Goal: Task Accomplishment & Management: Use online tool/utility

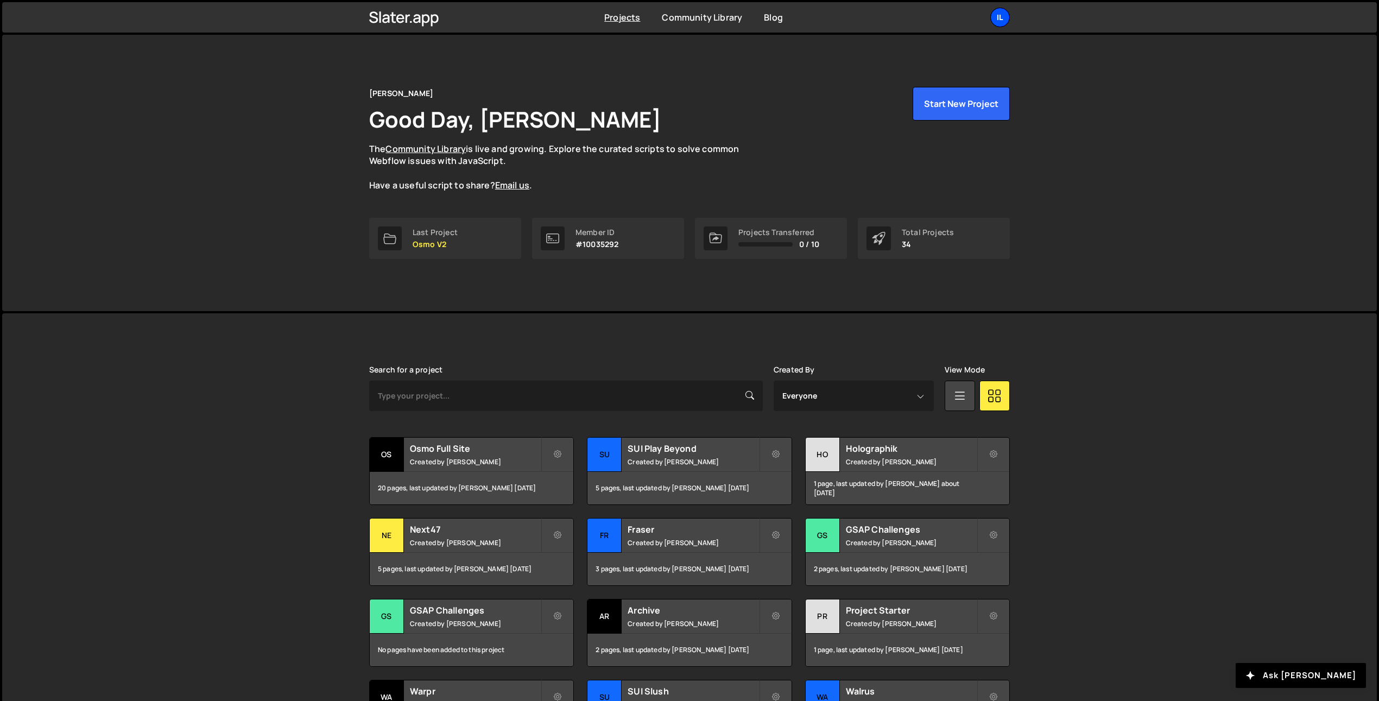
click at [991, 18] on div "Il" at bounding box center [1000, 18] width 20 height 20
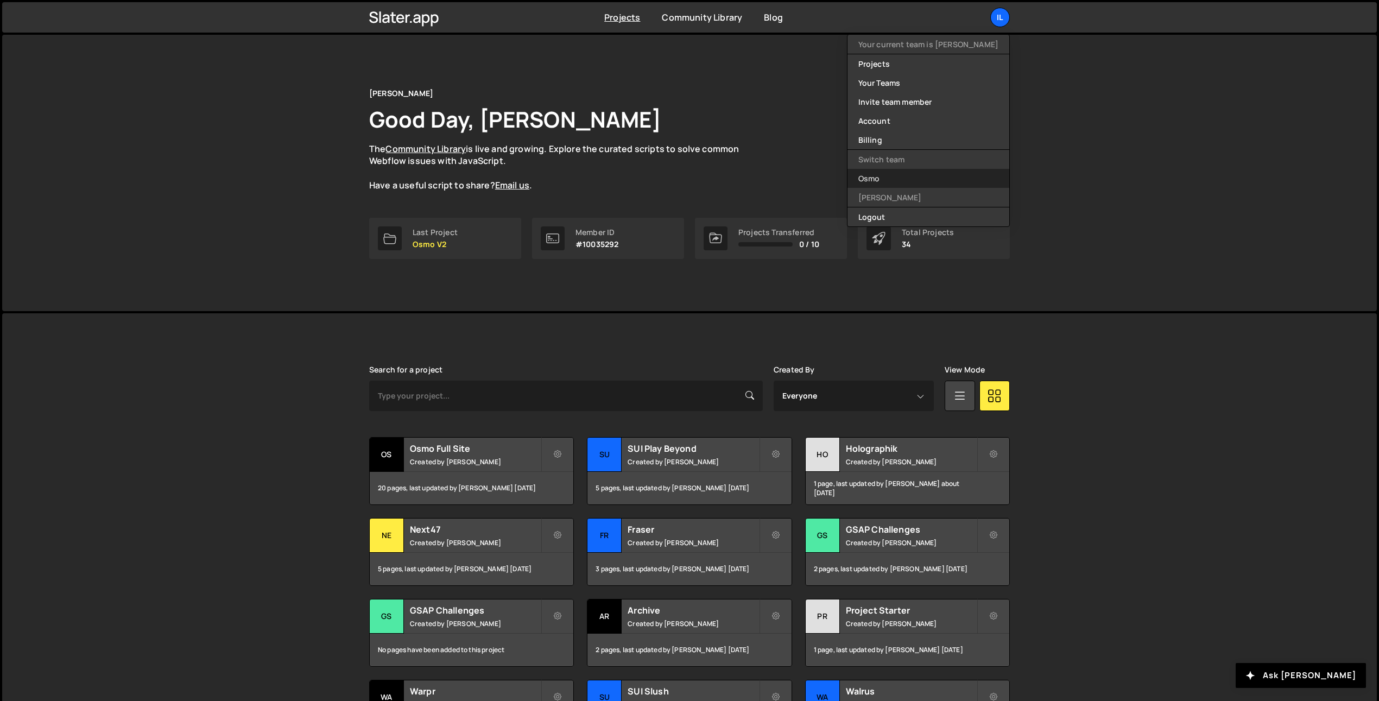
click at [931, 175] on link "Osmo" at bounding box center [929, 178] width 162 height 19
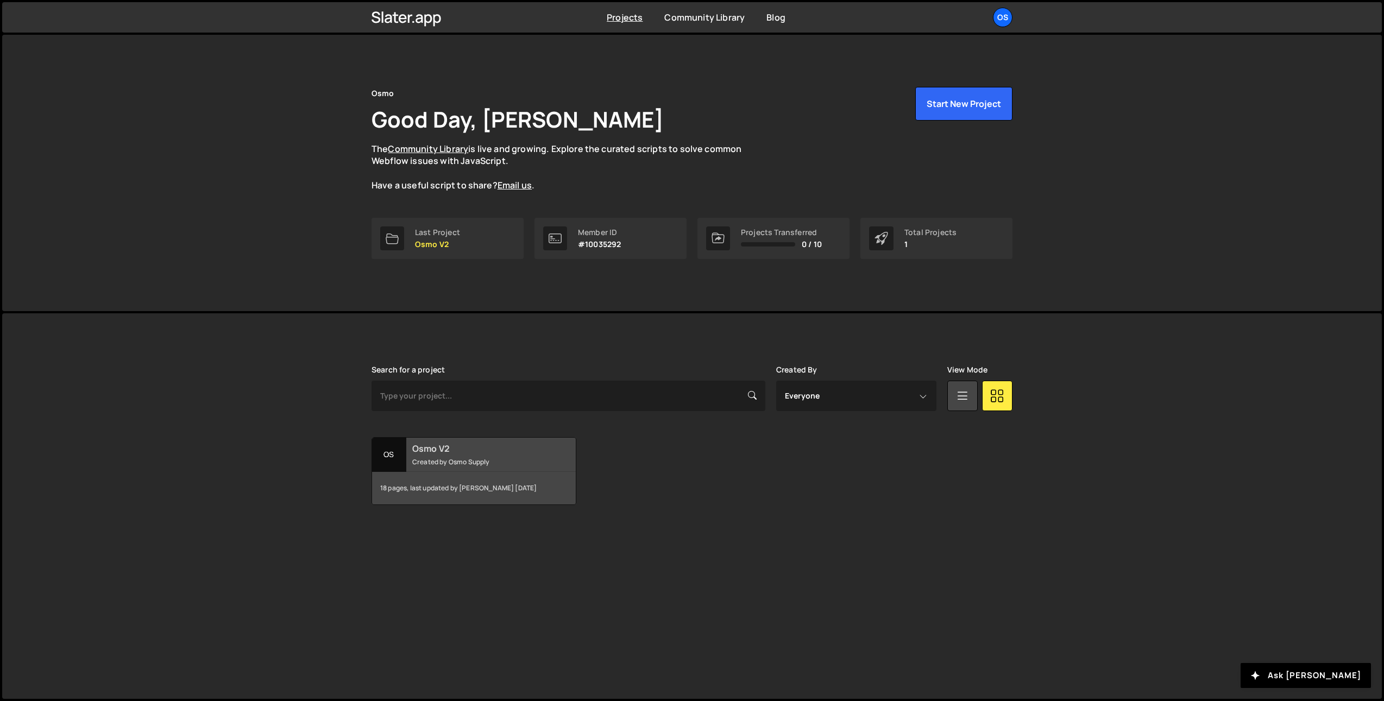
click at [387, 463] on div "Os" at bounding box center [389, 455] width 34 height 34
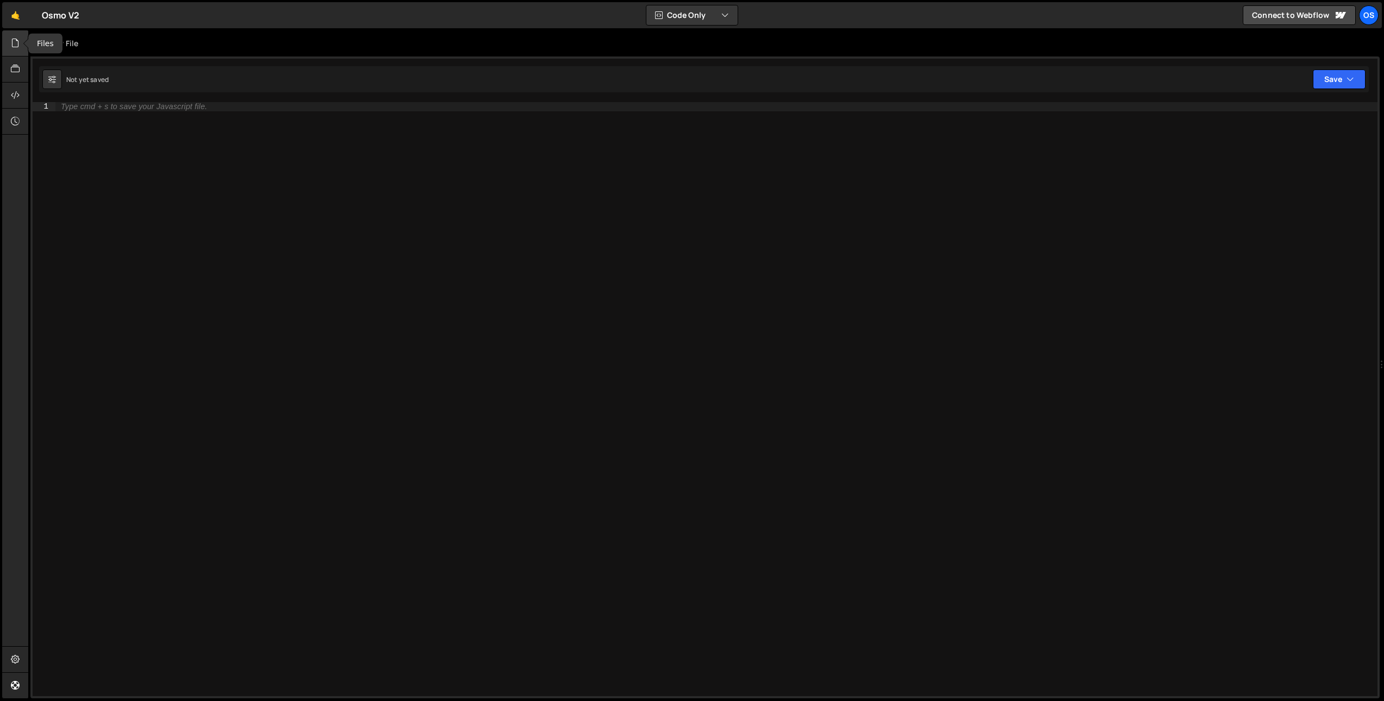
click at [17, 42] on icon at bounding box center [15, 43] width 9 height 12
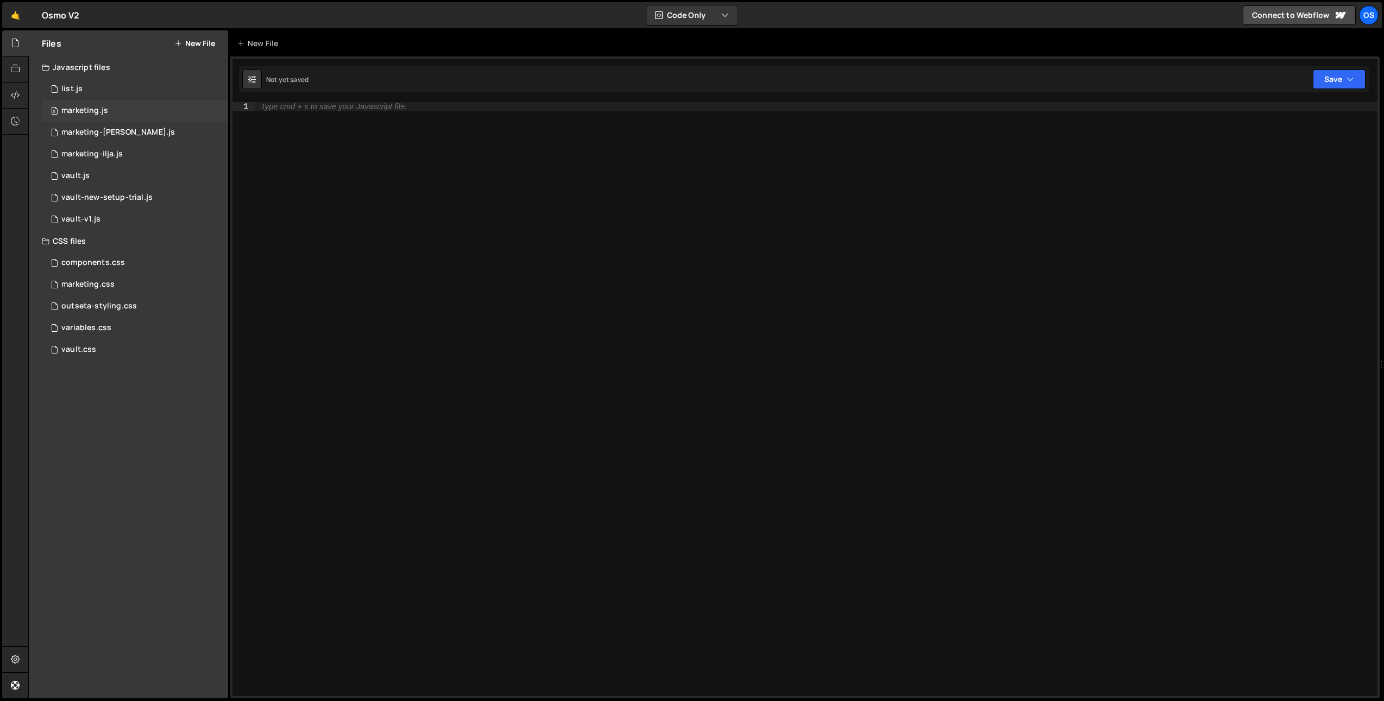
click at [109, 111] on div "0 marketing.js 0" at bounding box center [135, 111] width 186 height 22
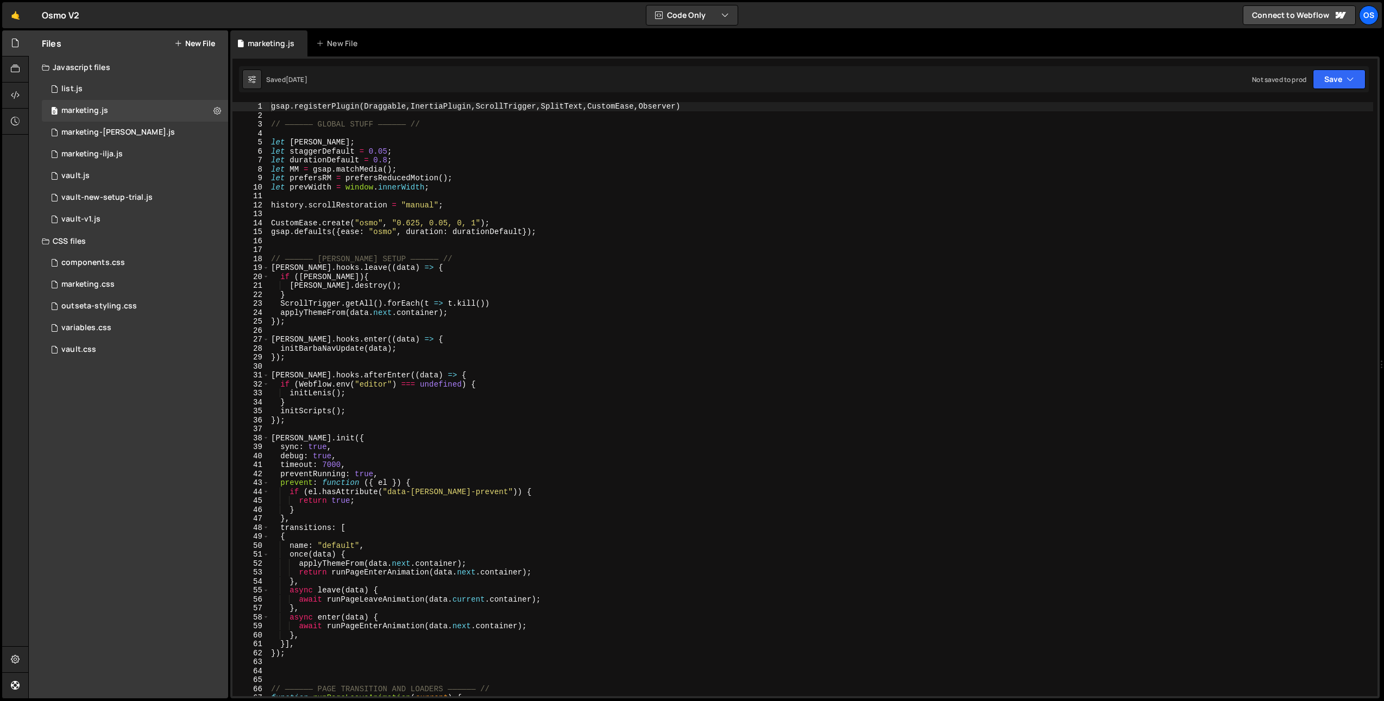
type textarea "gsap.registerPlugin(Draggable,InertiaPlugin,ScrollTrigger,SplitText,CustomEase,…"
click at [269, 269] on div "19" at bounding box center [250, 267] width 37 height 9
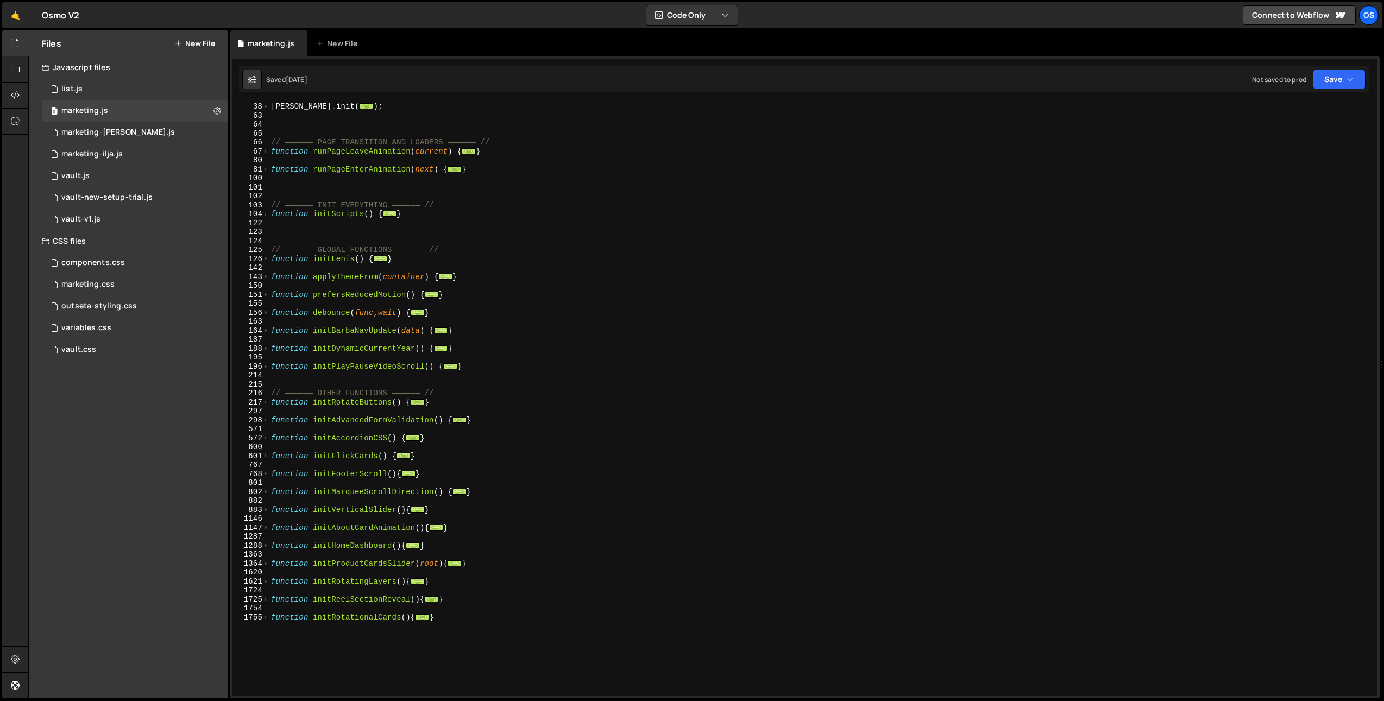
scroll to position [252, 0]
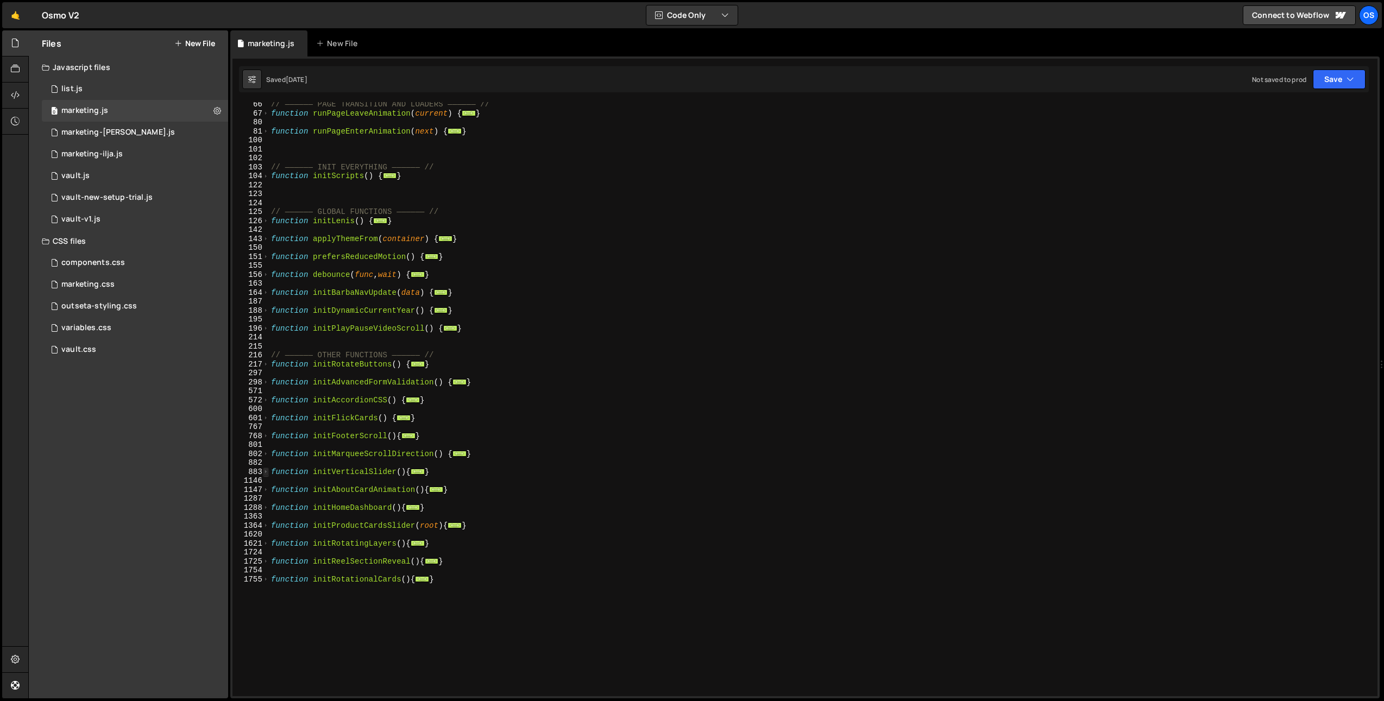
click at [266, 474] on span at bounding box center [266, 472] width 6 height 9
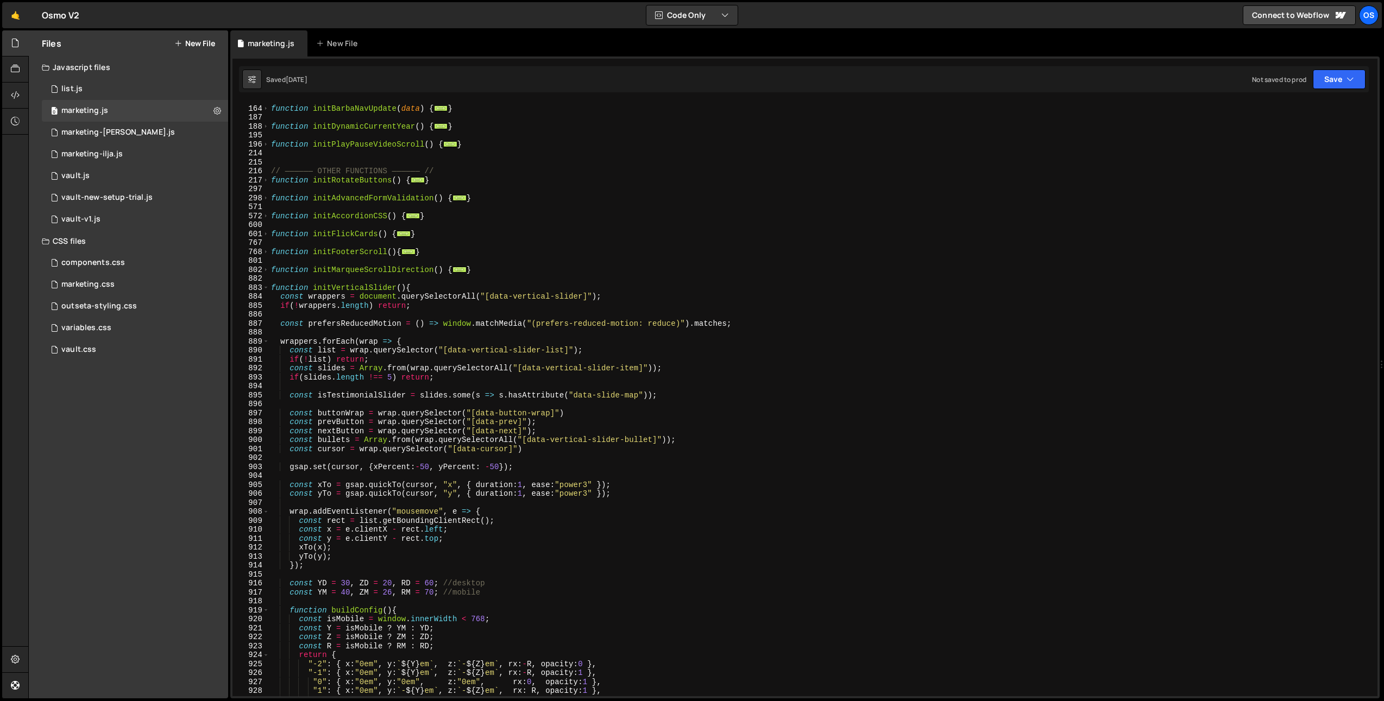
scroll to position [437, 0]
click at [310, 390] on div "function initBarbaNavUpdate ( data ) { ... } function initDynamicCurrentYear ( …" at bounding box center [821, 401] width 1104 height 612
click at [370, 399] on div "function initBarbaNavUpdate ( data ) { ... } function initDynamicCurrentYear ( …" at bounding box center [821, 401] width 1104 height 612
drag, startPoint x: 704, startPoint y: 396, endPoint x: 703, endPoint y: 389, distance: 7.6
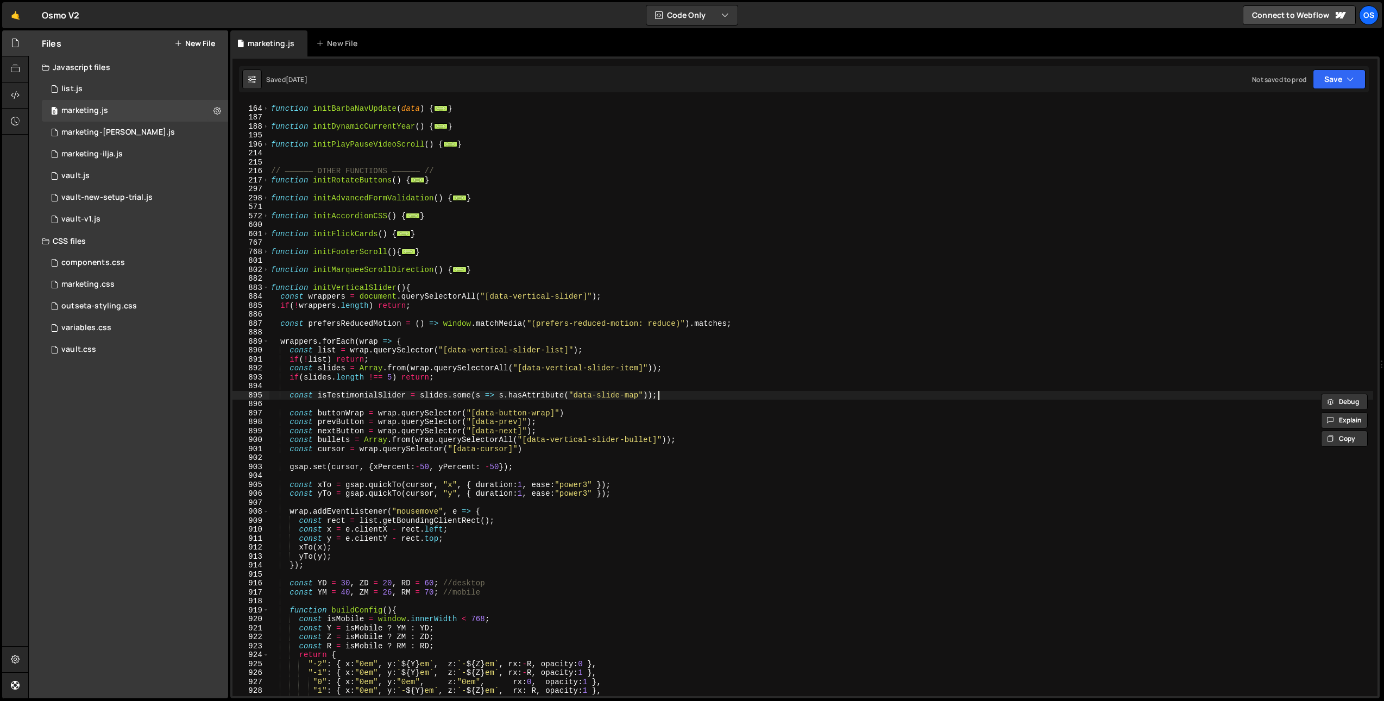
click at [704, 397] on div "function initBarbaNavUpdate ( data ) { ... } function initDynamicCurrentYear ( …" at bounding box center [821, 401] width 1104 height 612
type textarea "const isTestimonialSlider = slides.some(s => s.hasAttribute("data-slide-map"));\"
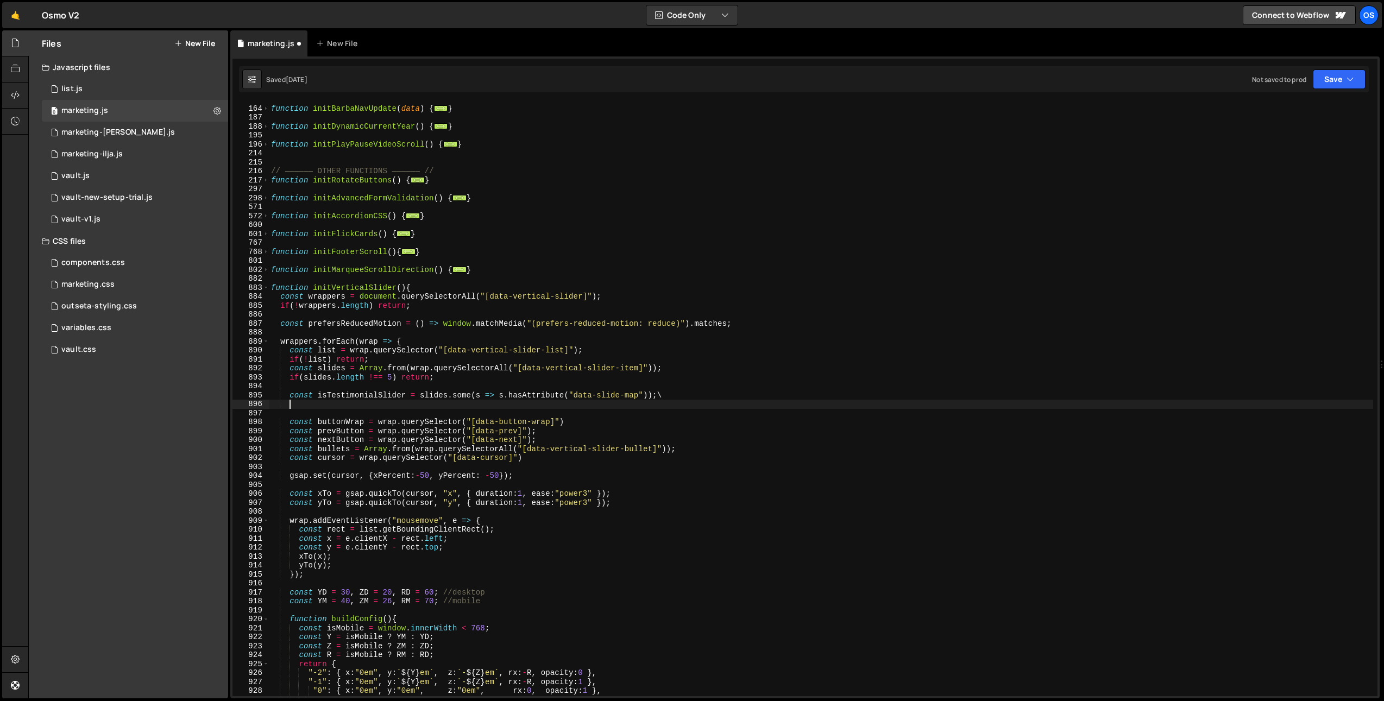
scroll to position [0, 0]
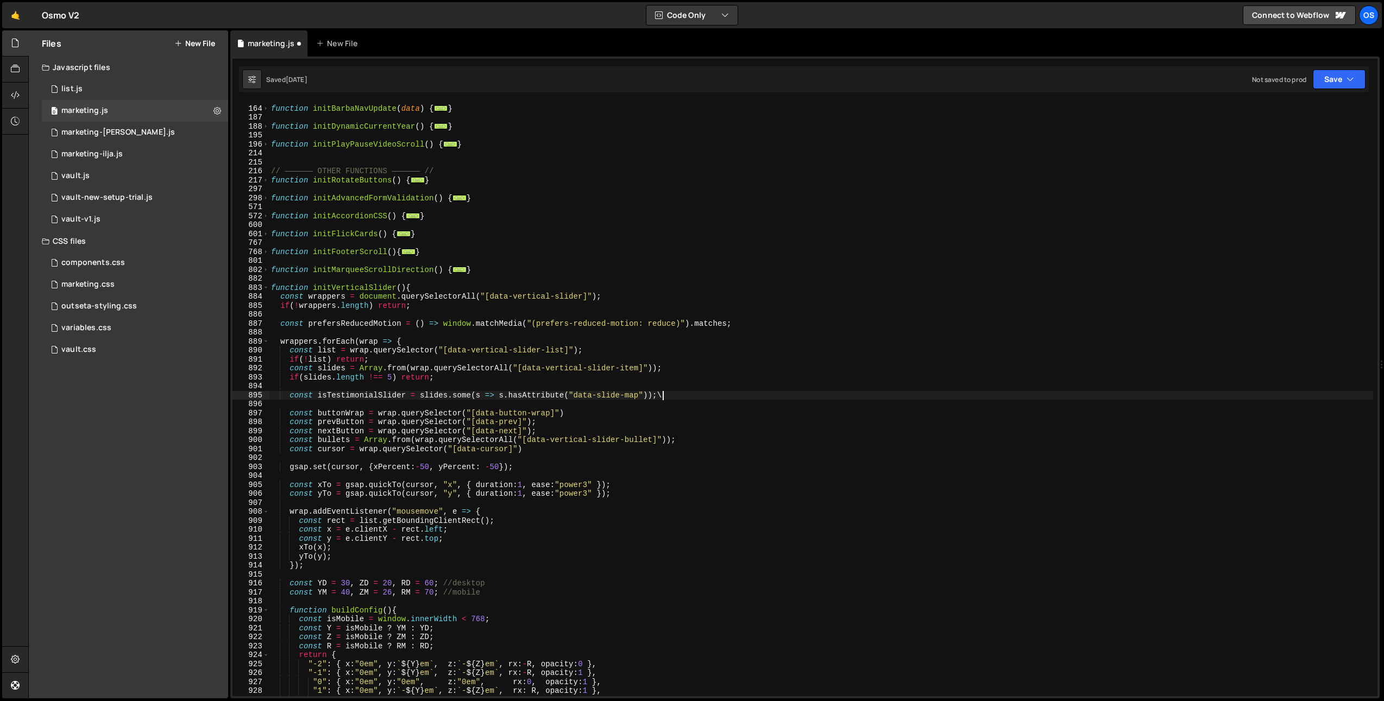
type textarea "const isTestimonialSlider = slides.some(s => s.hasAttribute("data-slide-map"));"
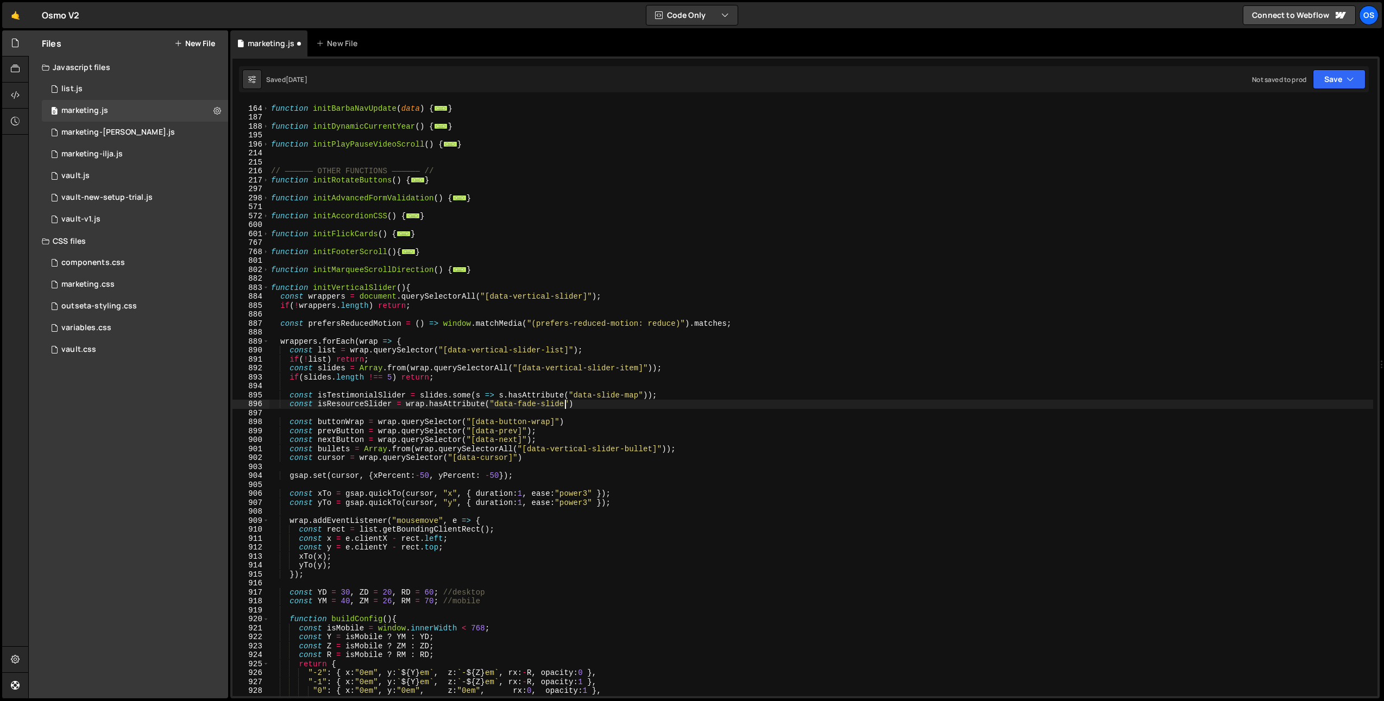
scroll to position [0, 21]
click at [340, 405] on div "function initBarbaNavUpdate ( data ) { ... } function initDynamicCurrentYear ( …" at bounding box center [821, 401] width 1104 height 612
drag, startPoint x: 555, startPoint y: 406, endPoint x: 480, endPoint y: 408, distance: 75.5
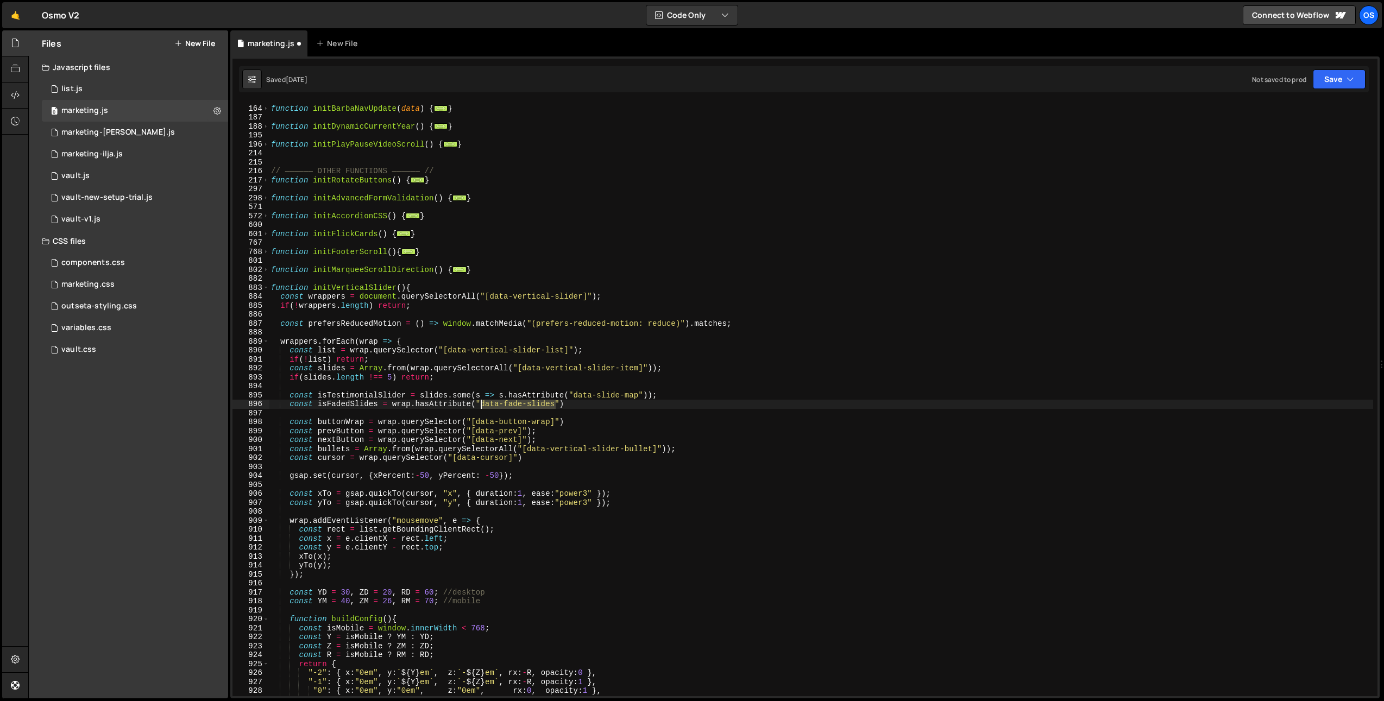
click at [480, 408] on div "function initBarbaNavUpdate ( data ) { ... } function initDynamicCurrentYear ( …" at bounding box center [821, 401] width 1104 height 612
click at [458, 365] on div "function initBarbaNavUpdate ( data ) { ... } function initDynamicCurrentYear ( …" at bounding box center [821, 401] width 1104 height 612
click at [340, 403] on div "function initBarbaNavUpdate ( data ) { ... } function initDynamicCurrentYear ( …" at bounding box center [821, 401] width 1104 height 612
click at [263, 520] on span at bounding box center [266, 520] width 6 height 9
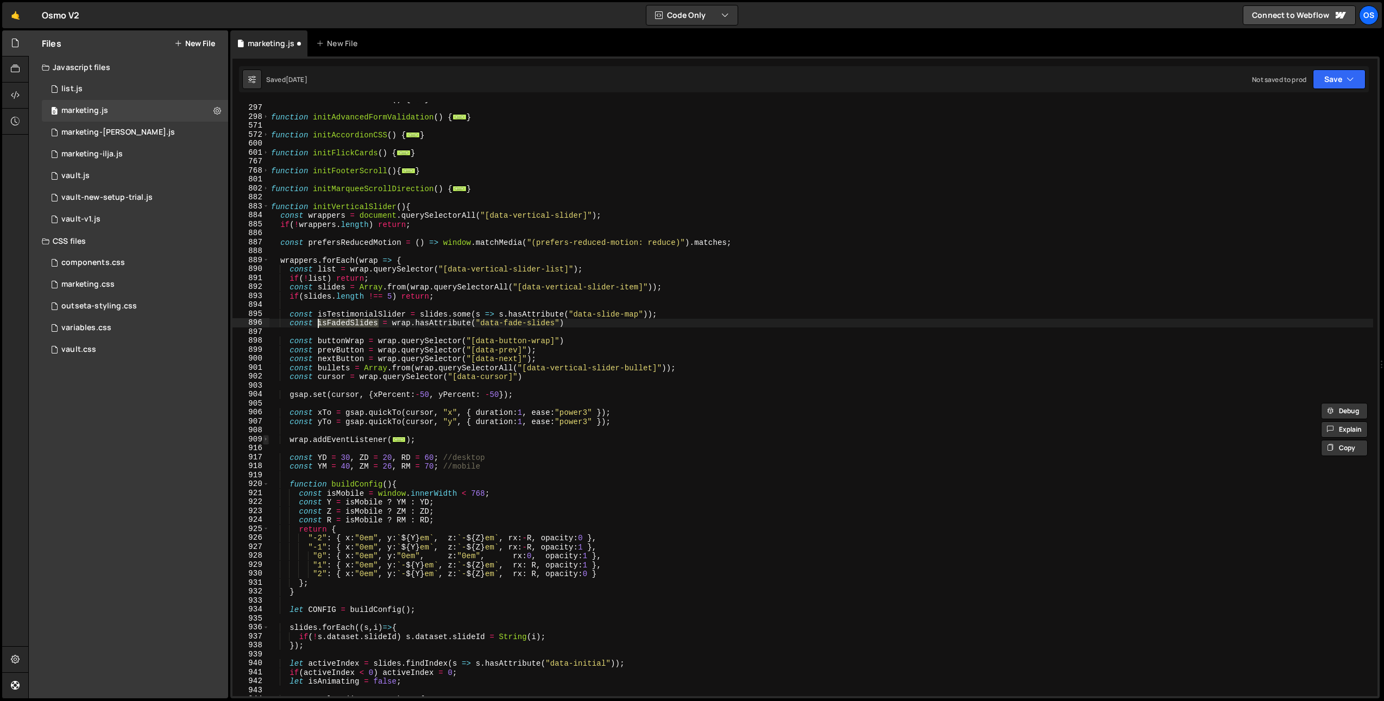
scroll to position [527, 0]
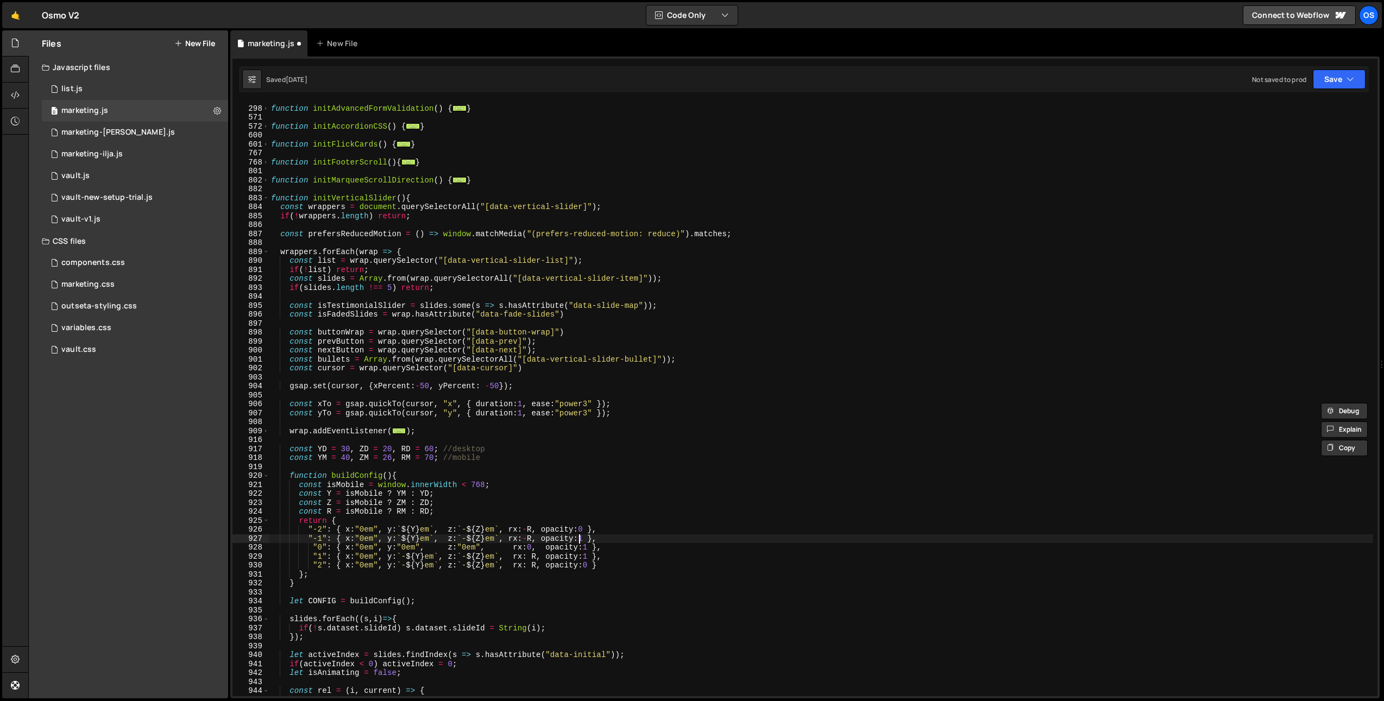
click at [580, 540] on div "function initAdvancedFormValidation ( ) { ... } function initAccordionCSS ( ) {…" at bounding box center [821, 401] width 1104 height 612
drag, startPoint x: 680, startPoint y: 539, endPoint x: 580, endPoint y: 541, distance: 99.4
click at [580, 541] on div "function initAdvancedFormValidation ( ) { ... } function initAccordionCSS ( ) {…" at bounding box center [821, 401] width 1104 height 612
click at [584, 556] on div "function initAdvancedFormValidation ( ) { ... } function initAccordionCSS ( ) {…" at bounding box center [821, 401] width 1104 height 612
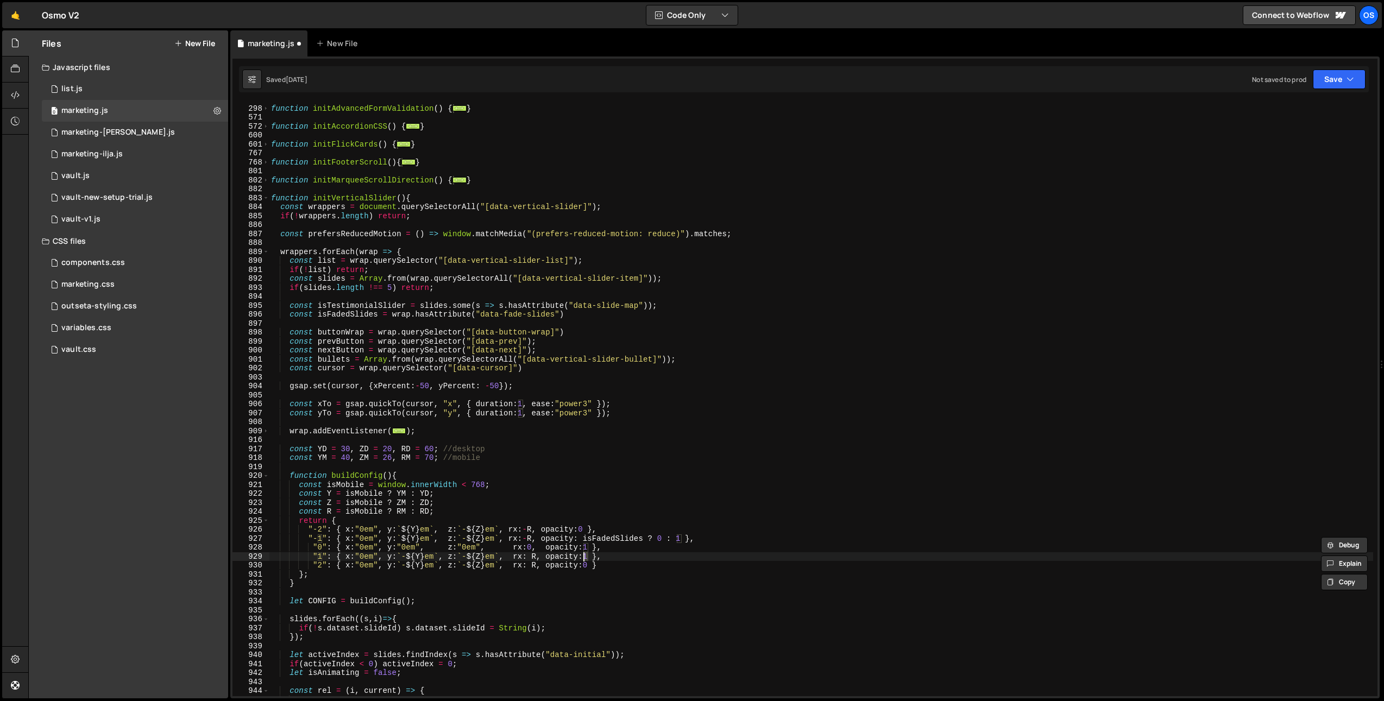
paste textarea "isFadedSlides ? 0 :"
click at [704, 565] on div "function initAdvancedFormValidation ( ) { ... } function initAccordionCSS ( ) {…" at bounding box center [821, 401] width 1104 height 612
click at [491, 513] on div "function initAdvancedFormValidation ( ) { ... } function initAccordionCSS ( ) {…" at bounding box center [821, 401] width 1104 height 612
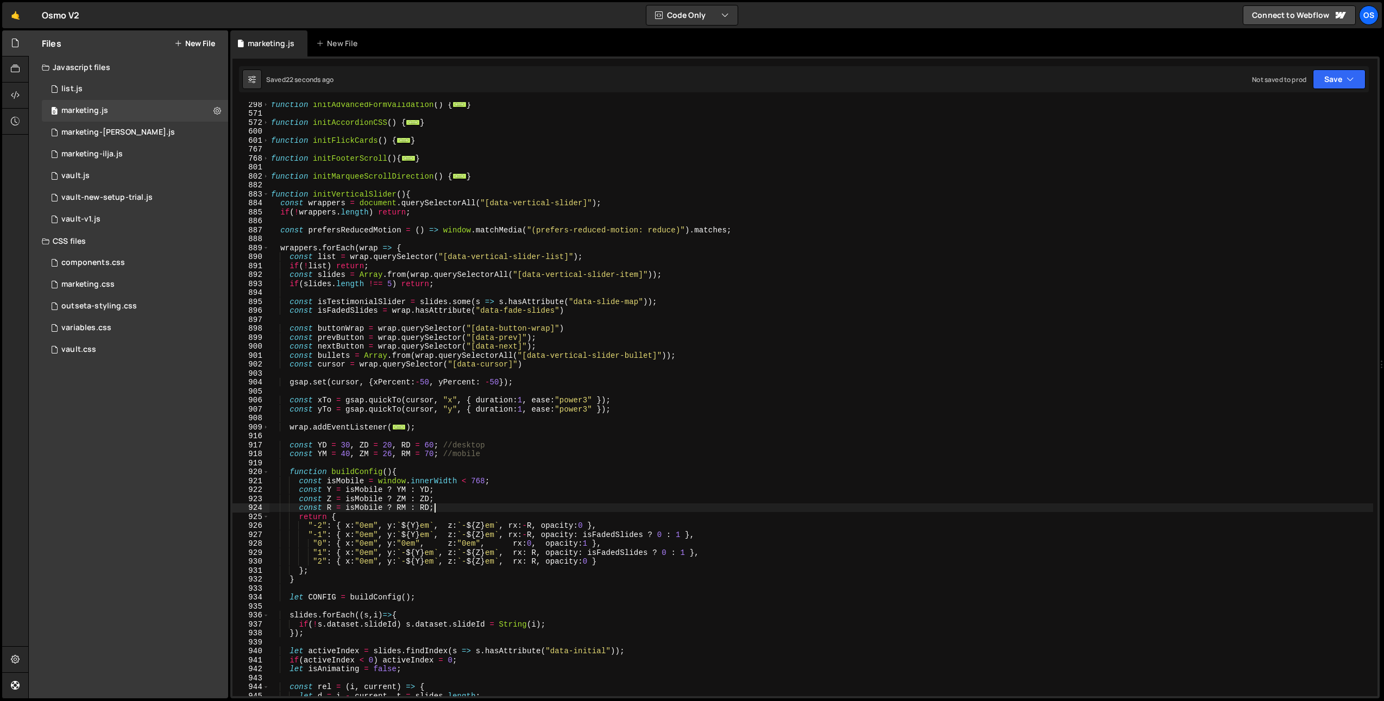
scroll to position [530, 0]
click at [502, 547] on div "function initAdvancedFormValidation ( ) { ... } function initAccordionCSS ( ) {…" at bounding box center [821, 406] width 1104 height 612
click at [433, 538] on div "function initAdvancedFormValidation ( ) { ... } function initAccordionCSS ( ) {…" at bounding box center [821, 406] width 1104 height 612
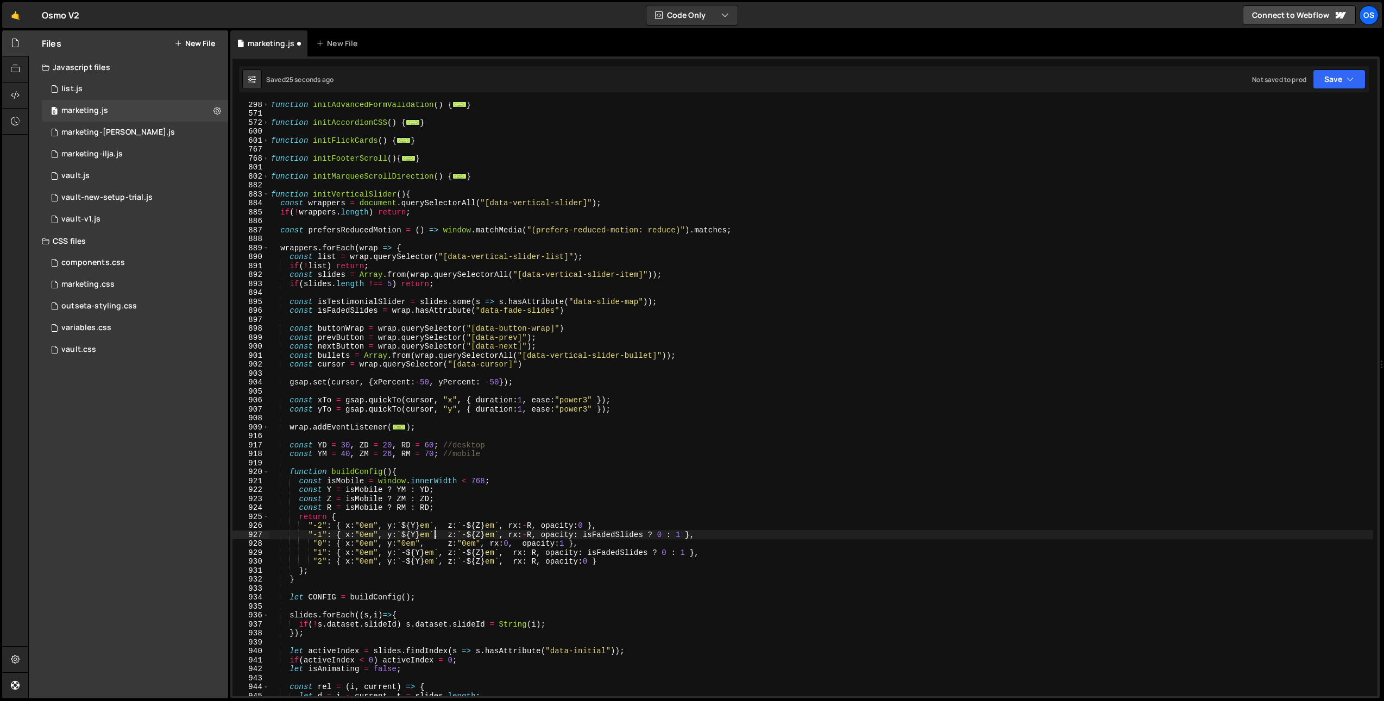
click at [433, 538] on div "function initAdvancedFormValidation ( ) { ... } function initAccordionCSS ( ) {…" at bounding box center [821, 406] width 1104 height 612
click at [436, 547] on div "function initAdvancedFormValidation ( ) { ... } function initAccordionCSS ( ) {…" at bounding box center [821, 406] width 1104 height 612
click at [441, 536] on div "function initAdvancedFormValidation ( ) { ... } function initAccordionCSS ( ) {…" at bounding box center [821, 406] width 1104 height 612
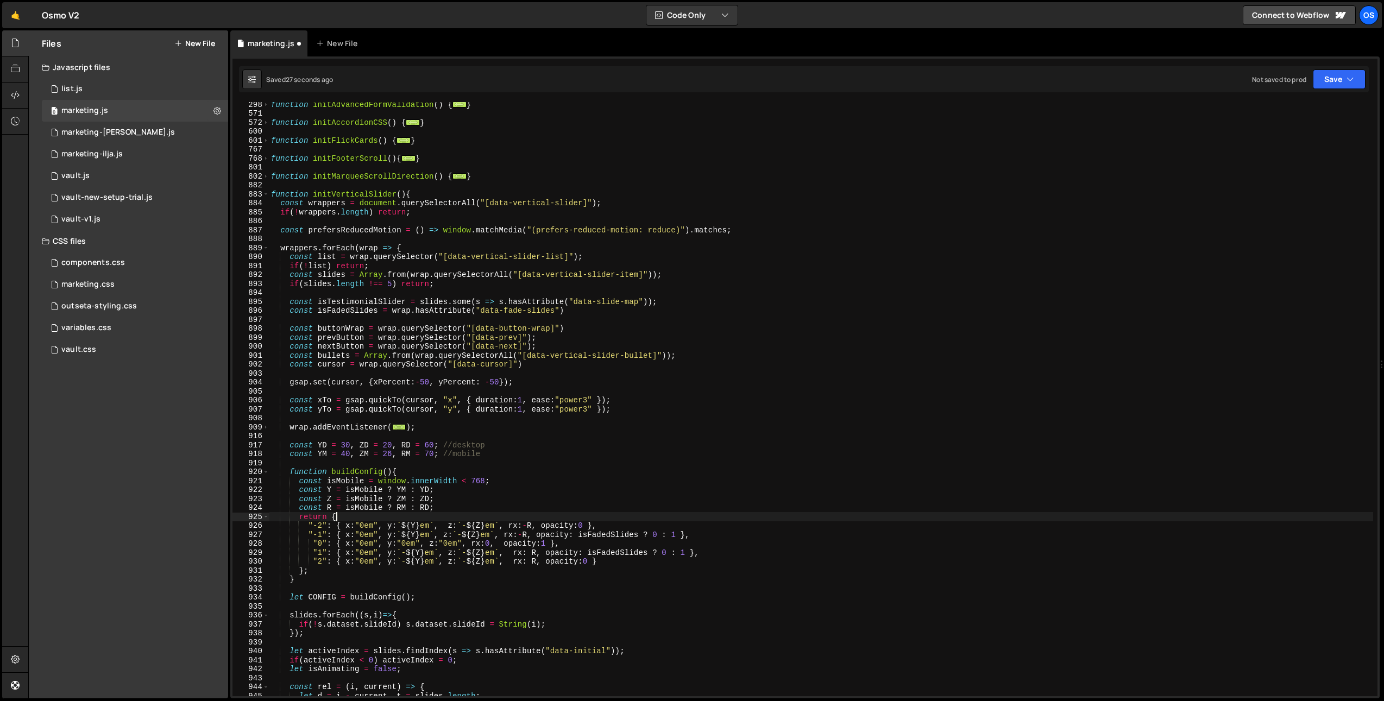
drag, startPoint x: 440, startPoint y: 519, endPoint x: 443, endPoint y: 530, distance: 12.3
click at [440, 519] on div "function initAdvancedFormValidation ( ) { ... } function initAccordionCSS ( ) {…" at bounding box center [821, 406] width 1104 height 612
click at [443, 530] on div "function initAdvancedFormValidation ( ) { ... } function initAccordionCSS ( ) {…" at bounding box center [821, 406] width 1104 height 612
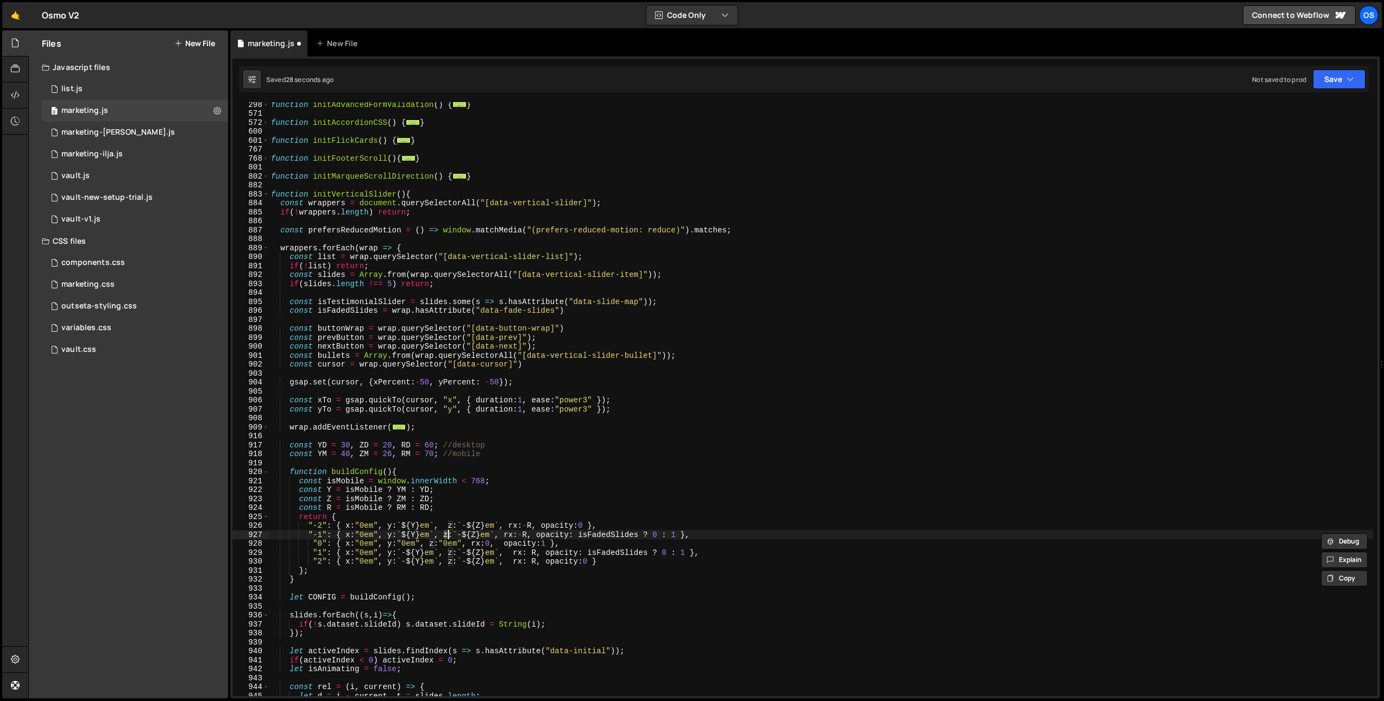
click at [445, 529] on div "function initAdvancedFormValidation ( ) { ... } function initAccordionCSS ( ) {…" at bounding box center [821, 406] width 1104 height 612
click at [444, 551] on div "function initAdvancedFormValidation ( ) { ... } function initAccordionCSS ( ) {…" at bounding box center [821, 406] width 1104 height 612
click at [509, 558] on div "function initAdvancedFormValidation ( ) { ... } function initAccordionCSS ( ) {…" at bounding box center [821, 406] width 1104 height 612
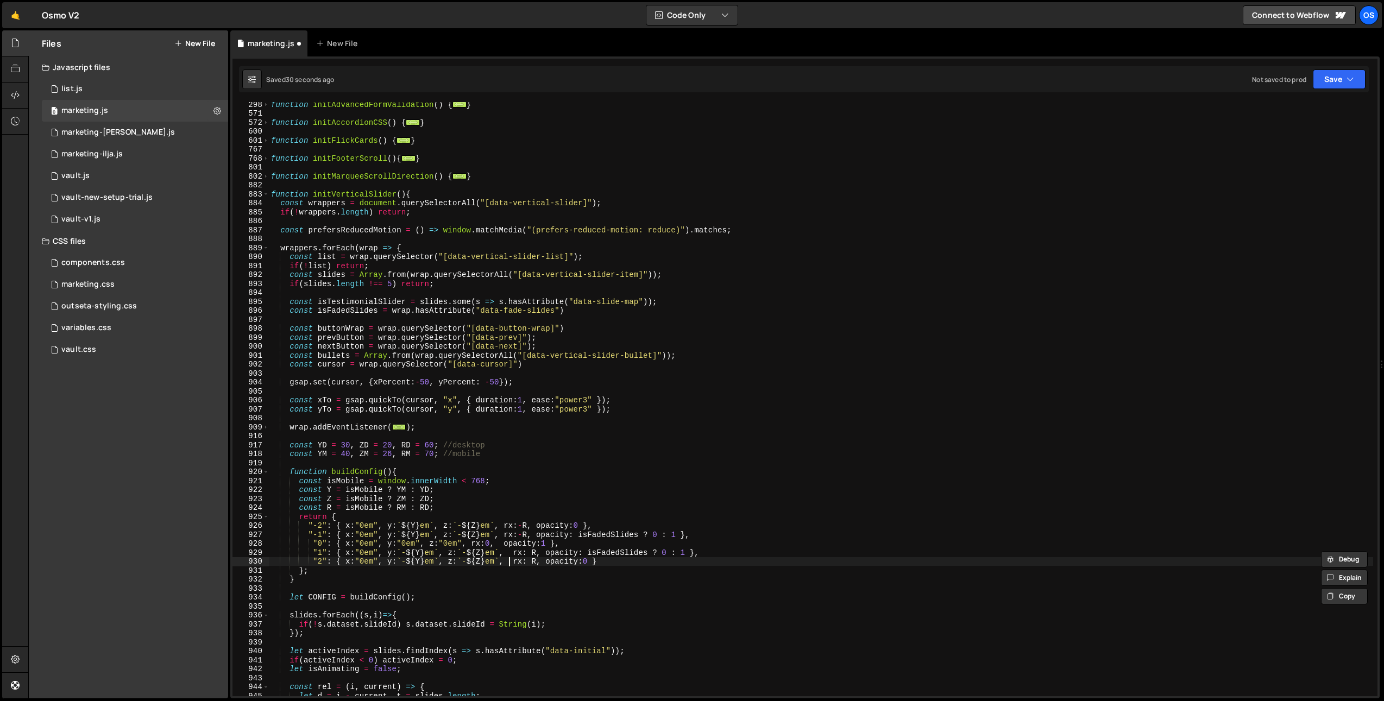
click at [509, 558] on div "function initAdvancedFormValidation ( ) { ... } function initAccordionCSS ( ) {…" at bounding box center [821, 406] width 1104 height 612
click at [509, 553] on div "function initAdvancedFormValidation ( ) { ... } function initAccordionCSS ( ) {…" at bounding box center [821, 406] width 1104 height 612
type textarea ""1": { x:"0em", y:`-${Y}em`, z:`-${Z}em`, rx: R, opacity: isFadedSlides ? 0 : 1…"
click at [517, 590] on div "function initAdvancedFormValidation ( ) { ... } function initAccordionCSS ( ) {…" at bounding box center [821, 406] width 1104 height 612
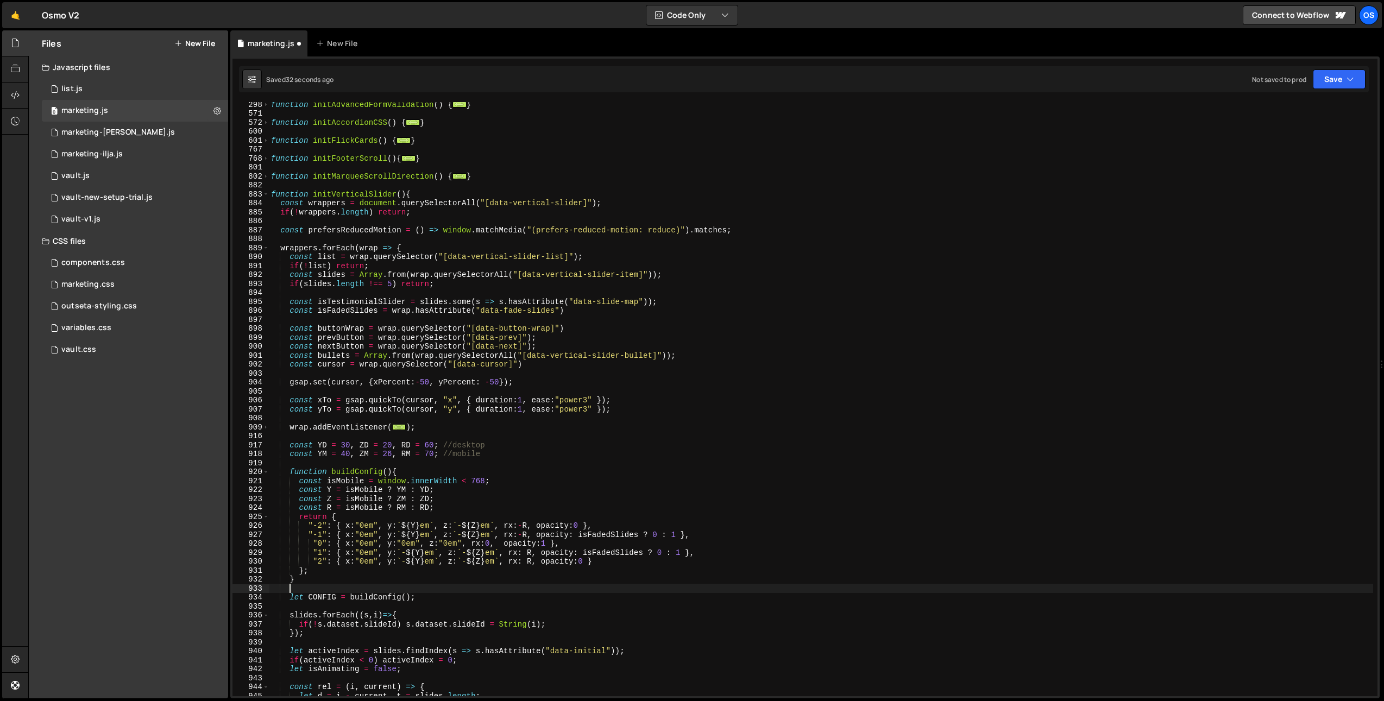
scroll to position [0, 1]
click at [521, 567] on div "function initAdvancedFormValidation ( ) { ... } function initAccordionCSS ( ) {…" at bounding box center [821, 406] width 1104 height 612
click at [341, 530] on div "function initAdvancedFormValidation ( ) { ... } function initAccordionCSS ( ) {…" at bounding box center [821, 406] width 1104 height 612
click at [337, 576] on div "function initAdvancedFormValidation ( ) { ... } function initAccordionCSS ( ) {…" at bounding box center [821, 406] width 1104 height 612
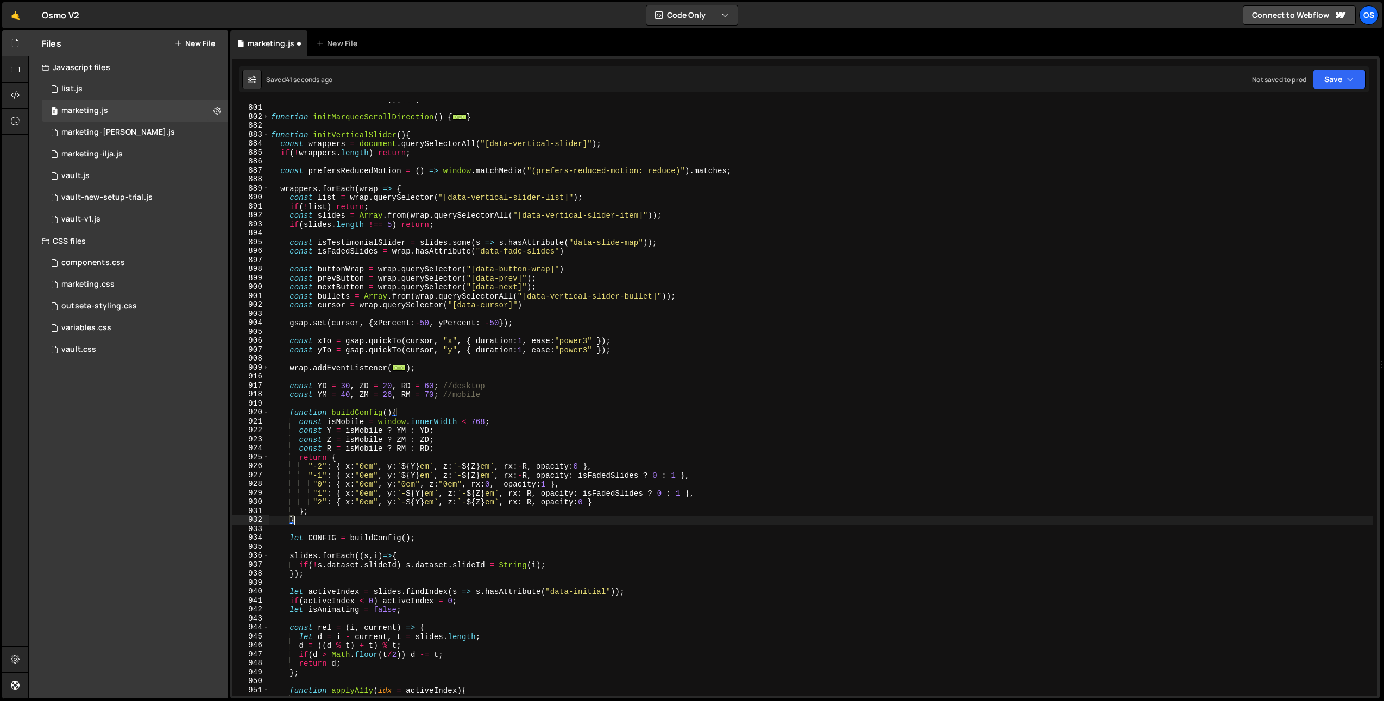
scroll to position [590, 0]
click at [355, 510] on div "function initFooterScroll ( ) { ... } function initMarqueeScrollDirection ( ) {…" at bounding box center [821, 400] width 1104 height 612
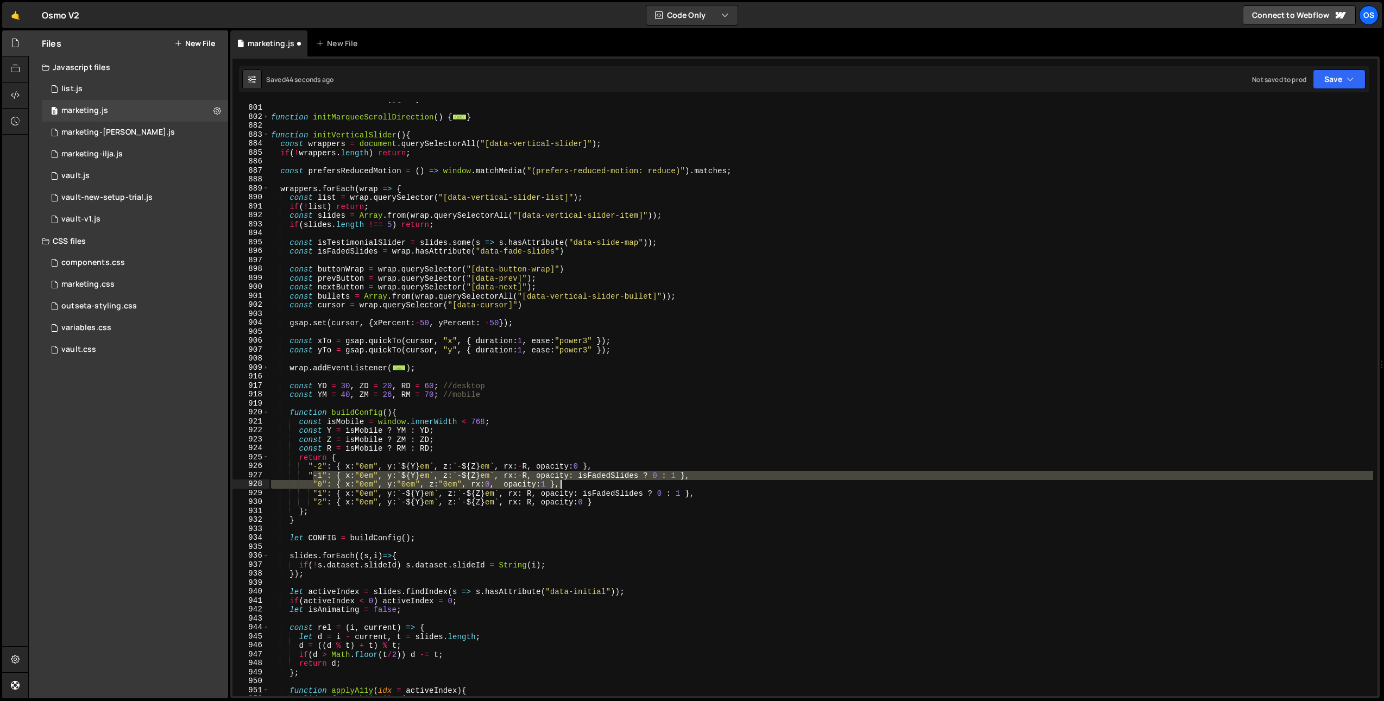
drag, startPoint x: 311, startPoint y: 475, endPoint x: 710, endPoint y: 479, distance: 399.1
click at [710, 479] on div "function initFooterScroll ( ) { ... } function initMarqueeScrollDirection ( ) {…" at bounding box center [821, 400] width 1104 height 612
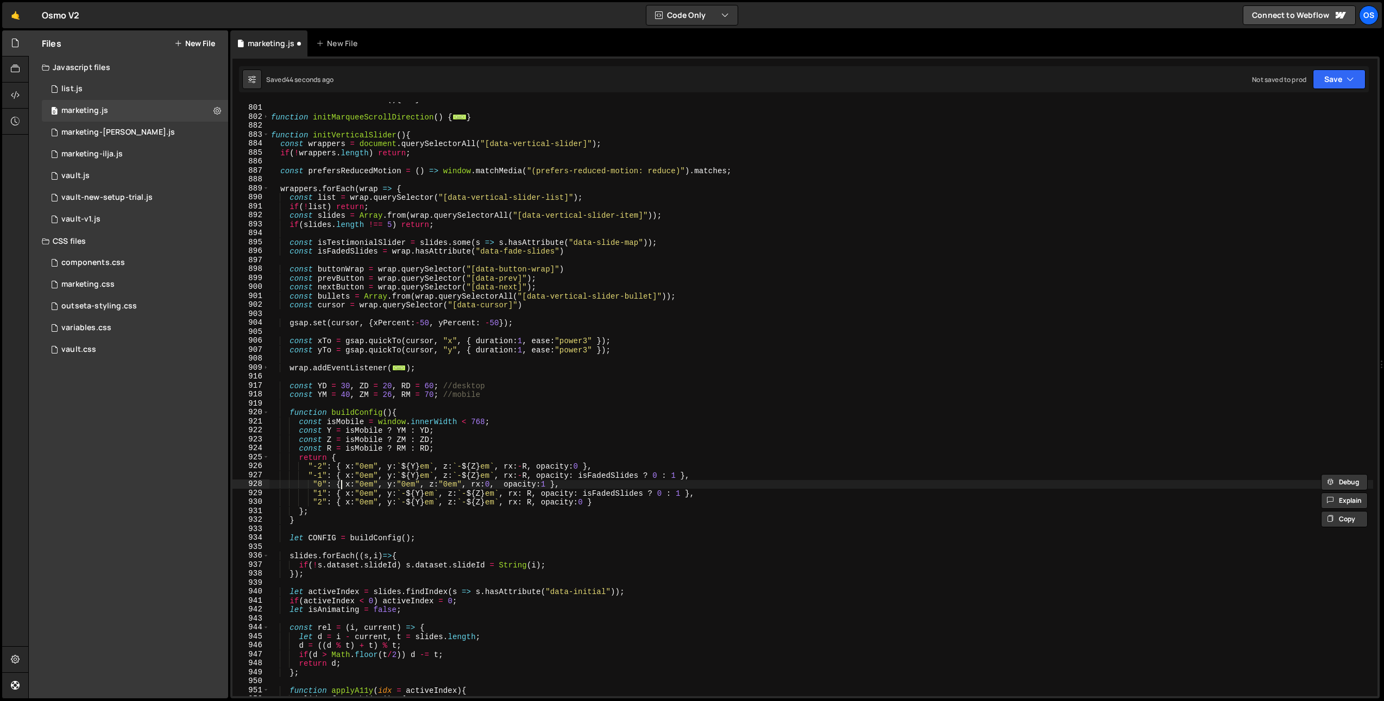
click at [339, 480] on div "function initFooterScroll ( ) { ... } function initMarqueeScrollDirection ( ) {…" at bounding box center [821, 400] width 1104 height 612
drag, startPoint x: 329, startPoint y: 483, endPoint x: 630, endPoint y: 487, distance: 301.4
click at [630, 487] on div "function initFooterScroll ( ) { ... } function initMarqueeScrollDirection ( ) {…" at bounding box center [821, 400] width 1104 height 612
drag, startPoint x: 307, startPoint y: 475, endPoint x: 307, endPoint y: 491, distance: 16.3
click at [307, 475] on div "function initFooterScroll ( ) { ... } function initMarqueeScrollDirection ( ) {…" at bounding box center [821, 400] width 1104 height 612
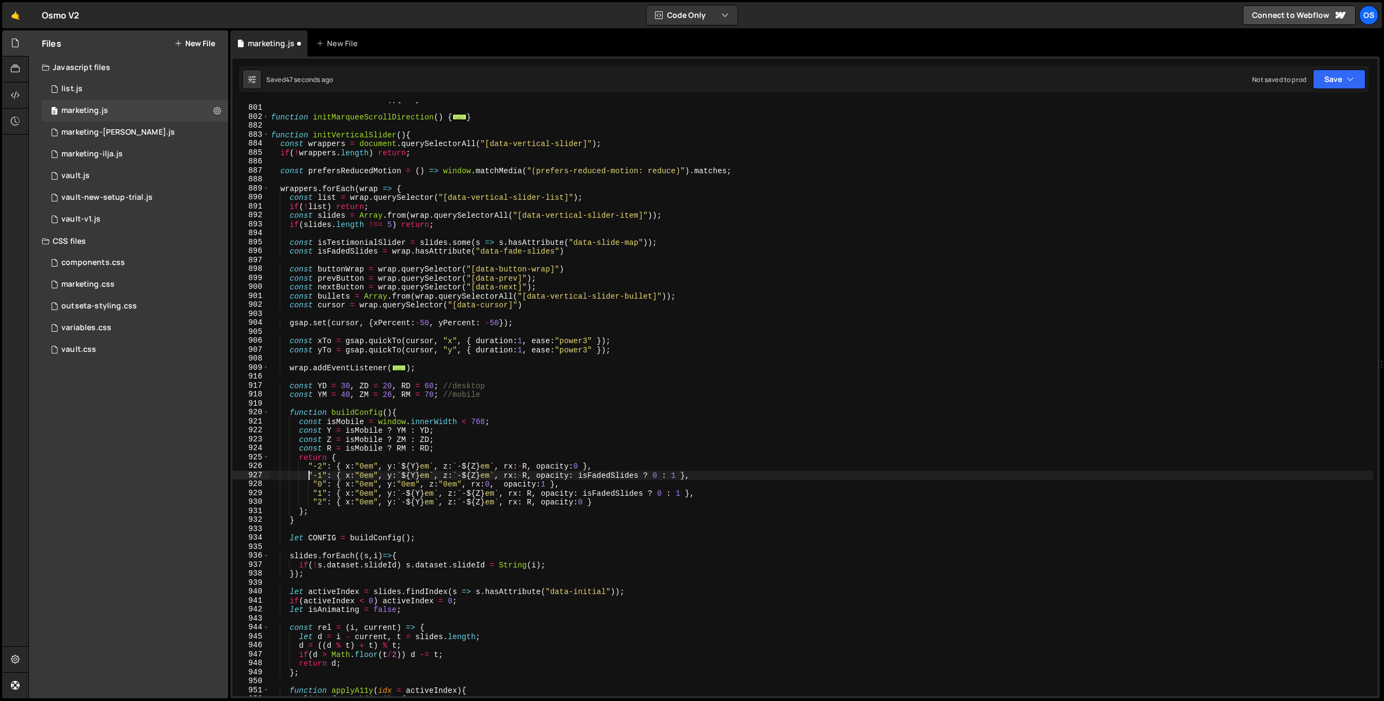
click at [311, 494] on div "function initFooterScroll ( ) { ... } function initMarqueeScrollDirection ( ) {…" at bounding box center [821, 400] width 1104 height 612
click at [308, 478] on div "function initFooterScroll ( ) { ... } function initMarqueeScrollDirection ( ) {…" at bounding box center [821, 400] width 1104 height 612
click at [308, 466] on div "function initFooterScroll ( ) { ... } function initMarqueeScrollDirection ( ) {…" at bounding box center [821, 400] width 1104 height 612
click at [313, 484] on div "function initFooterScroll ( ) { ... } function initMarqueeScrollDirection ( ) {…" at bounding box center [821, 400] width 1104 height 612
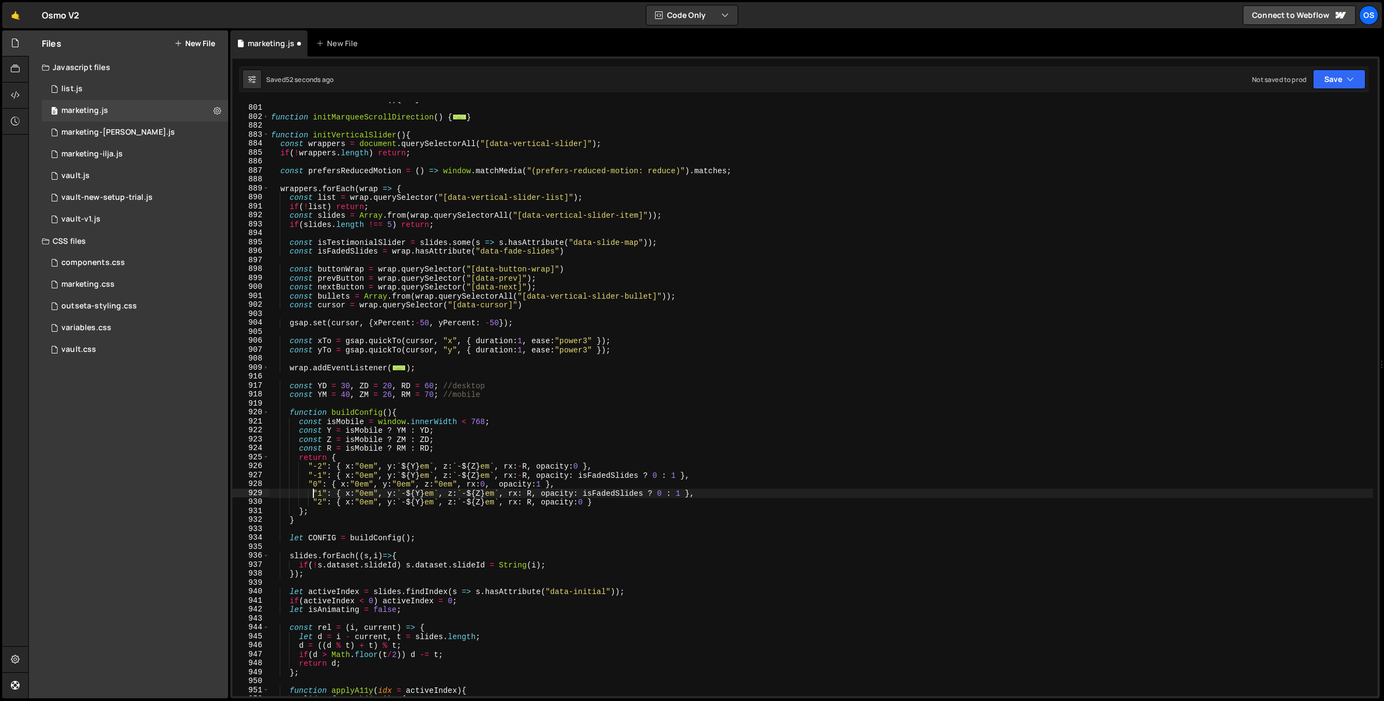
click at [314, 492] on div "function initFooterScroll ( ) { ... } function initMarqueeScrollDirection ( ) {…" at bounding box center [821, 400] width 1104 height 612
click at [313, 501] on div "function initFooterScroll ( ) { ... } function initMarqueeScrollDirection ( ) {…" at bounding box center [821, 400] width 1104 height 612
drag, startPoint x: 371, startPoint y: 511, endPoint x: 382, endPoint y: 513, distance: 11.5
click at [371, 511] on div "function initFooterScroll ( ) { ... } function initMarqueeScrollDirection ( ) {…" at bounding box center [821, 400] width 1104 height 612
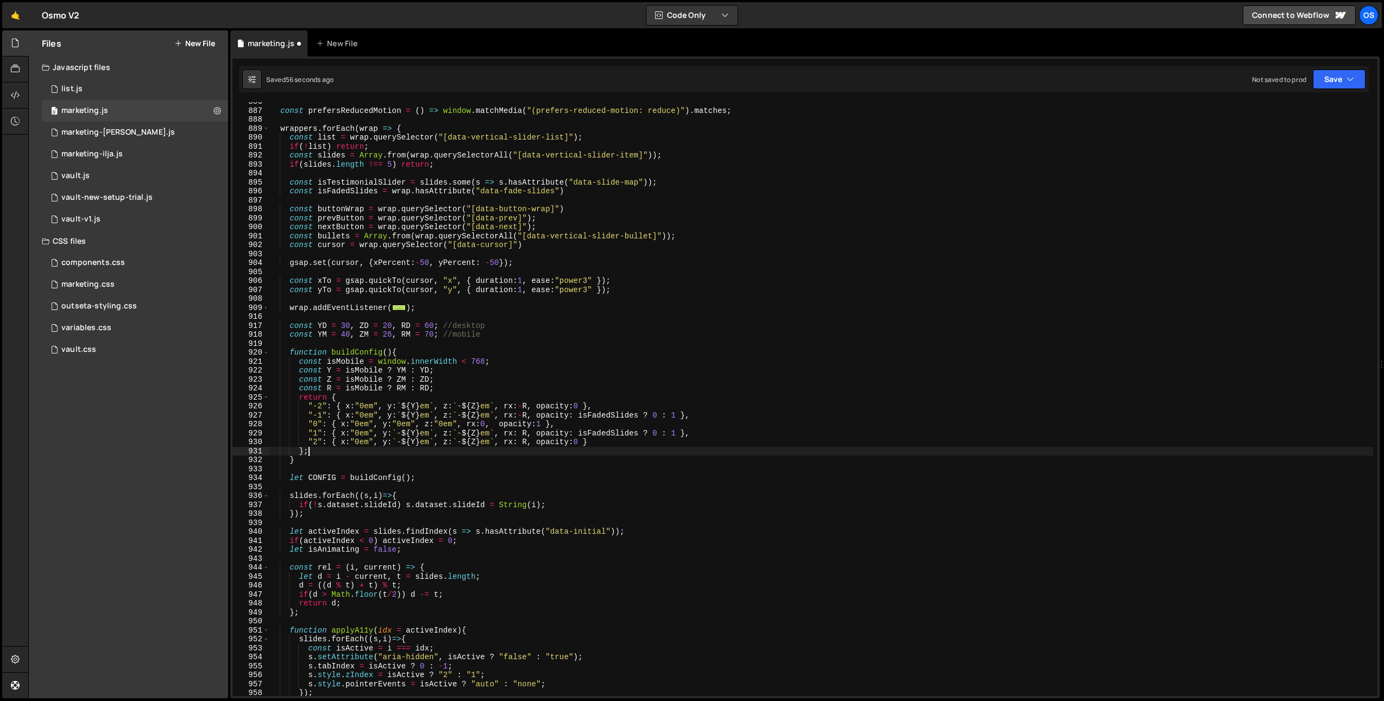
click at [346, 416] on div "const prefersReducedMotion = ( ) => window . matchMedia ( "(prefers-reduced-mot…" at bounding box center [821, 403] width 1104 height 612
click at [412, 416] on div "const prefersReducedMotion = ( ) => window . matchMedia ( "(prefers-reduced-mot…" at bounding box center [821, 403] width 1104 height 612
click at [469, 418] on div "const prefersReducedMotion = ( ) => window . matchMedia ( "(prefers-reduced-mot…" at bounding box center [821, 403] width 1104 height 612
drag, startPoint x: 507, startPoint y: 416, endPoint x: 515, endPoint y: 415, distance: 8.7
click at [515, 415] on div "const prefersReducedMotion = ( ) => window . matchMedia ( "(prefers-reduced-mot…" at bounding box center [821, 403] width 1104 height 612
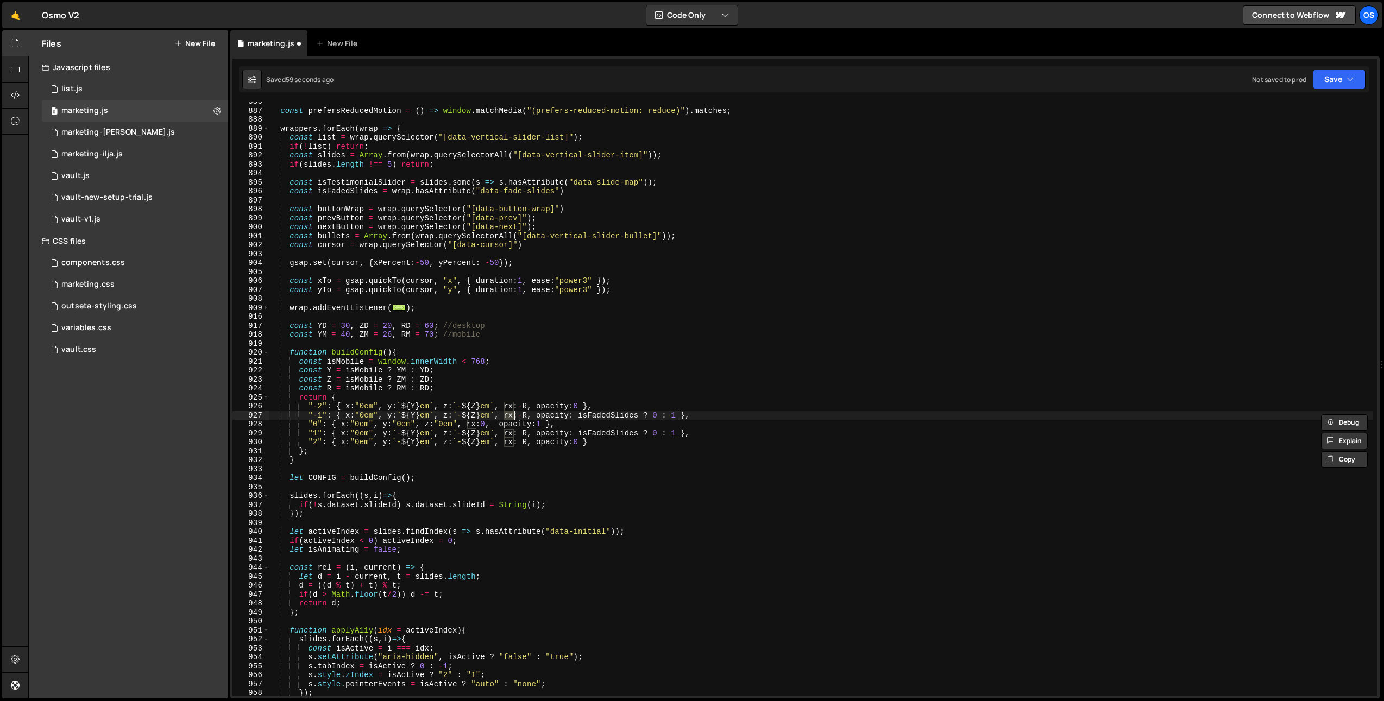
click at [551, 416] on div "const prefersReducedMotion = ( ) => window . matchMedia ( "(prefers-reduced-mot…" at bounding box center [821, 403] width 1104 height 612
click at [607, 456] on div "const prefersReducedMotion = ( ) => window . matchMedia ( "(prefers-reduced-mot…" at bounding box center [821, 403] width 1104 height 612
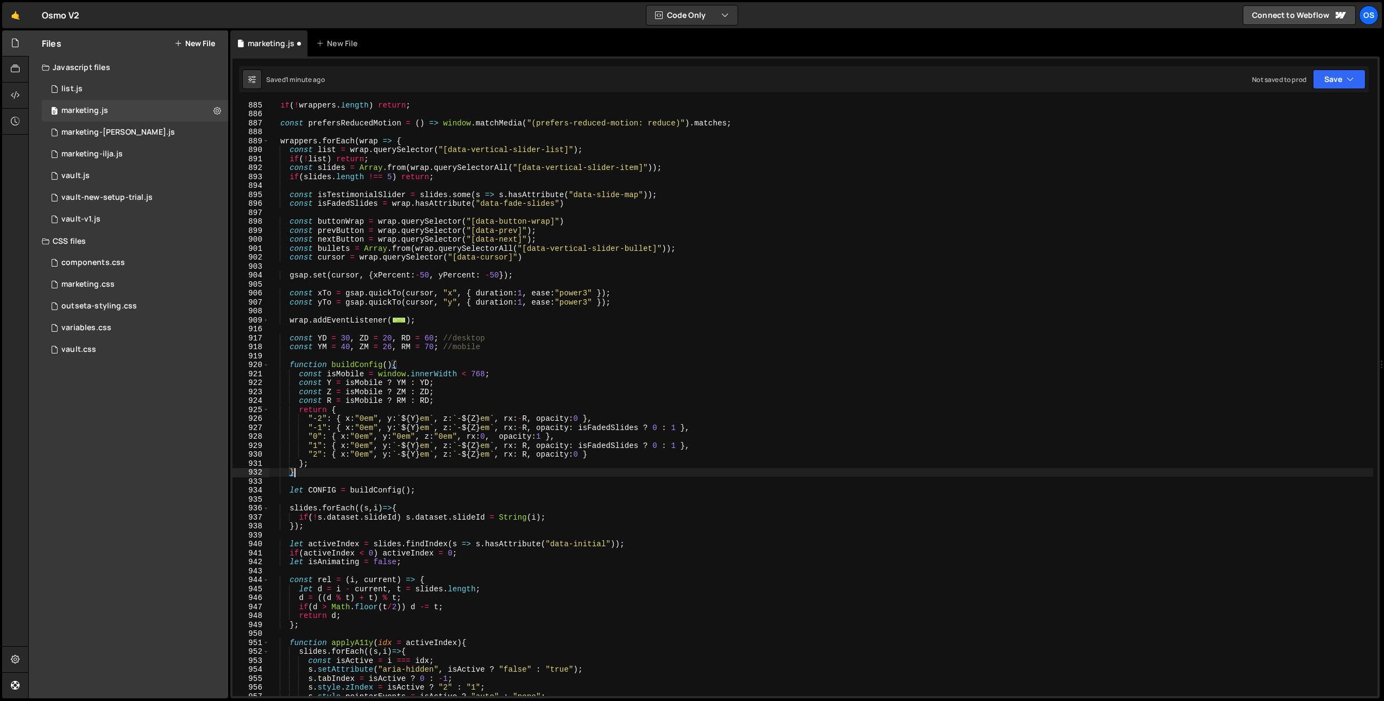
scroll to position [637, 0]
type textarea "}"
click at [110, 295] on div "outseta-styling.css 0" at bounding box center [135, 306] width 186 height 22
click at [111, 286] on div "marketing.css" at bounding box center [87, 285] width 53 height 10
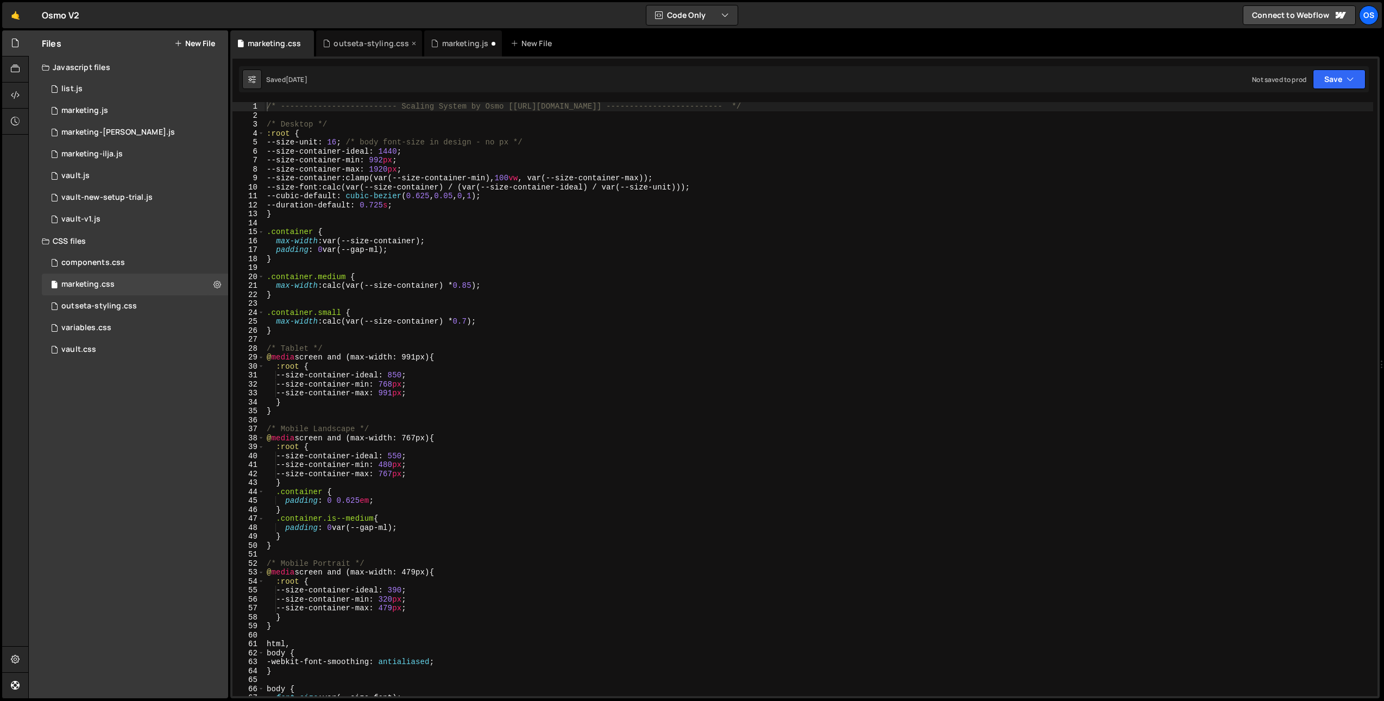
click at [410, 43] on icon at bounding box center [414, 43] width 8 height 11
click at [380, 239] on div "/* ------------------------- Scaling System by Osmo [[URL][DOMAIN_NAME]] ------…" at bounding box center [818, 408] width 1108 height 612
drag, startPoint x: 375, startPoint y: 170, endPoint x: 407, endPoint y: 169, distance: 32.1
click at [407, 169] on div "/* ------------------------- Scaling System by Osmo [[URL][DOMAIN_NAME]] ------…" at bounding box center [818, 408] width 1108 height 612
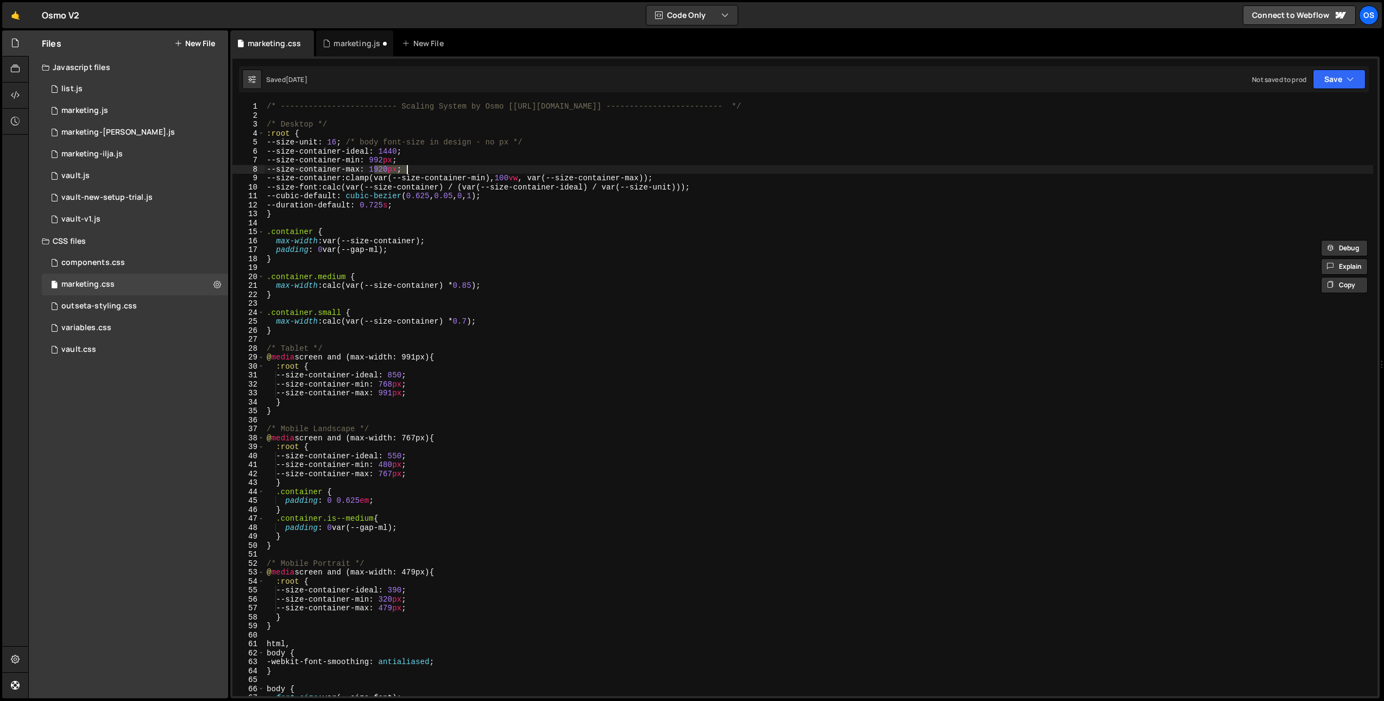
type textarea "--size-container-max: 1920px;"
click at [136, 264] on div "components.css 0" at bounding box center [135, 263] width 186 height 22
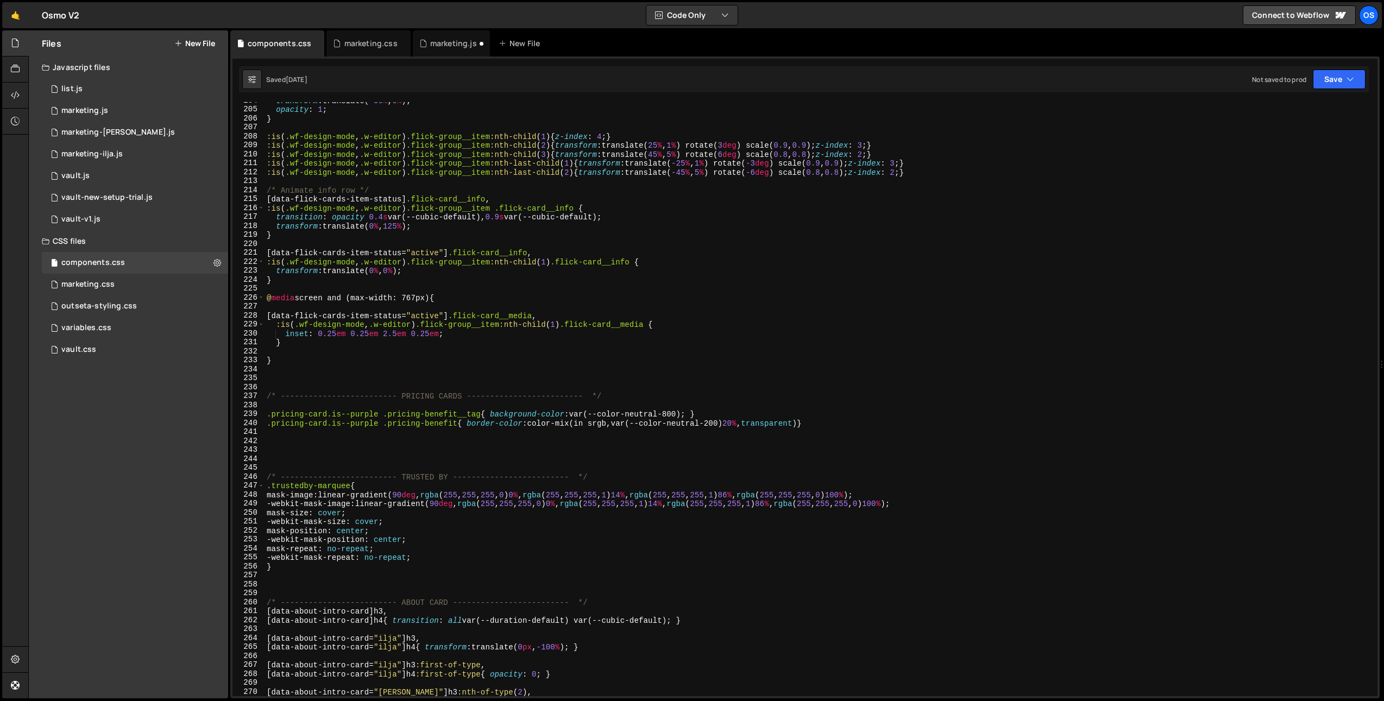
scroll to position [1937, 0]
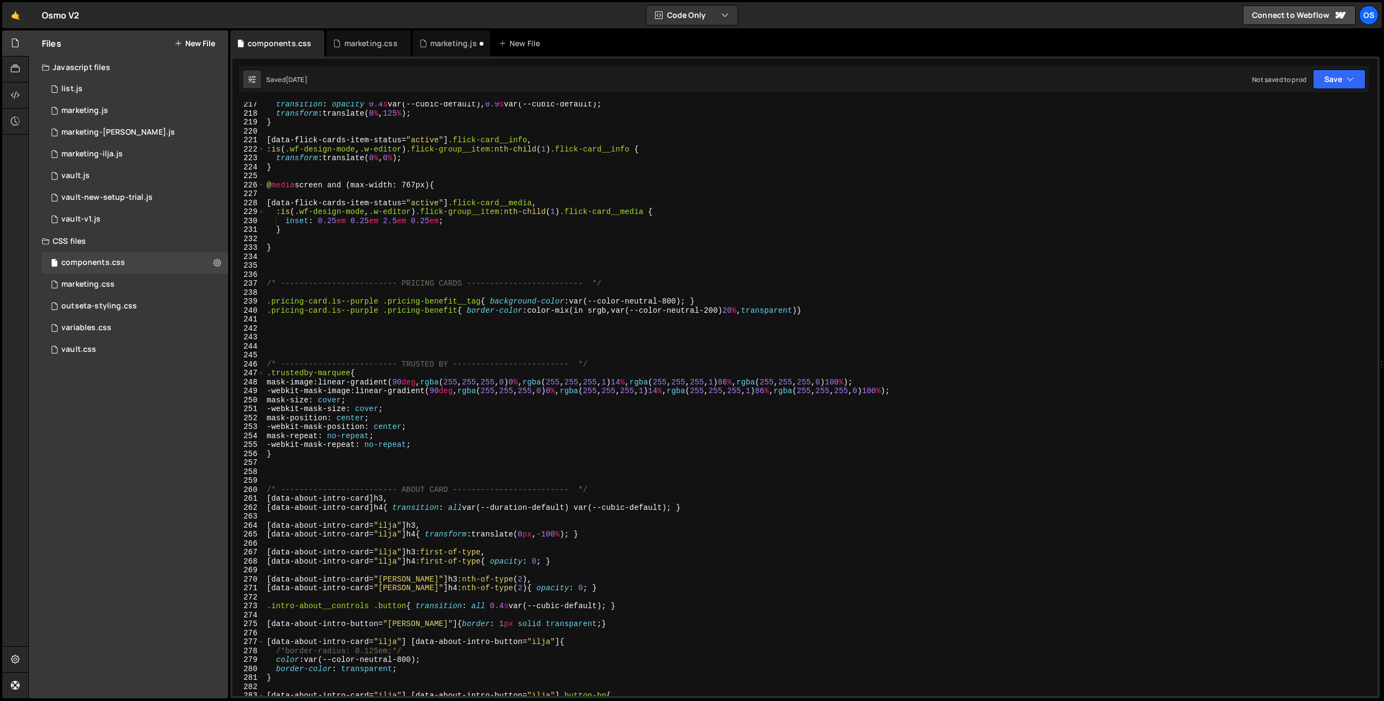
click at [330, 380] on div "transition : opacity 0.4 s var(--cubic-default), 0.9 s var(--cubic-default) ; t…" at bounding box center [818, 406] width 1108 height 612
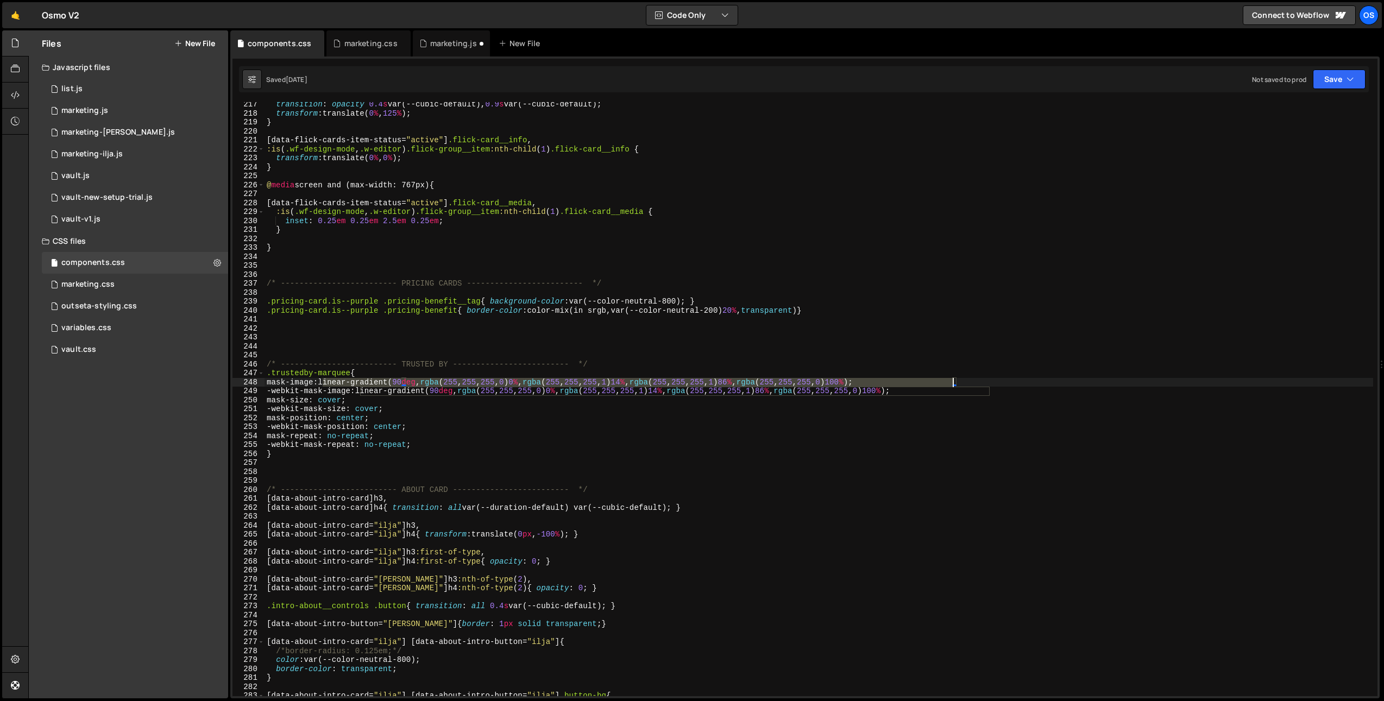
drag, startPoint x: 324, startPoint y: 381, endPoint x: 953, endPoint y: 384, distance: 628.8
click at [953, 384] on div "transition : opacity 0.4 s var(--cubic-default), 0.9 s var(--cubic-default) ; t…" at bounding box center [818, 406] width 1108 height 612
click at [945, 431] on div "transition : opacity 0.4 s var(--cubic-default), 0.9 s var(--cubic-default) ; t…" at bounding box center [818, 406] width 1108 height 612
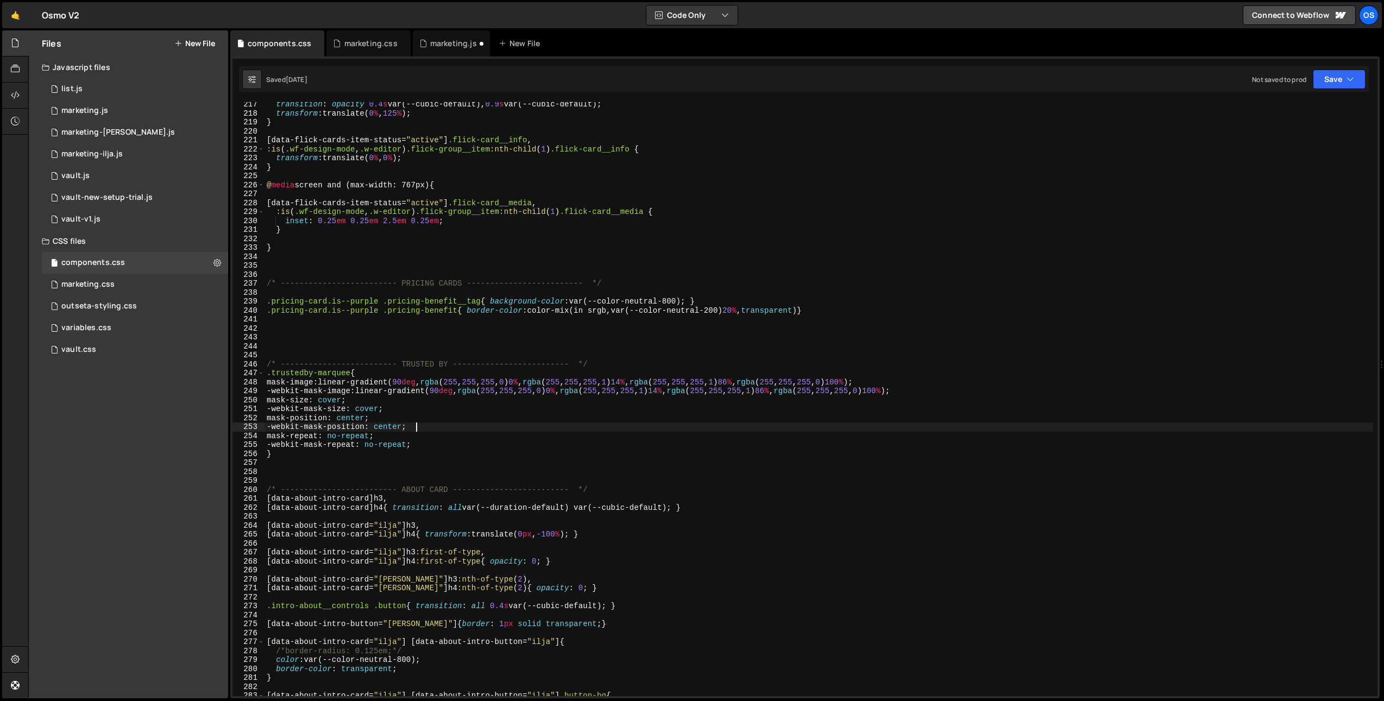
click at [304, 378] on div "transition : opacity 0.4 s var(--cubic-default), 0.9 s var(--cubic-default) ; t…" at bounding box center [818, 406] width 1108 height 612
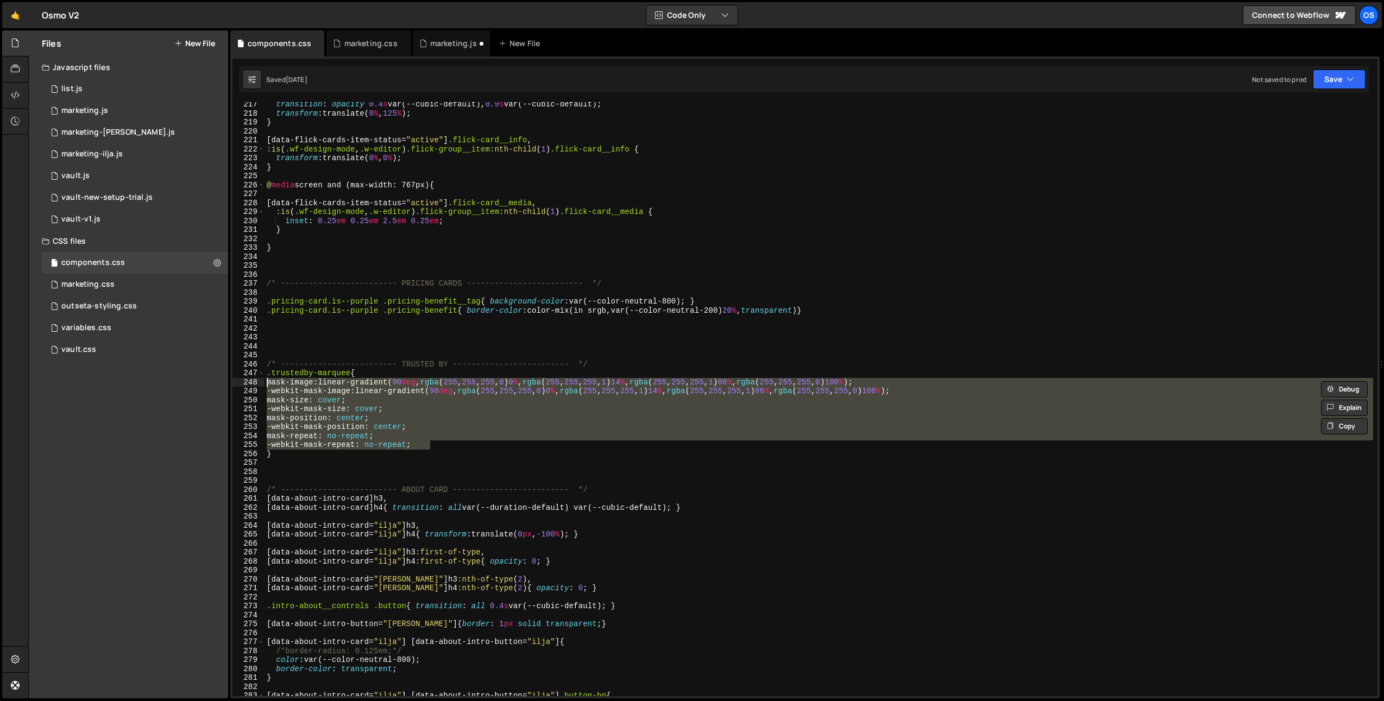
drag, startPoint x: 454, startPoint y: 447, endPoint x: 247, endPoint y: 382, distance: 217.3
click at [247, 382] on div "mask-image: linear-gradient(90deg, rgba(255, 255, 255, 0) 0%, rgba(255, 255, 25…" at bounding box center [804, 399] width 1145 height 594
type textarea "mask-image: linear-gradient(90deg, rgba(255, 255, 255, 0) 0%, rgba(255, 255, 25…"
click at [461, 46] on div "marketing.js" at bounding box center [453, 43] width 47 height 11
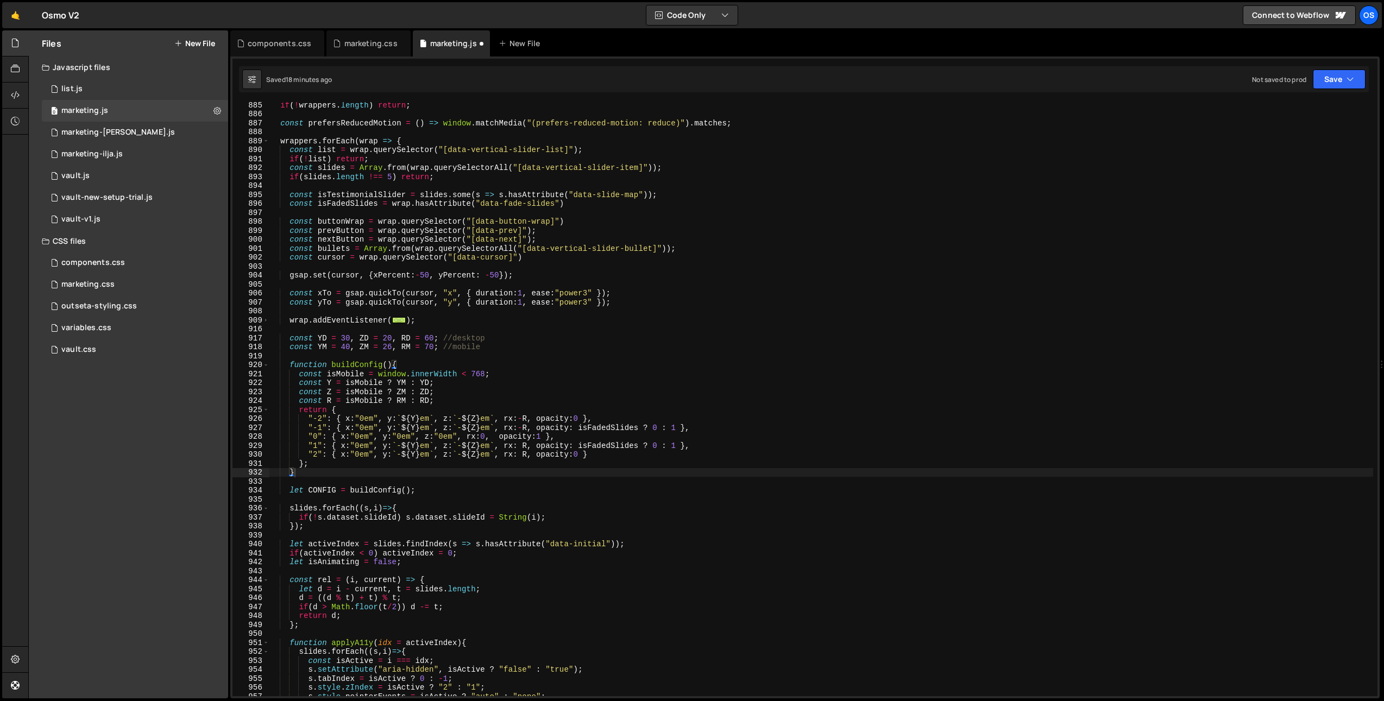
scroll to position [593, 0]
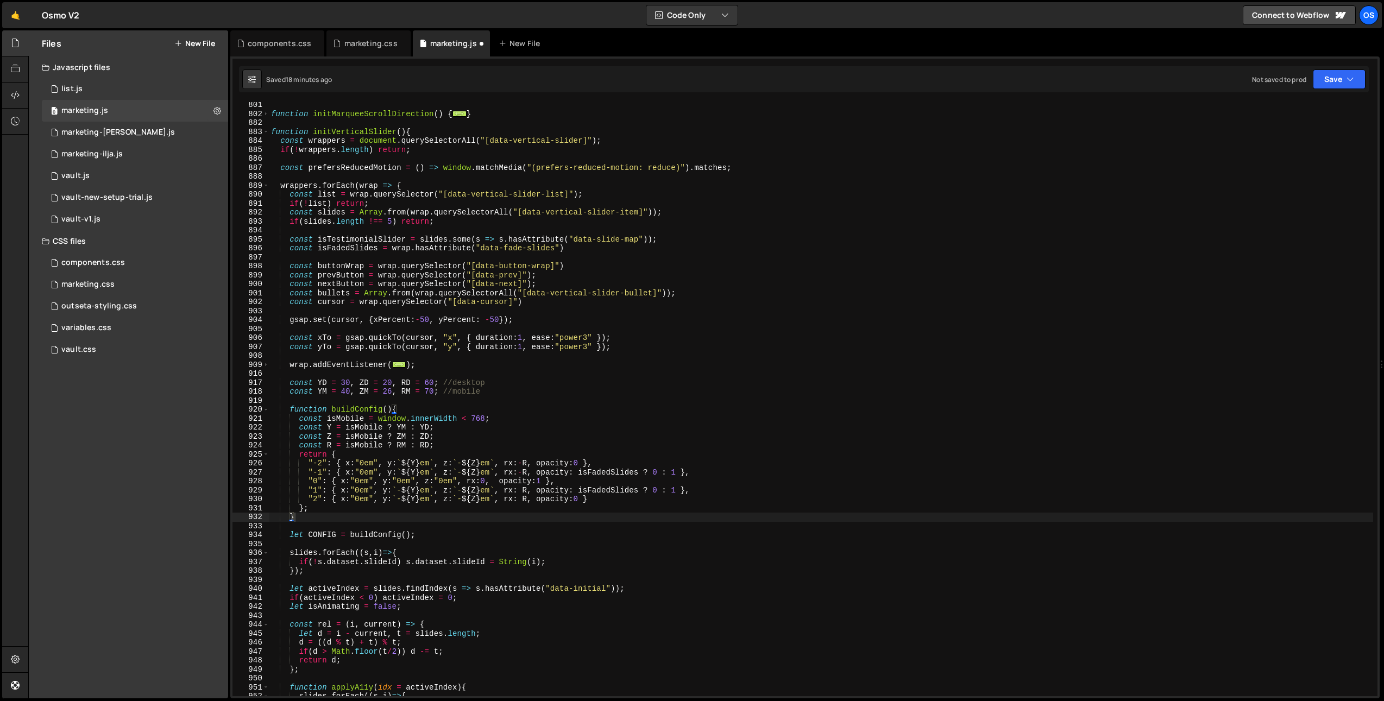
click at [269, 131] on div "function initMarqueeScrollDirection ( ) { ... } function initVerticalSlider ( )…" at bounding box center [821, 406] width 1104 height 612
click at [266, 131] on span at bounding box center [266, 132] width 6 height 9
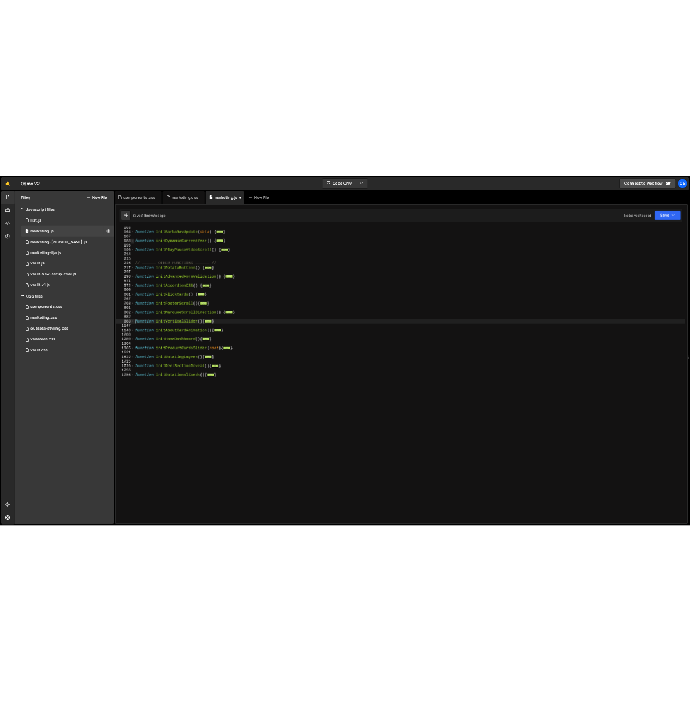
scroll to position [433, 0]
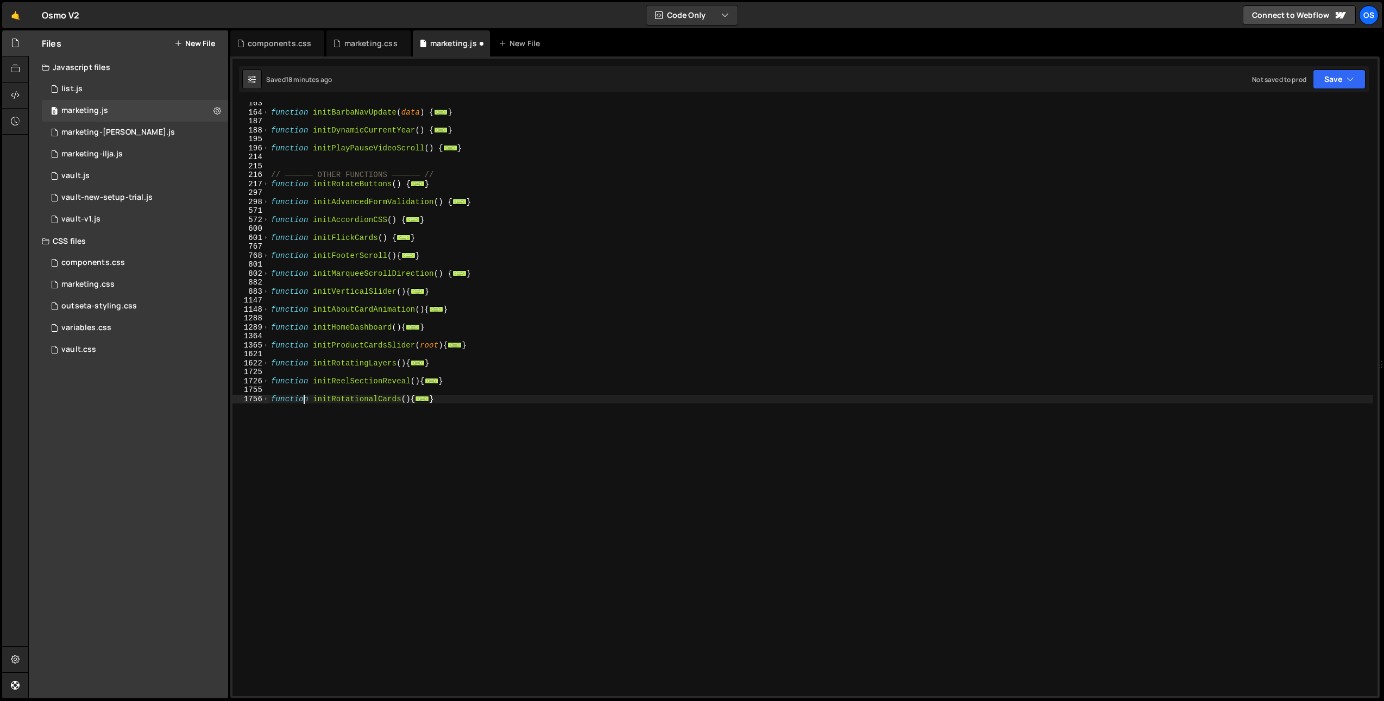
click at [302, 402] on div "function initBarbaNavUpdate ( data ) { ... } function initDynamicCurrentYear ( …" at bounding box center [821, 405] width 1104 height 612
drag, startPoint x: 282, startPoint y: 414, endPoint x: 256, endPoint y: 395, distance: 31.8
click at [256, 395] on div "function initRotationalCards(){ 163 164 187 188 195 196 214 215 216 217 297 298…" at bounding box center [804, 399] width 1145 height 594
click at [266, 398] on span at bounding box center [266, 399] width 6 height 9
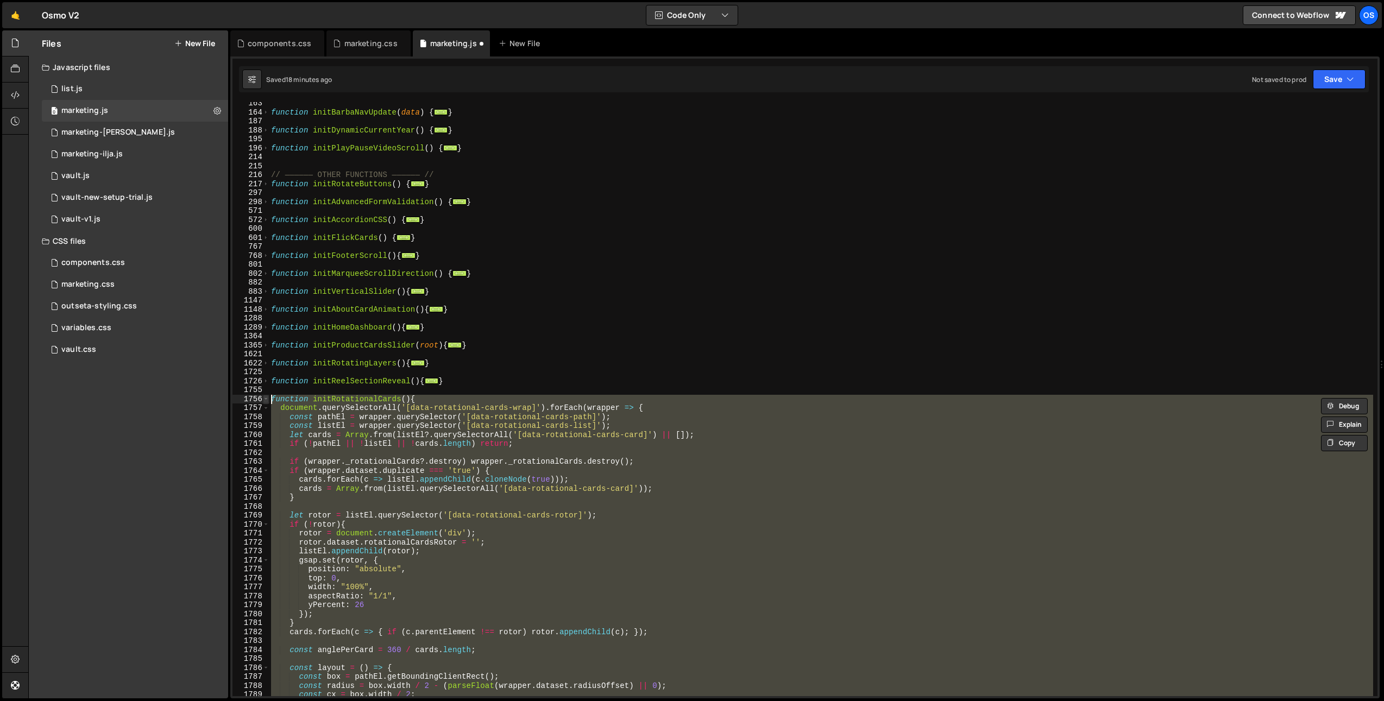
click at [266, 398] on span at bounding box center [266, 399] width 6 height 9
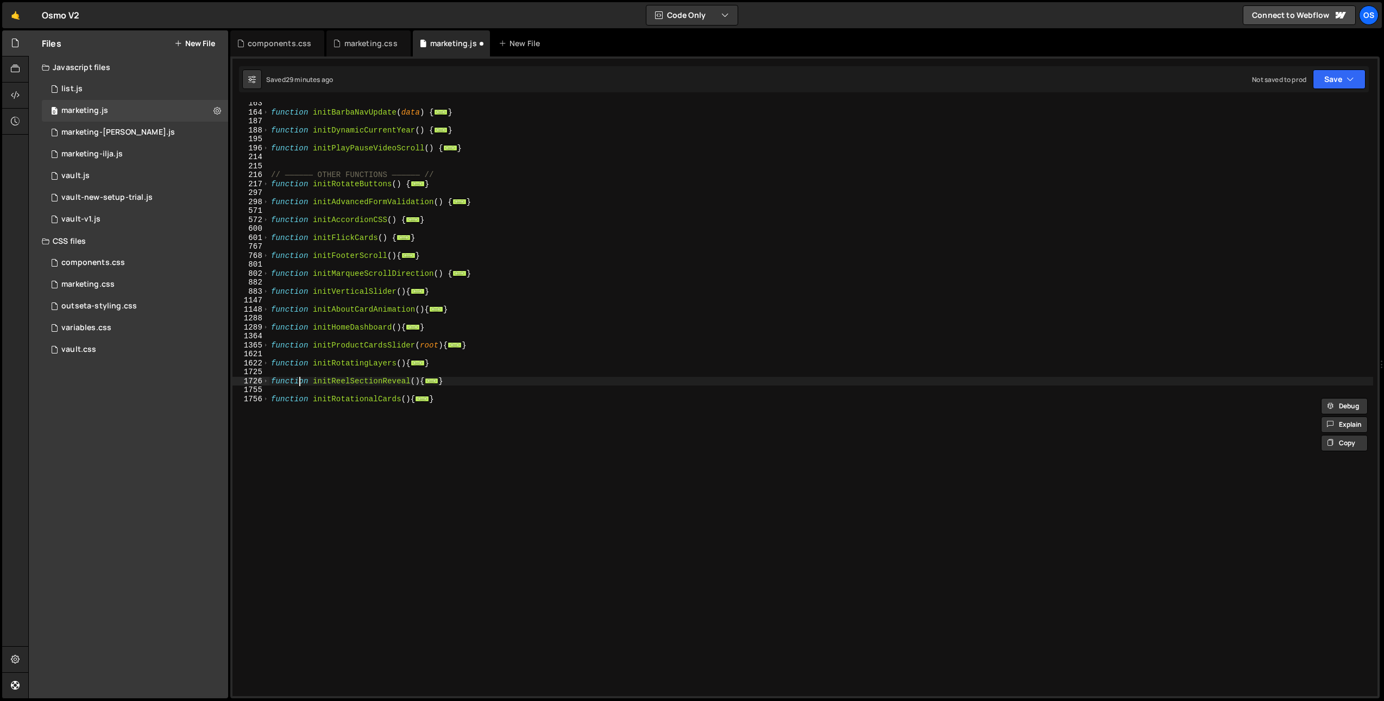
click at [298, 383] on div "function initBarbaNavUpdate ( data ) { ... } function initDynamicCurrentYear ( …" at bounding box center [821, 405] width 1104 height 612
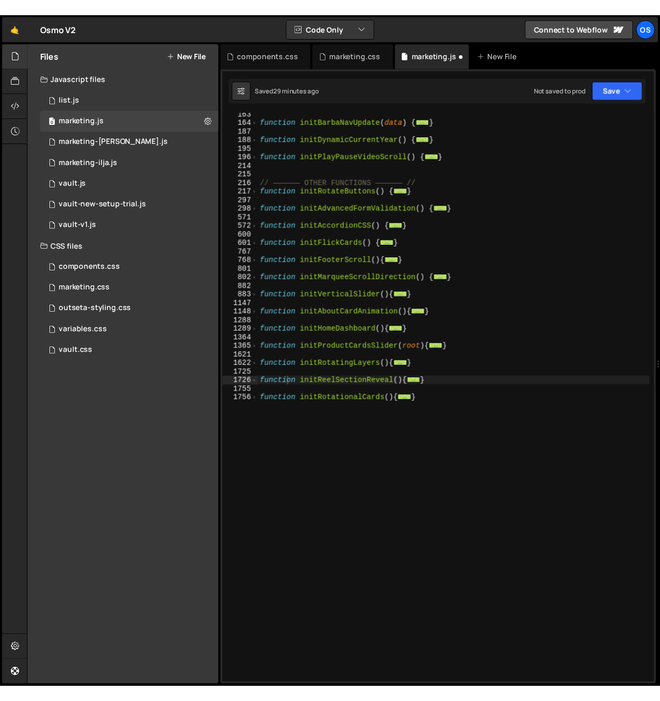
scroll to position [442, 0]
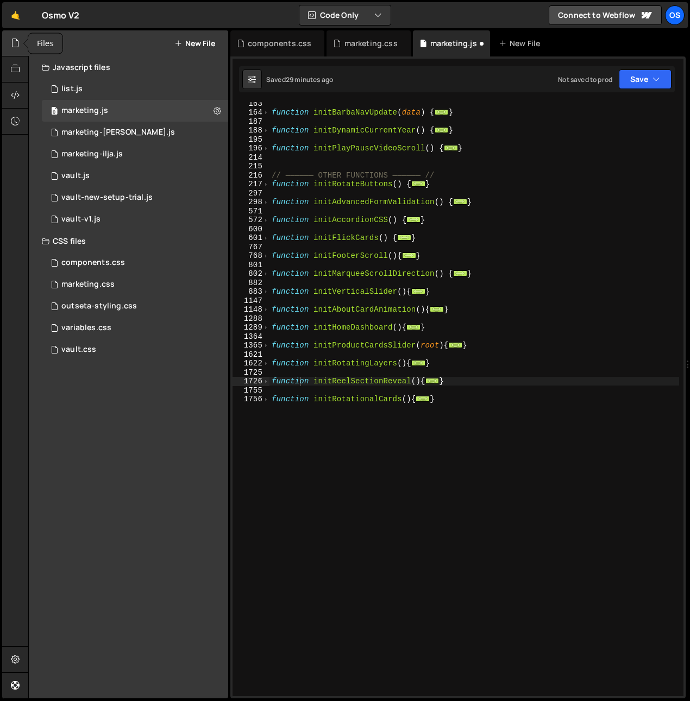
click at [6, 41] on div at bounding box center [15, 43] width 27 height 26
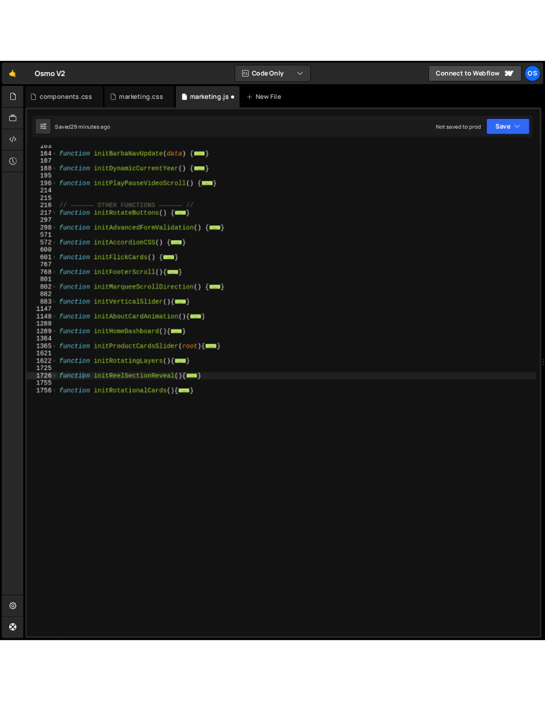
scroll to position [433, 0]
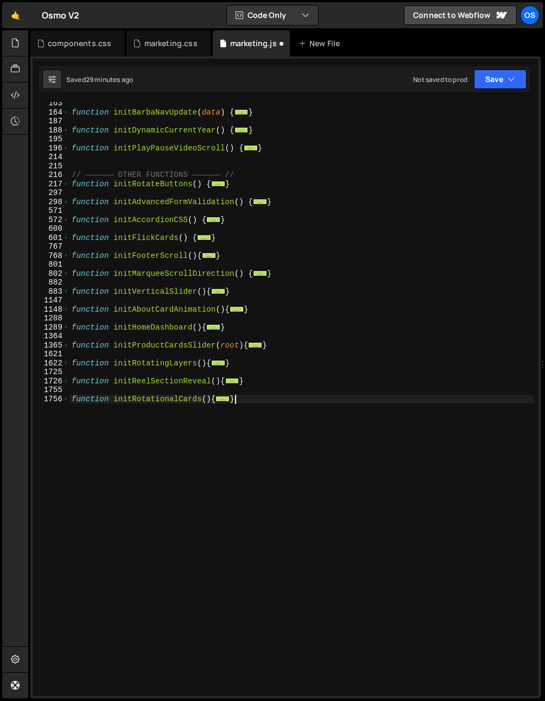
drag, startPoint x: 187, startPoint y: 507, endPoint x: 180, endPoint y: 501, distance: 10.0
click at [180, 501] on div "function initBarbaNavUpdate ( data ) { ... } function initDynamicCurrentYear ( …" at bounding box center [302, 405] width 465 height 612
drag, startPoint x: 86, startPoint y: 440, endPoint x: 62, endPoint y: 400, distance: 46.0
click at [61, 400] on div "} 163 164 187 188 195 196 214 215 216 217 297 298 571 572 600 601 767 768 801 8…" at bounding box center [286, 399] width 506 height 594
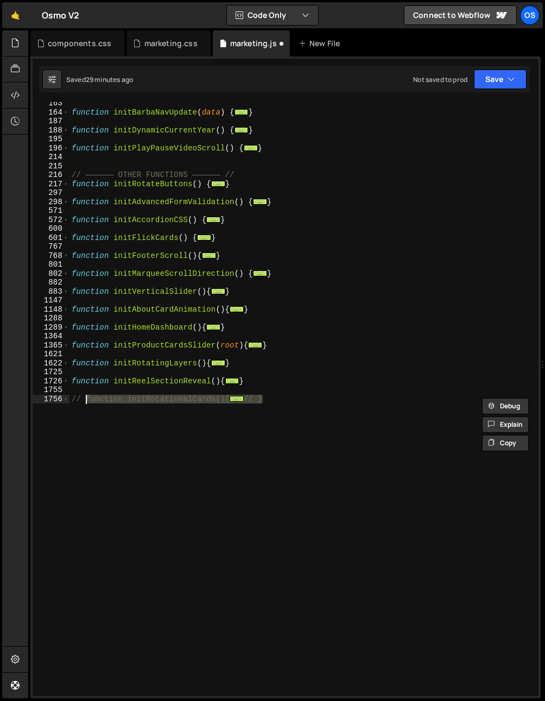
click at [129, 533] on div "function initBarbaNavUpdate ( data ) { ... } function initDynamicCurrentYear ( …" at bounding box center [302, 399] width 465 height 594
type textarea "// }"
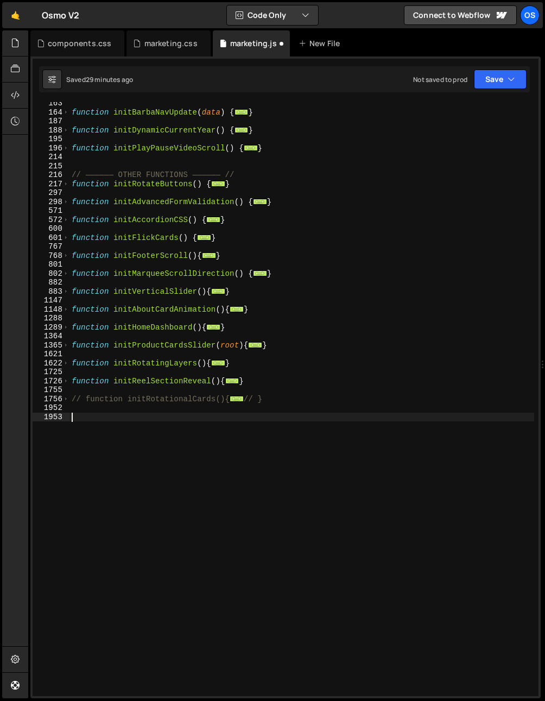
paste textarea "}"
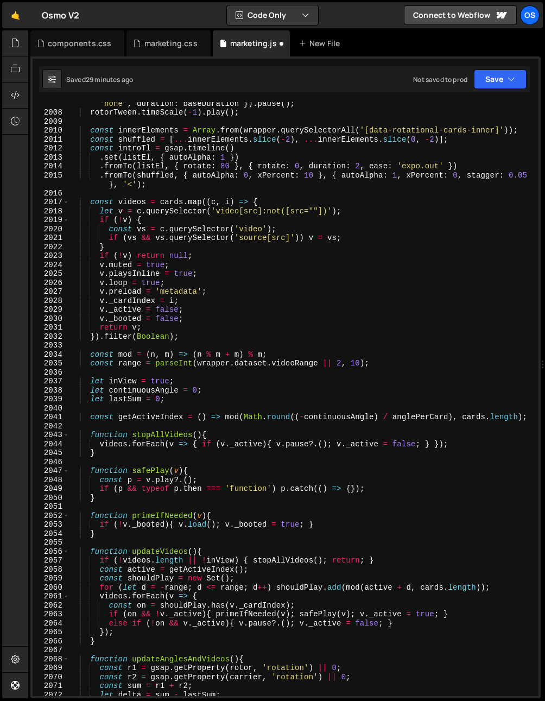
scroll to position [1169, 0]
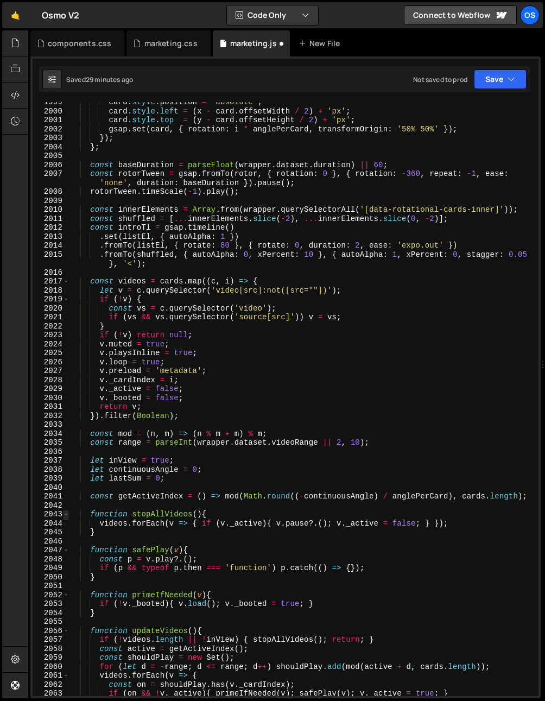
click at [68, 515] on span at bounding box center [66, 514] width 6 height 9
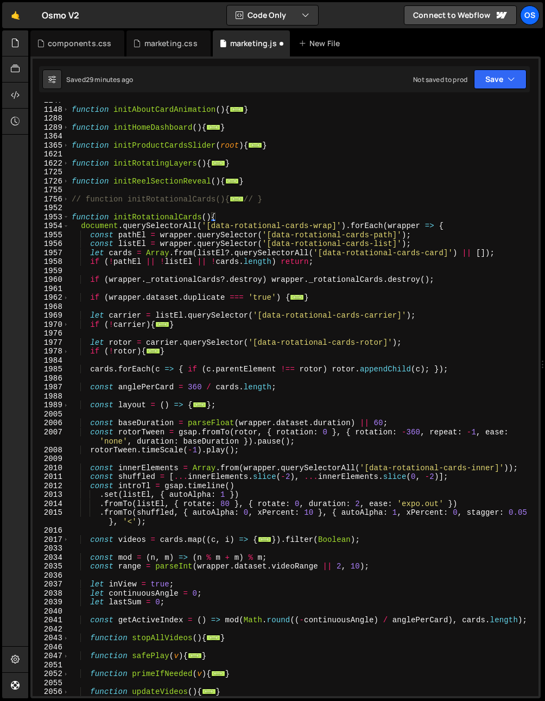
scroll to position [641, 0]
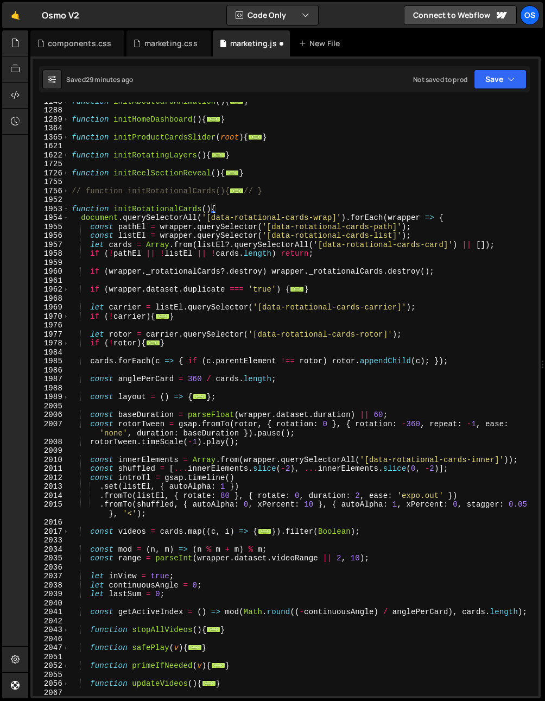
click at [224, 332] on div "function initAboutCardAnimation ( ) { ... } function initHomeDashboard ( ) { ..…" at bounding box center [302, 403] width 465 height 612
type textarea "let rotor = carrier.querySelector('[data-rotational-cards-rotor]');"
drag, startPoint x: 219, startPoint y: 329, endPoint x: 104, endPoint y: 333, distance: 115.2
click at [218, 329] on div "function initAboutCardAnimation ( ) { ... } function initHomeDashboard ( ) { ..…" at bounding box center [302, 403] width 465 height 612
click at [165, 334] on div "function initAboutCardAnimation ( ) { ... } function initHomeDashboard ( ) { ..…" at bounding box center [302, 403] width 465 height 612
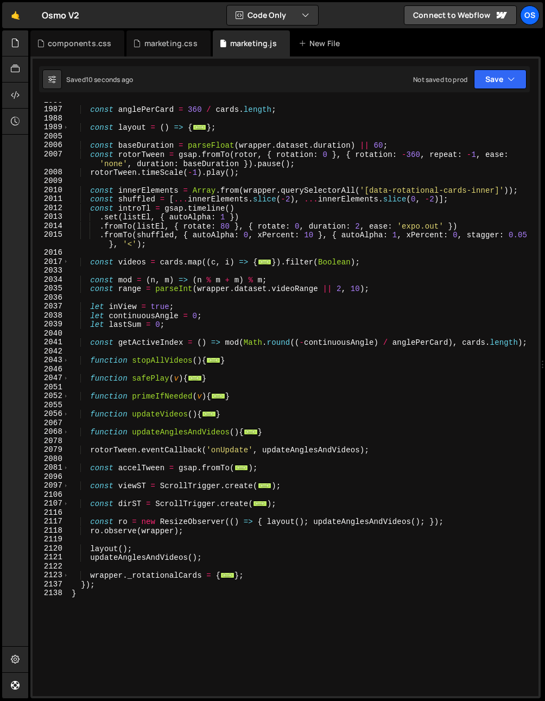
scroll to position [956, 0]
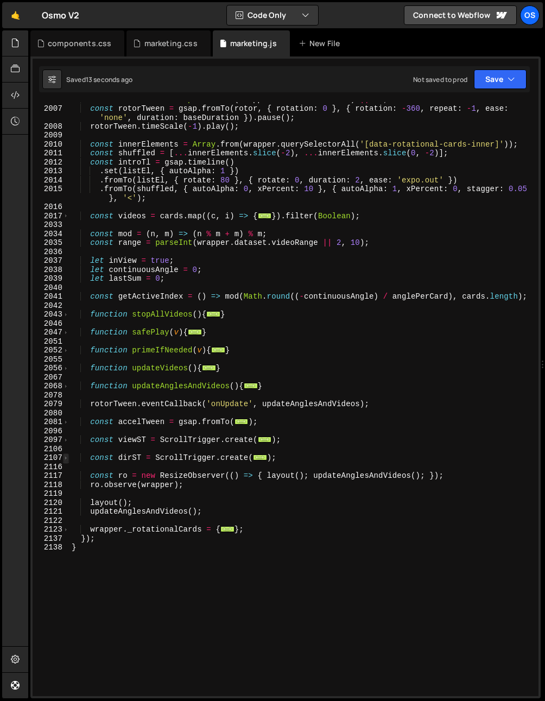
click at [64, 457] on span at bounding box center [66, 457] width 6 height 9
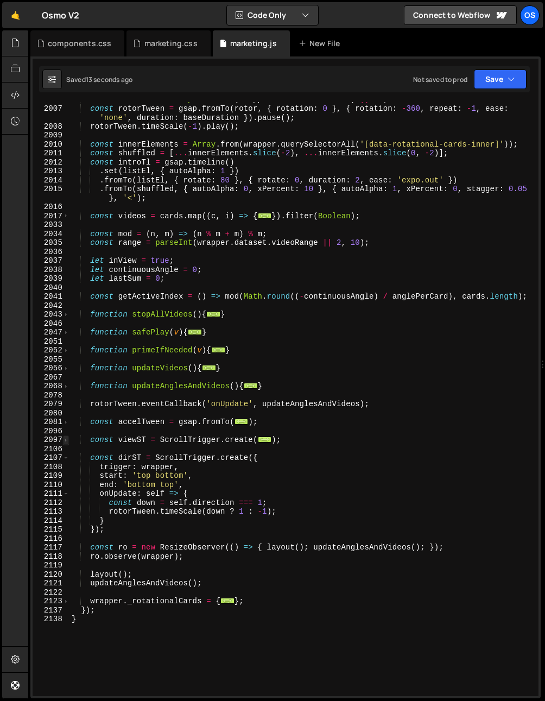
click at [66, 441] on span at bounding box center [66, 439] width 6 height 9
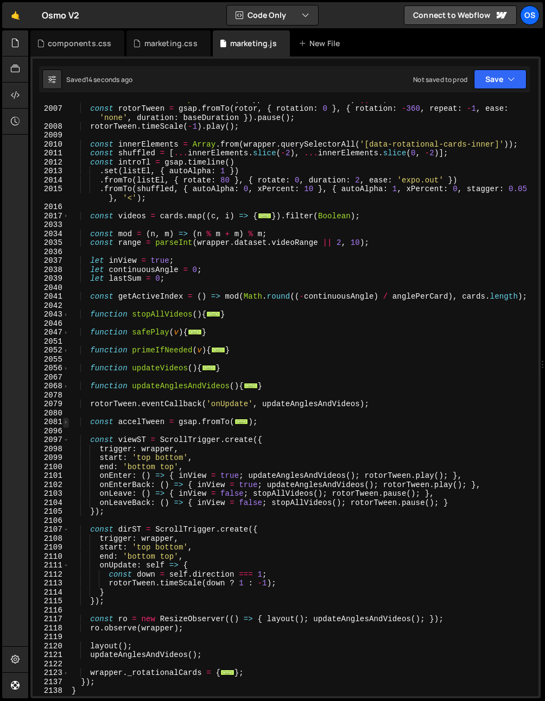
click at [65, 425] on span at bounding box center [66, 422] width 6 height 9
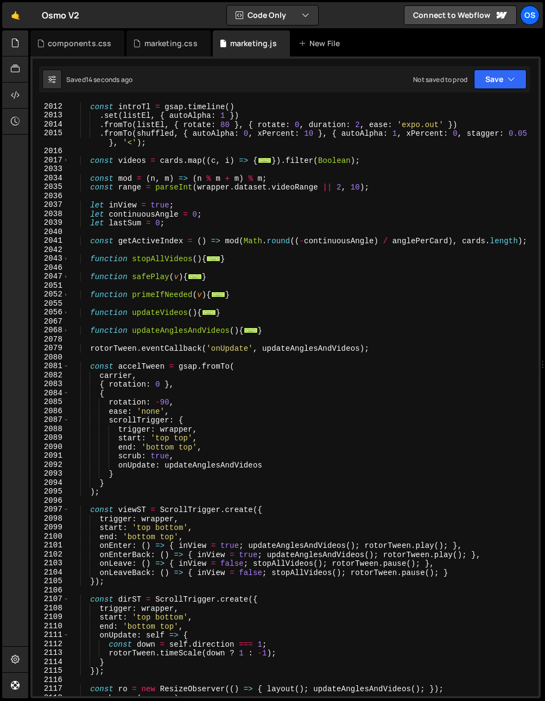
scroll to position [1021, 0]
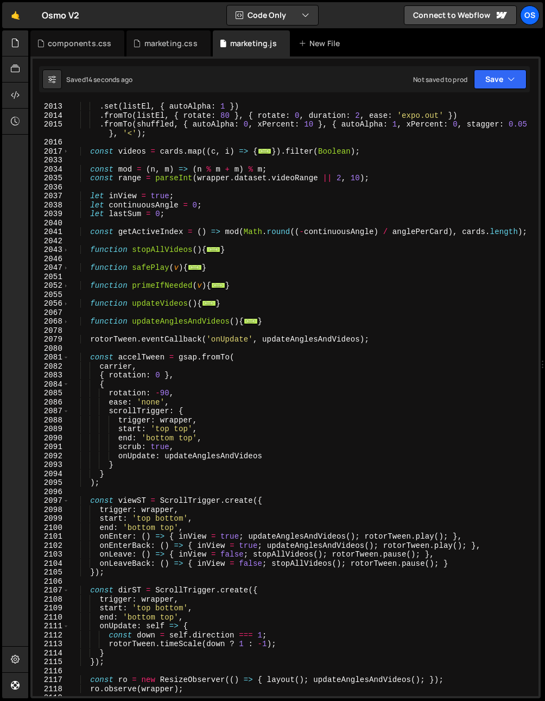
click at [128, 363] on div ". set ( listEl , { autoAlpha : 1 }) . fromTo ( listEl , { rotate : 80 } , { rot…" at bounding box center [302, 408] width 465 height 612
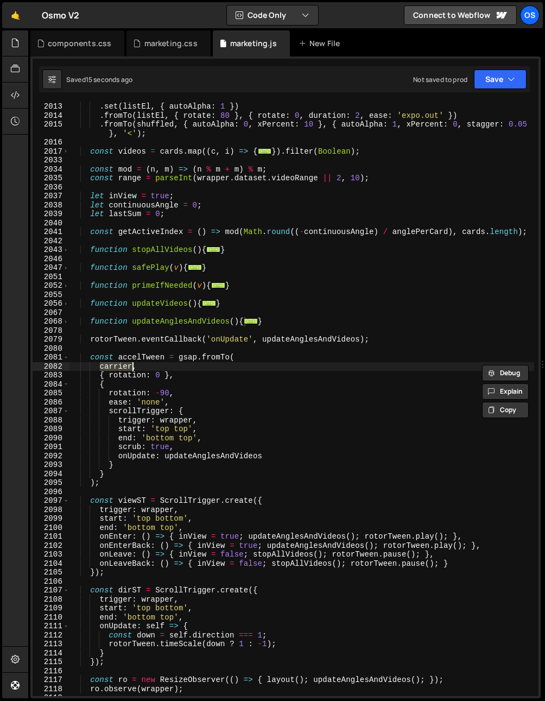
click at [130, 374] on div ". set ( listEl , { autoAlpha : 1 }) . fromTo ( listEl , { rotate : 80 } , { rot…" at bounding box center [302, 408] width 465 height 612
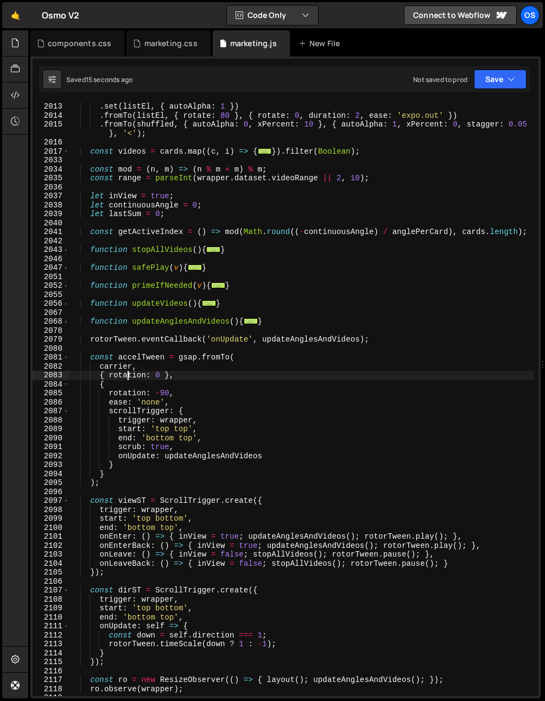
click at [163, 389] on div ". set ( listEl , { autoAlpha : 1 }) . fromTo ( listEl , { rotate : 80 } , { rot…" at bounding box center [302, 408] width 465 height 612
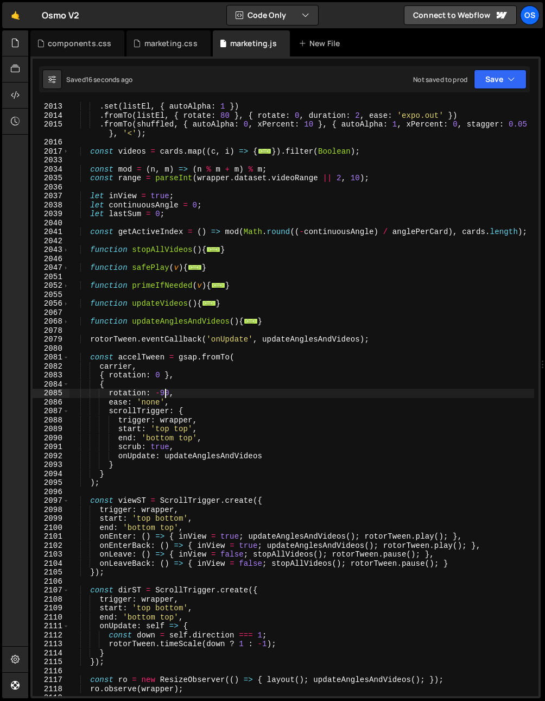
click at [151, 399] on div ". set ( listEl , { autoAlpha : 1 }) . fromTo ( listEl , { rotate : 80 } , { rot…" at bounding box center [302, 408] width 465 height 612
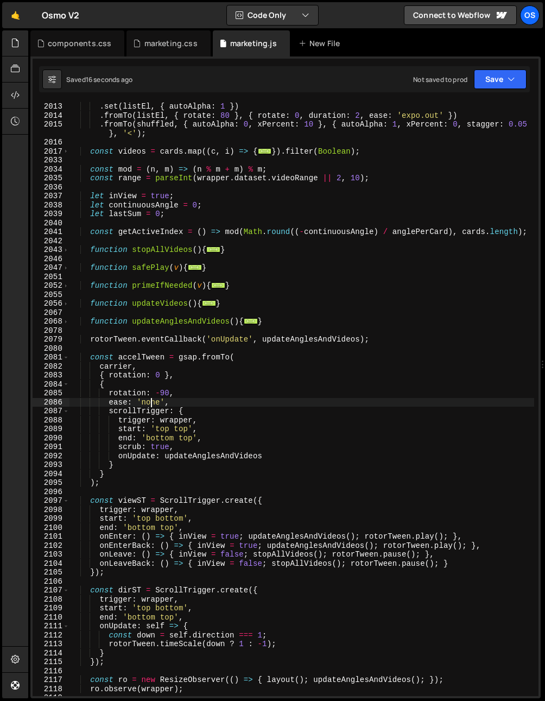
click at [154, 400] on div ". set ( listEl , { autoAlpha : 1 }) . fromTo ( listEl , { rotate : 80 } , { rot…" at bounding box center [302, 408] width 465 height 612
click at [181, 412] on div ". set ( listEl , { autoAlpha : 1 }) . fromTo ( listEl , { rotate : 80 } , { rot…" at bounding box center [302, 408] width 465 height 612
click at [178, 420] on div ". set ( listEl , { autoAlpha : 1 }) . fromTo ( listEl , { rotate : 80 } , { rot…" at bounding box center [302, 408] width 465 height 612
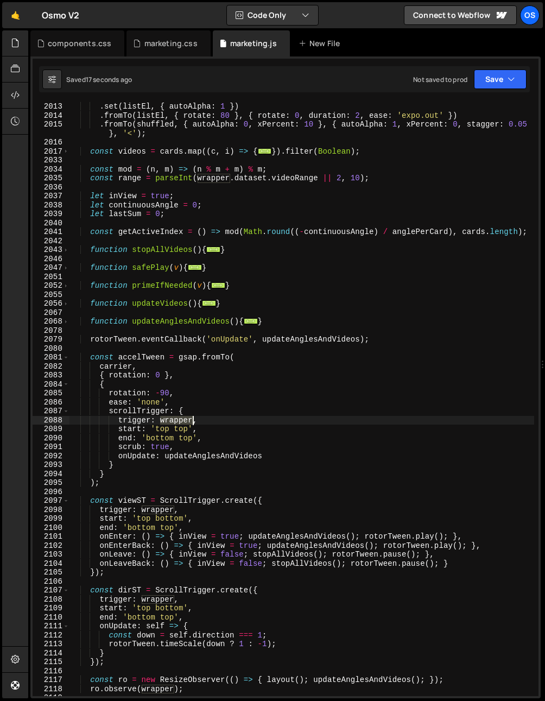
click at [178, 420] on div ". set ( listEl , { autoAlpha : 1 }) . fromTo ( listEl , { rotate : 80 } , { rot…" at bounding box center [302, 408] width 465 height 612
click at [208, 443] on div ". set ( listEl , { autoAlpha : 1 }) . fromTo ( listEl , { rotate : 80 } , { rot…" at bounding box center [302, 408] width 465 height 612
type textarea "scrub: true,"
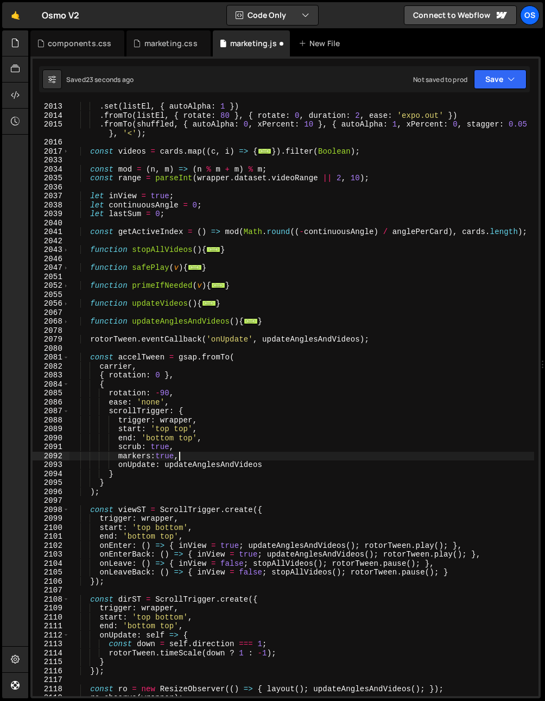
scroll to position [0, 7]
click at [242, 465] on div ". set ( listEl , { autoAlpha : 1 }) . fromTo ( listEl , { rotate : 80 } , { rot…" at bounding box center [302, 408] width 465 height 612
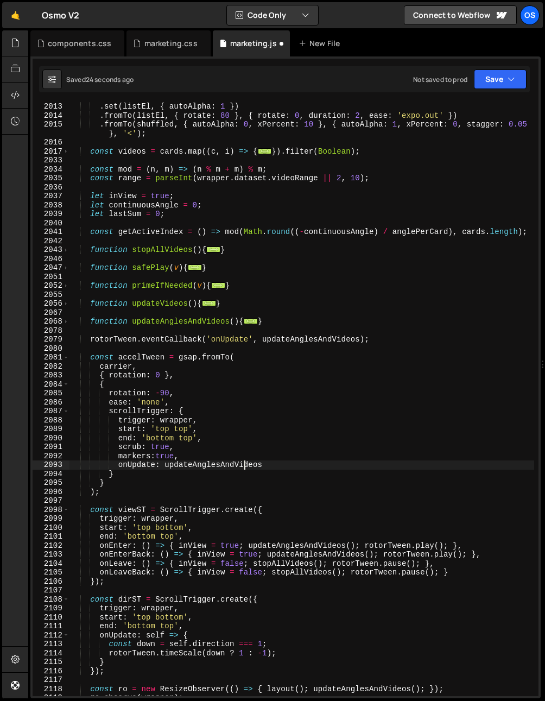
click at [242, 465] on div ". set ( listEl , { autoAlpha : 1 }) . fromTo ( listEl , { rotate : 80 } , { rot…" at bounding box center [302, 408] width 465 height 612
click at [284, 456] on div ". set ( listEl , { autoAlpha : 1 }) . fromTo ( listEl , { rotate : 80 } , { rot…" at bounding box center [302, 408] width 465 height 612
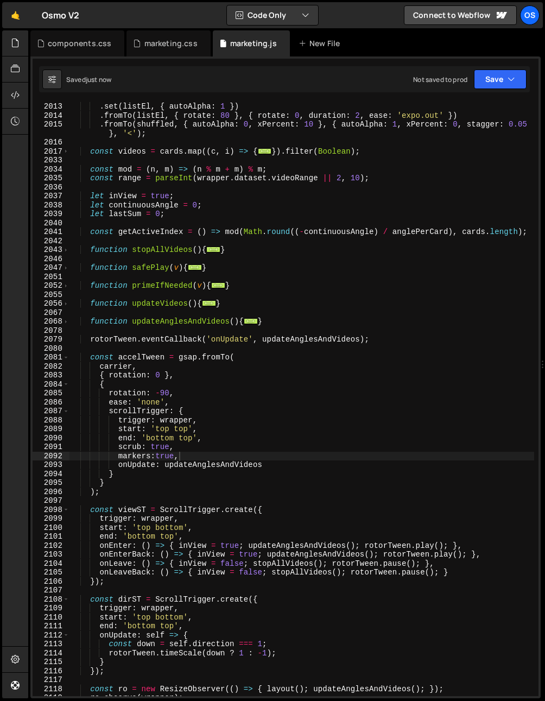
click at [233, 388] on div ". set ( listEl , { autoAlpha : 1 }) . fromTo ( listEl , { rotate : 80 } , { rot…" at bounding box center [302, 408] width 465 height 612
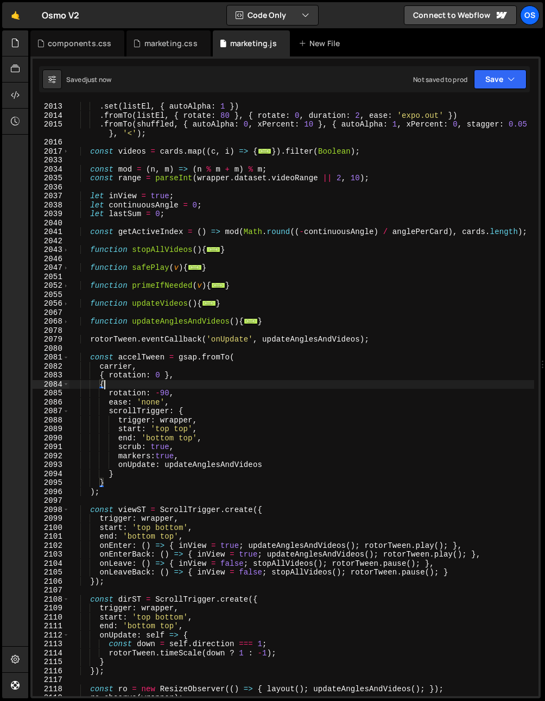
scroll to position [0, 2]
click at [186, 436] on div ". set ( listEl , { autoAlpha : 1 }) . fromTo ( listEl , { rotate : 80 } , { rot…" at bounding box center [302, 408] width 465 height 612
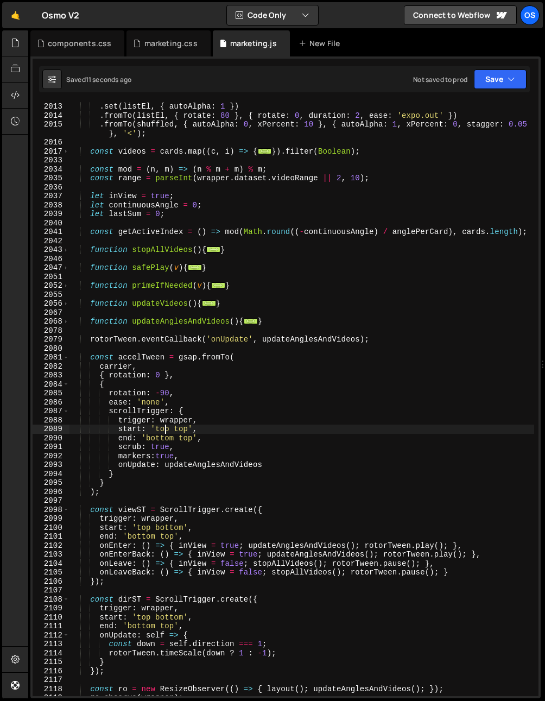
click at [165, 431] on div ". set ( listEl , { autoAlpha : 1 }) . fromTo ( listEl , { rotate : 80 } , { rot…" at bounding box center [302, 408] width 465 height 612
click at [179, 431] on div ". set ( listEl , { autoAlpha : 1 }) . fromTo ( listEl , { rotate : 80 } , { rot…" at bounding box center [302, 408] width 465 height 612
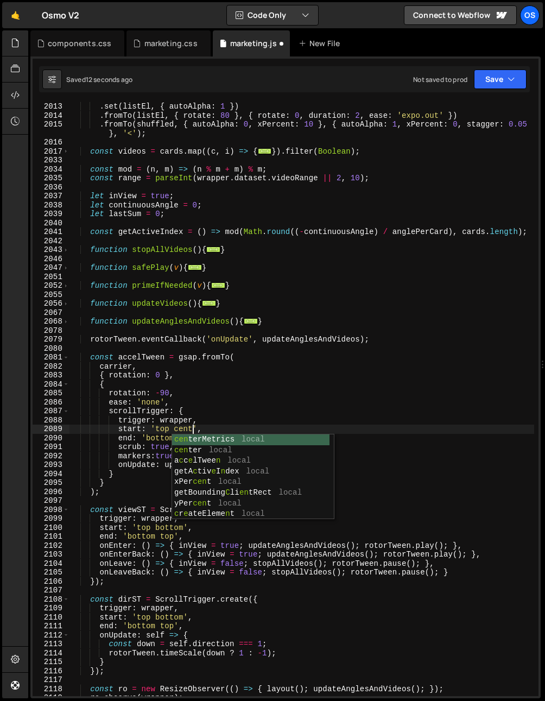
scroll to position [0, 9]
type textarea "start: 'top center',"
drag, startPoint x: 140, startPoint y: 311, endPoint x: 182, endPoint y: 404, distance: 101.8
click at [140, 312] on div ". set ( listEl , { autoAlpha : 1 }) . fromTo ( listEl , { rotate : 80 } , { rot…" at bounding box center [302, 408] width 465 height 612
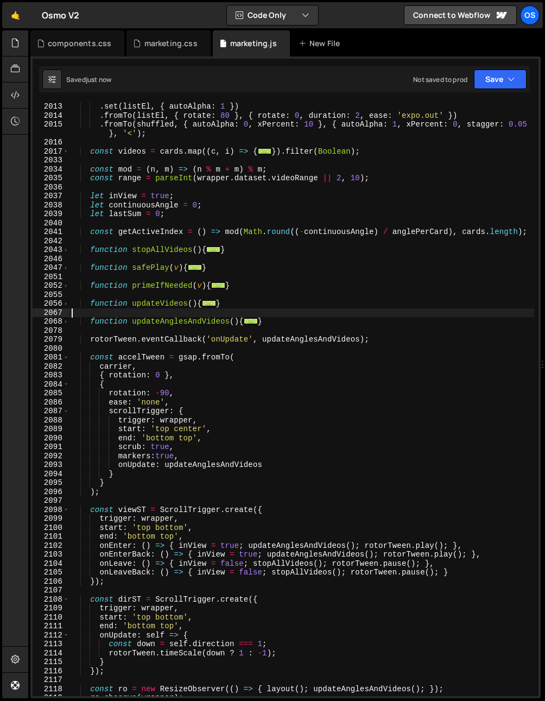
click at [190, 424] on div ". set ( listEl , { autoAlpha : 1 }) . fromTo ( listEl , { rotate : 80 } , { rot…" at bounding box center [302, 408] width 465 height 612
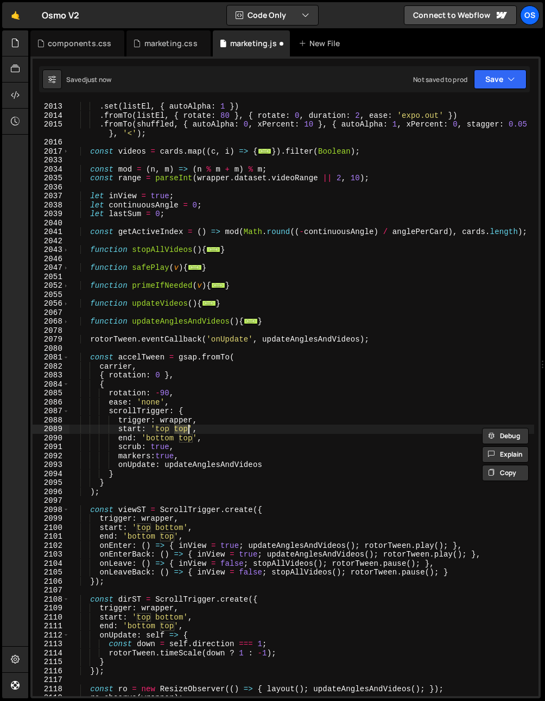
click at [161, 432] on div ". set ( listEl , { autoAlpha : 1 }) . fromTo ( listEl , { rotate : 80 } , { rot…" at bounding box center [302, 408] width 465 height 612
click at [154, 431] on div ". set ( listEl , { autoAlpha : 1 }) . fromTo ( listEl , { rotate : 80 } , { rot…" at bounding box center [302, 408] width 465 height 612
click at [288, 391] on div ". set ( listEl , { autoAlpha : 1 }) . fromTo ( listEl , { rotate : 80 } , { rot…" at bounding box center [302, 408] width 465 height 612
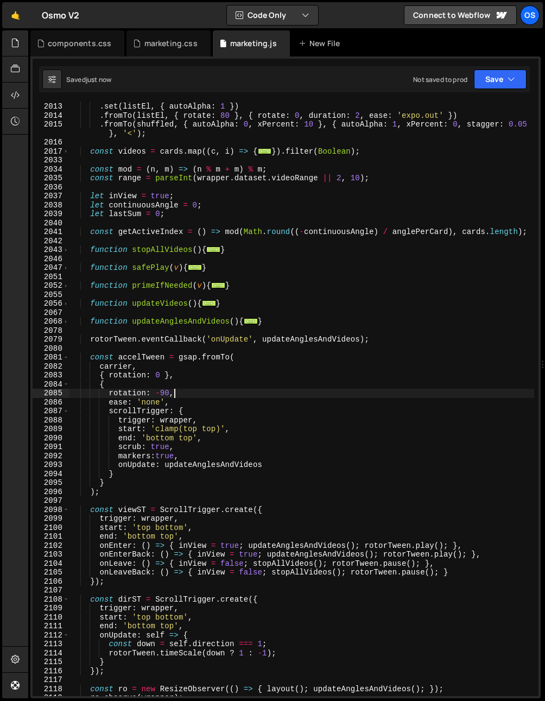
click at [203, 429] on div ". set ( listEl , { autoAlpha : 1 }) . fromTo ( listEl , { rotate : 80 } , { rot…" at bounding box center [302, 408] width 465 height 612
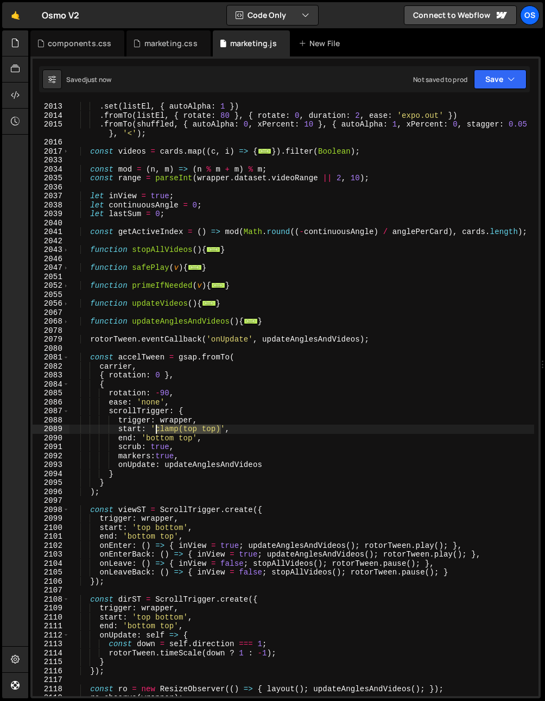
drag, startPoint x: 221, startPoint y: 430, endPoint x: 155, endPoint y: 430, distance: 66.2
click at [155, 430] on div ". set ( listEl , { autoAlpha : 1 }) . fromTo ( listEl , { rotate : 80 } , { rot…" at bounding box center [302, 408] width 465 height 612
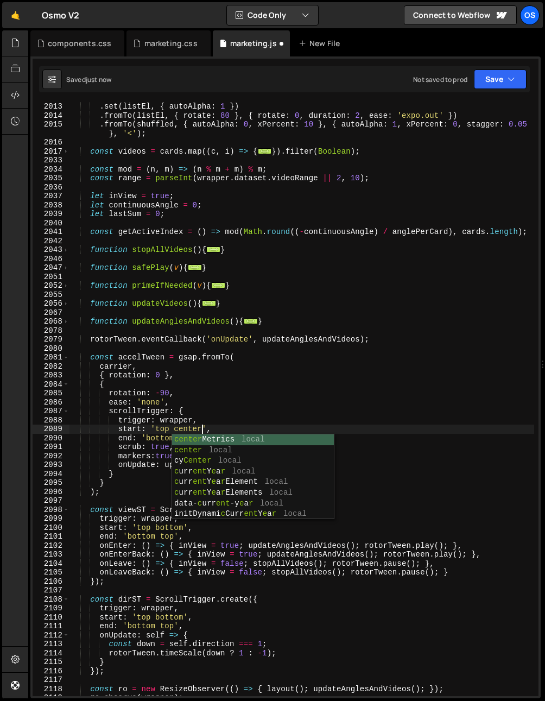
click at [218, 382] on div ". set ( listEl , { autoAlpha : 1 }) . fromTo ( listEl , { rotate : 80 } , { rot…" at bounding box center [302, 408] width 465 height 612
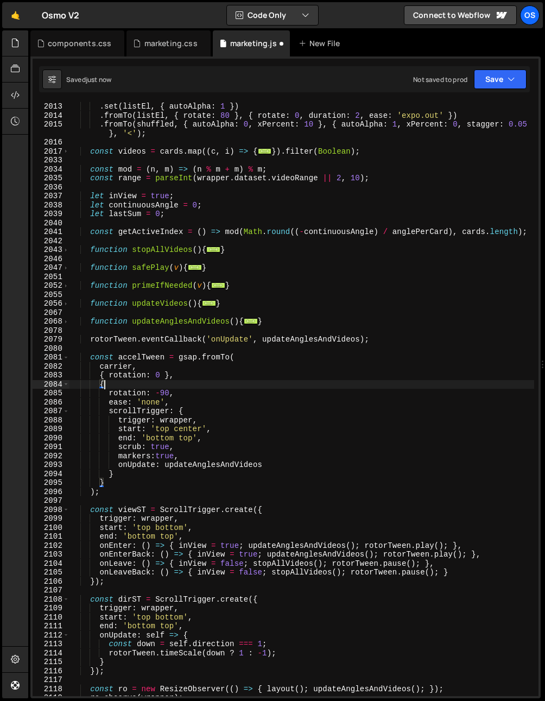
scroll to position [0, 2]
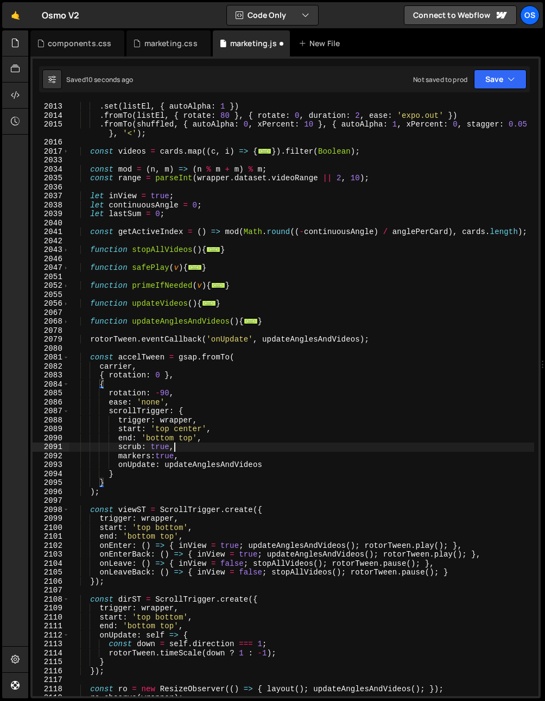
click at [230, 446] on div ". set ( listEl , { autoAlpha : 1 }) . fromTo ( listEl , { rotate : 80 } , { rot…" at bounding box center [302, 408] width 465 height 612
click at [228, 434] on div ". set ( listEl , { autoAlpha : 1 }) . fromTo ( listEl , { rotate : 80 } , { rot…" at bounding box center [302, 408] width 465 height 612
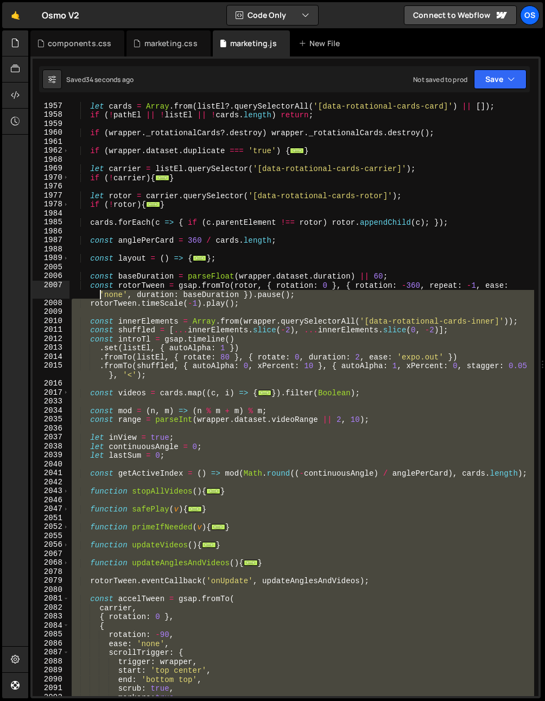
scroll to position [575, 0]
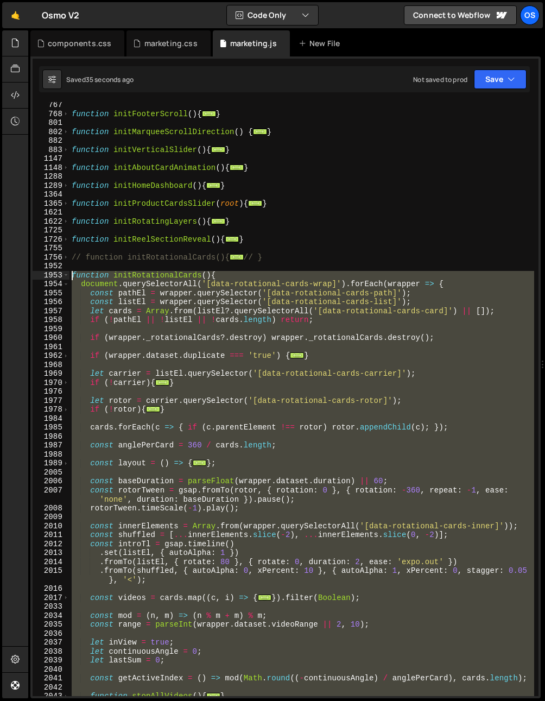
drag, startPoint x: 103, startPoint y: 285, endPoint x: 53, endPoint y: 277, distance: 50.6
click at [53, 276] on div "end: 'bottom top', 767 768 801 802 882 883 1147 1148 1288 1289 1364 1365 1621 1…" at bounding box center [286, 399] width 506 height 594
type textarea "function initRotationalCards(){ document.querySelectorAll('[data-rotational-car…"
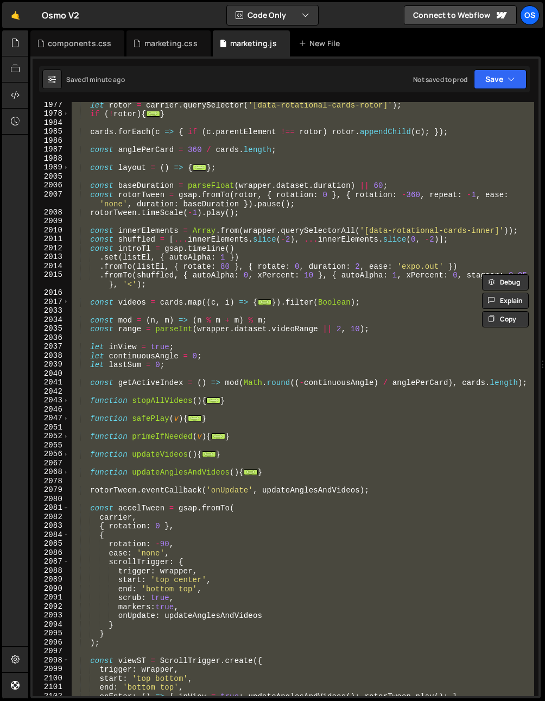
scroll to position [937, 0]
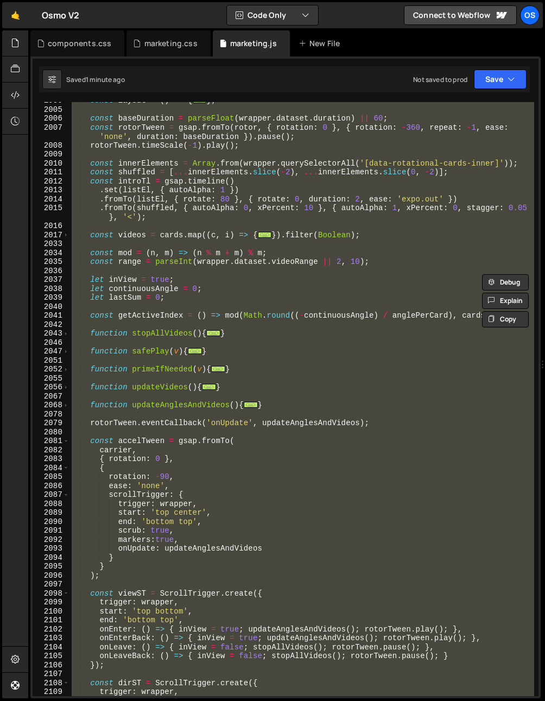
click at [220, 364] on div "const layout = ( ) => { ... } ; const baseDuration = parseFloat ( wrapper . dat…" at bounding box center [302, 399] width 465 height 594
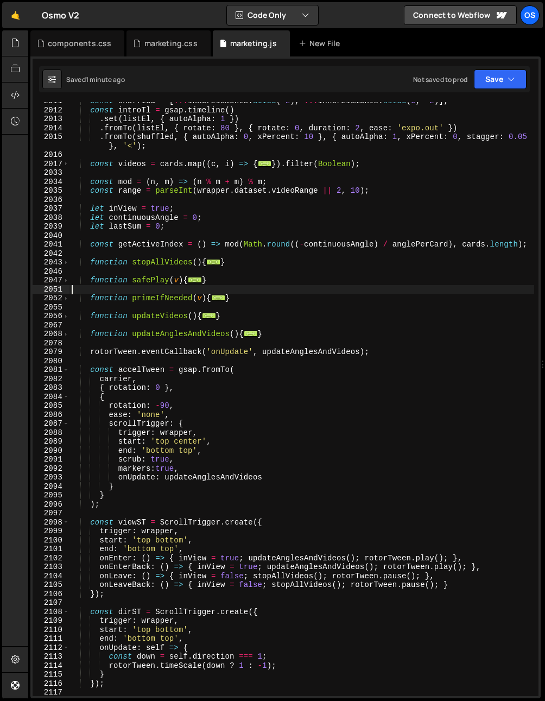
scroll to position [1113, 0]
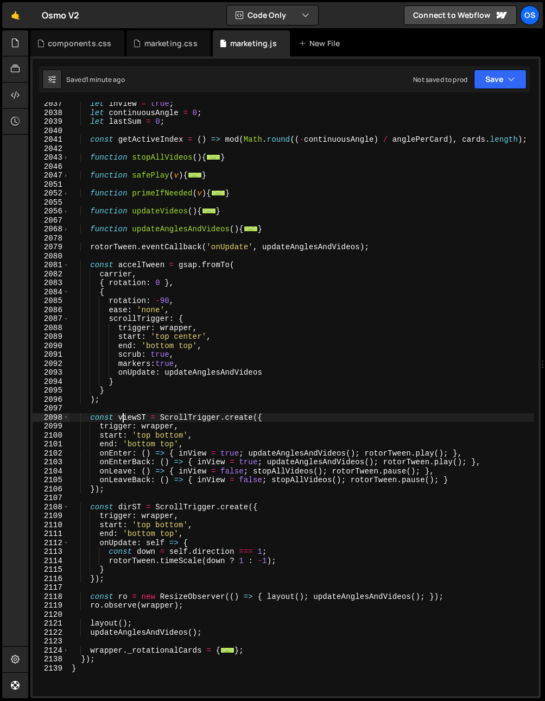
click at [125, 420] on div "let inView = true ; let continuousAngle = 0 ; let lastSum = 0 ; const getActive…" at bounding box center [302, 405] width 465 height 612
click at [178, 426] on div "let inView = true ; let continuousAngle = 0 ; let lastSum = 0 ; const getActive…" at bounding box center [302, 405] width 465 height 612
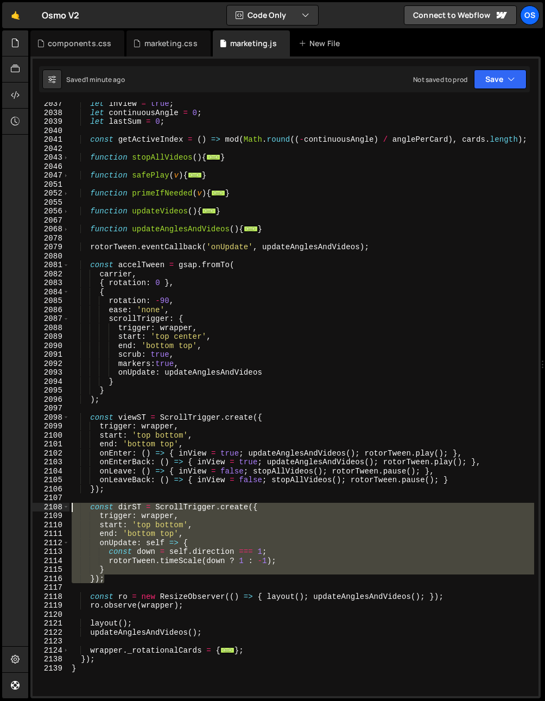
drag, startPoint x: 113, startPoint y: 579, endPoint x: 54, endPoint y: 504, distance: 95.5
click at [54, 504] on div "trigger: wrapper, 2037 2038 2039 2040 2041 2042 2043 2046 2047 2051 2052 2055 2…" at bounding box center [286, 399] width 506 height 594
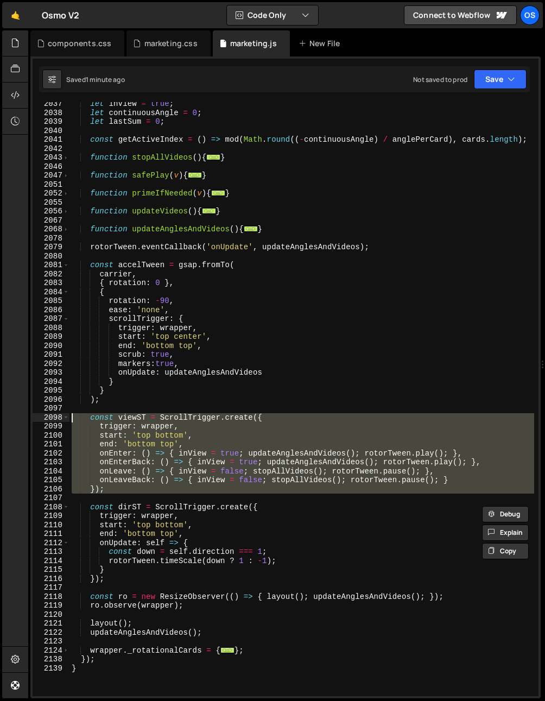
drag, startPoint x: 96, startPoint y: 484, endPoint x: 58, endPoint y: 417, distance: 77.6
click at [58, 417] on div "const dirST = ScrollTrigger.create({ trigger: wrapper, 2037 2038 2039 2040 2041…" at bounding box center [286, 399] width 506 height 594
click at [155, 429] on div "let inView = true ; let continuousAngle = 0 ; let lastSum = 0 ; const getActive…" at bounding box center [302, 399] width 465 height 594
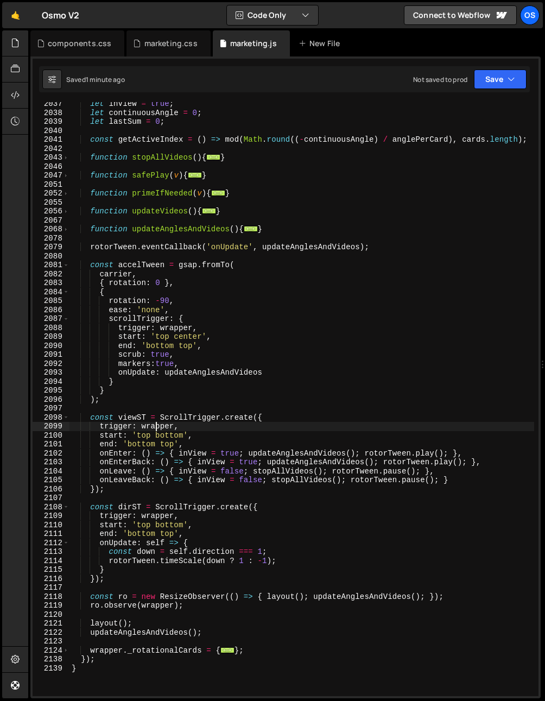
click at [155, 429] on div "let inView = true ; let continuousAngle = 0 ; let lastSum = 0 ; const getActive…" at bounding box center [302, 405] width 465 height 612
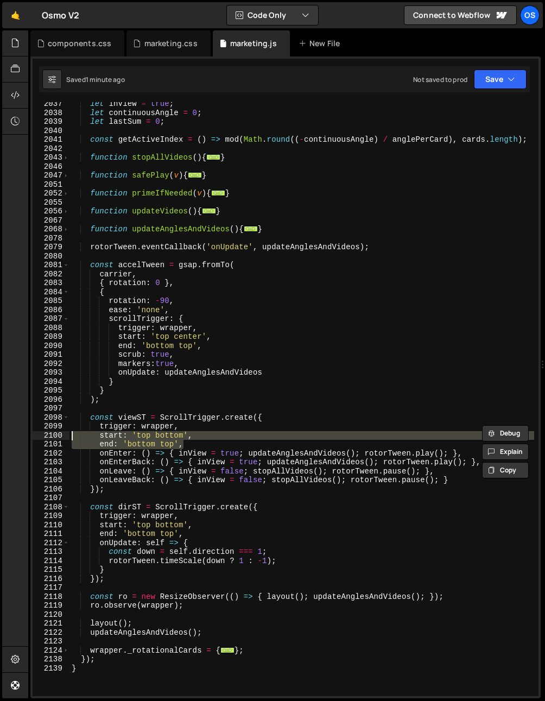
drag, startPoint x: 193, startPoint y: 444, endPoint x: 38, endPoint y: 431, distance: 155.3
click at [38, 431] on div "trigger: wrapper, 2037 2038 2039 2040 2041 2042 2043 2046 2047 2051 2052 2055 2…" at bounding box center [286, 399] width 506 height 594
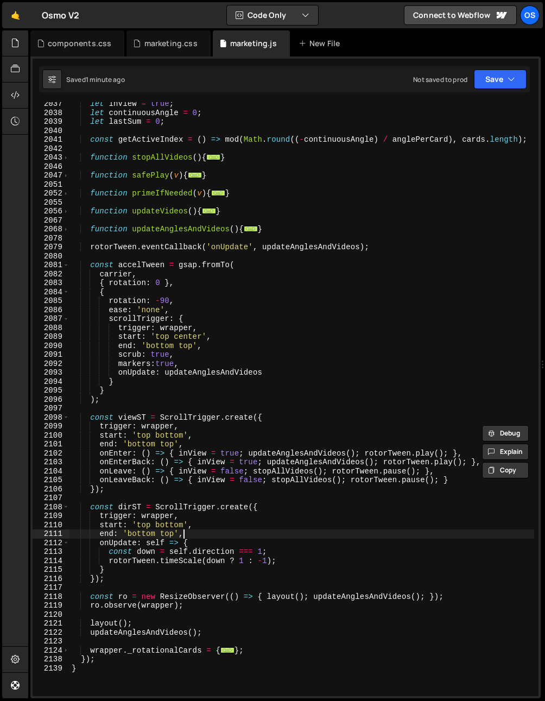
click at [206, 532] on div "let inView = true ; let continuousAngle = 0 ; let lastSum = 0 ; const getActive…" at bounding box center [302, 405] width 465 height 612
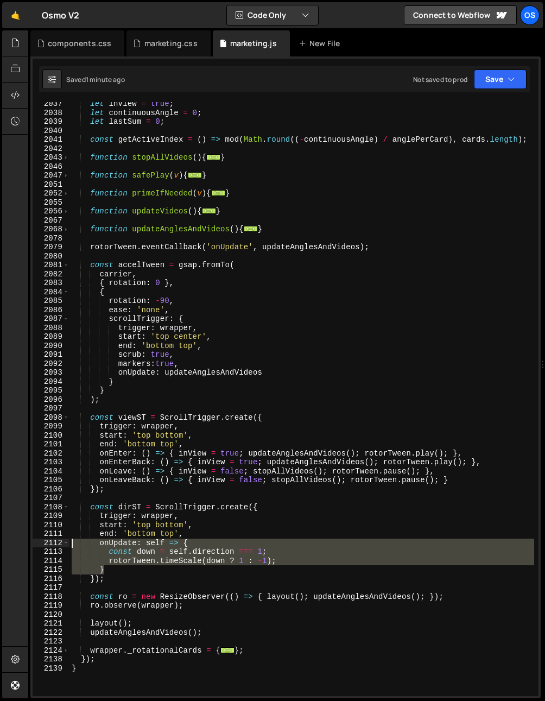
drag, startPoint x: 116, startPoint y: 567, endPoint x: 47, endPoint y: 543, distance: 73.0
click at [47, 543] on div "end: 'bottom top', 2037 2038 2039 2040 2041 2042 2043 2046 2047 2051 2052 2055 …" at bounding box center [286, 399] width 506 height 594
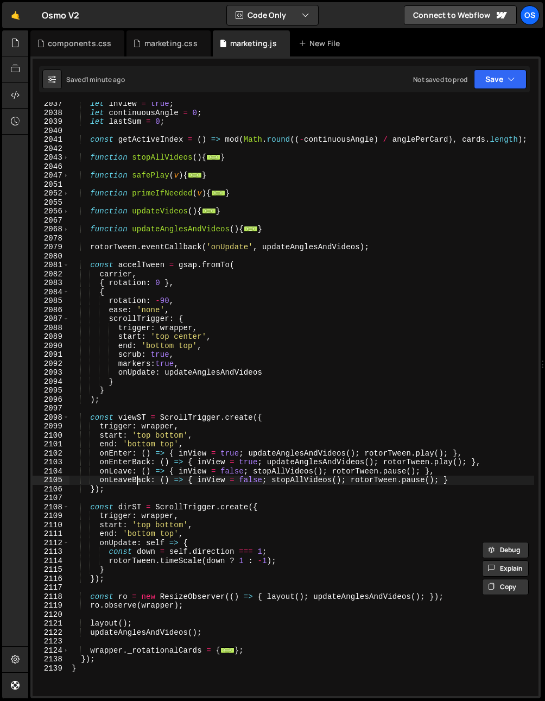
click at [136, 479] on div "let inView = true ; let continuousAngle = 0 ; let lastSum = 0 ; const getActive…" at bounding box center [302, 405] width 465 height 612
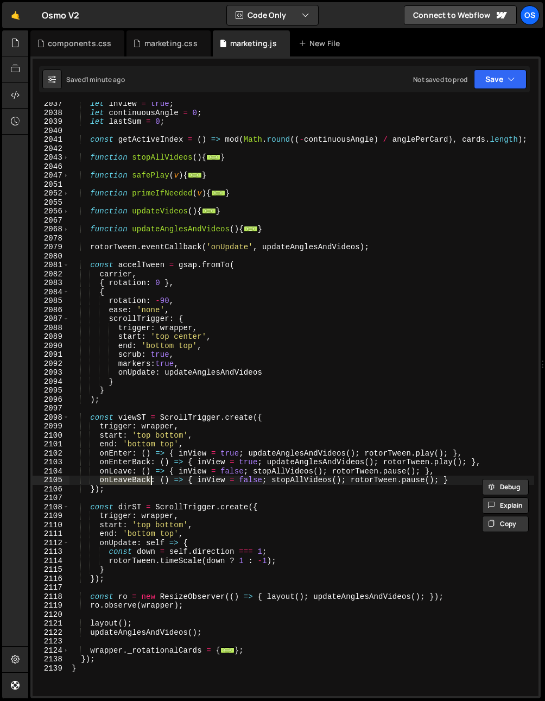
click at [160, 508] on div "let inView = true ; let continuousAngle = 0 ; let lastSum = 0 ; const getActive…" at bounding box center [302, 405] width 465 height 612
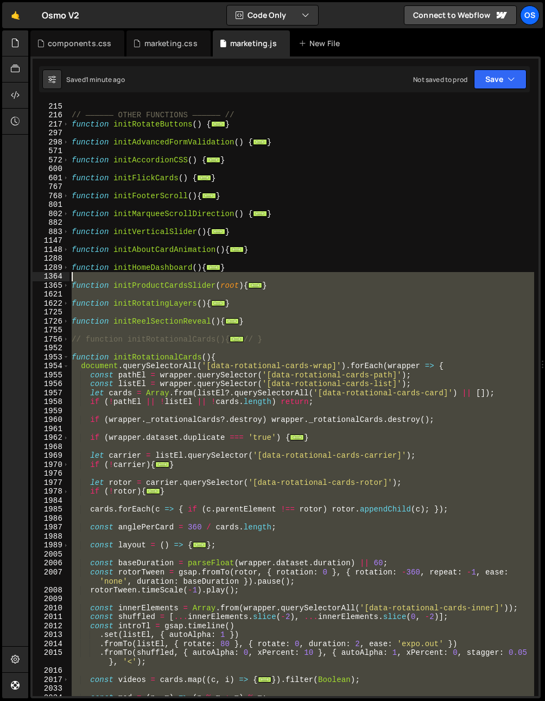
scroll to position [493, 0]
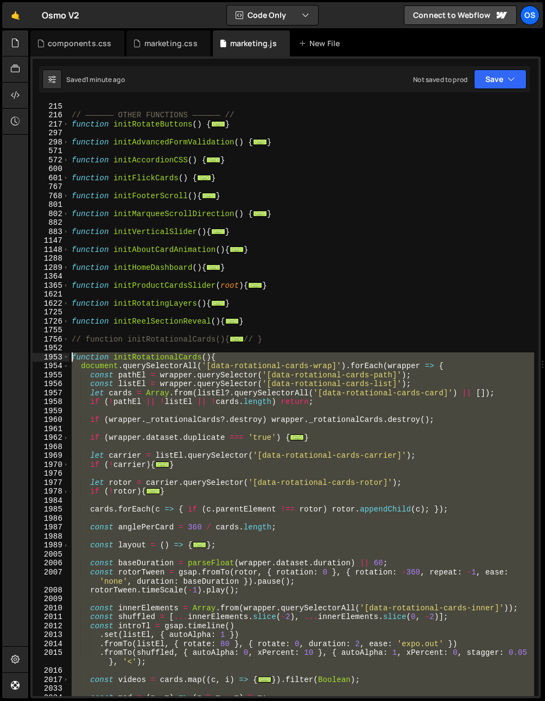
drag, startPoint x: 94, startPoint y: 530, endPoint x: 60, endPoint y: 358, distance: 175.9
click at [60, 358] on div "const dirST = ScrollTrigger.create({ 215 216 217 297 298 571 572 600 601 767 76…" at bounding box center [286, 399] width 506 height 594
paste textarea "}"
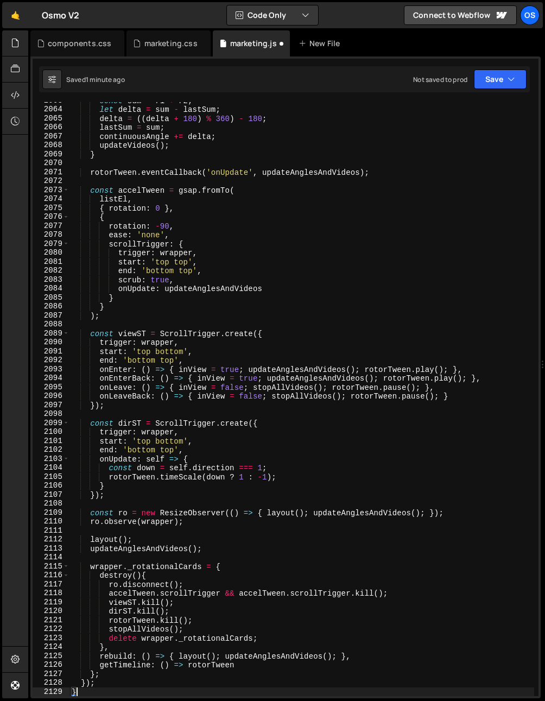
scroll to position [1931, 0]
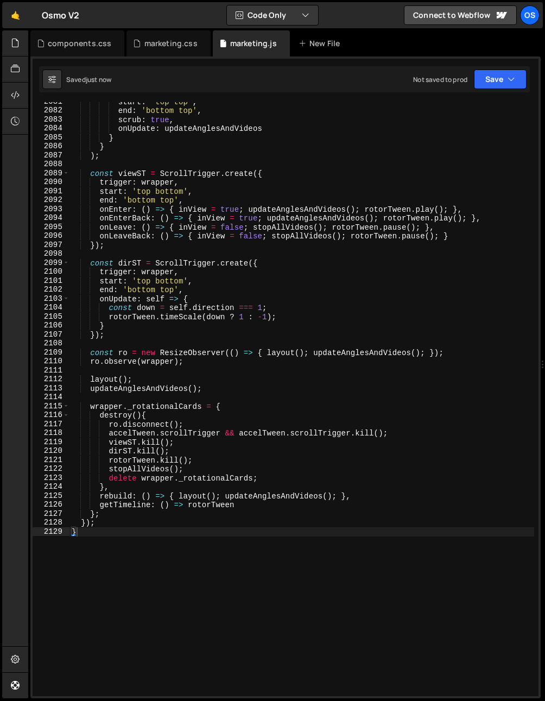
click at [267, 304] on div "start : 'top top' , end : 'bottom top' , scrub : true , onUpdate : updateAngles…" at bounding box center [302, 403] width 465 height 612
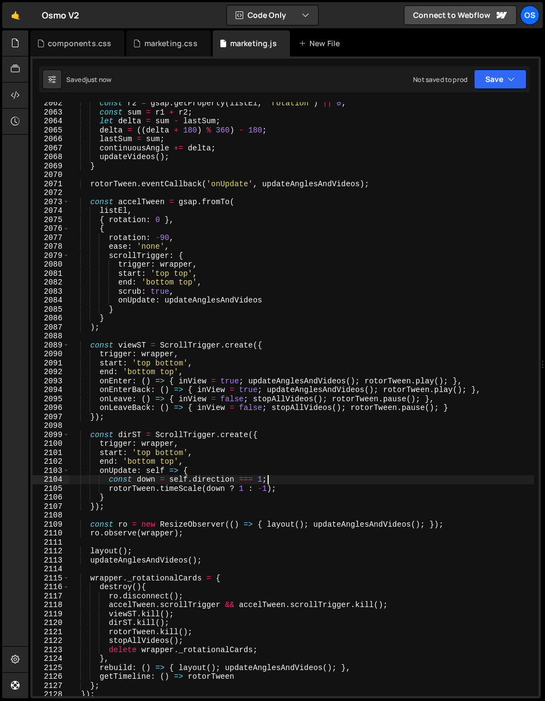
scroll to position [1759, 0]
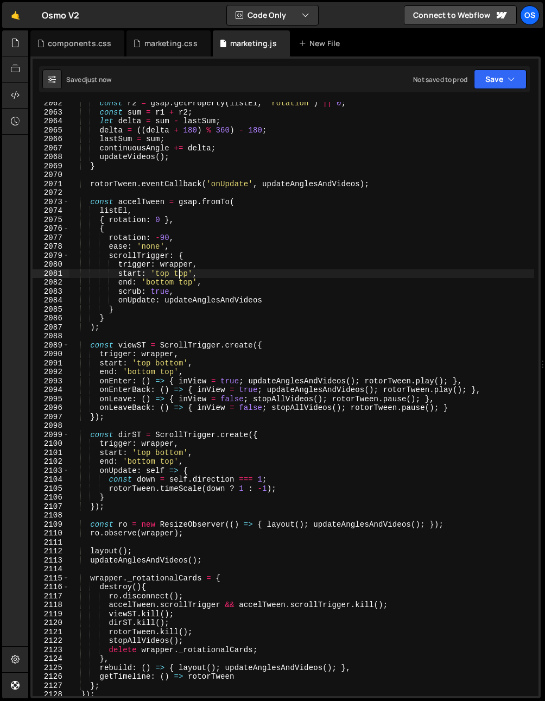
click at [179, 276] on div "const r2 = gsap . getProperty ( listEl , 'rotation' ) || 0 ; const sum = r1 + r…" at bounding box center [302, 405] width 465 height 612
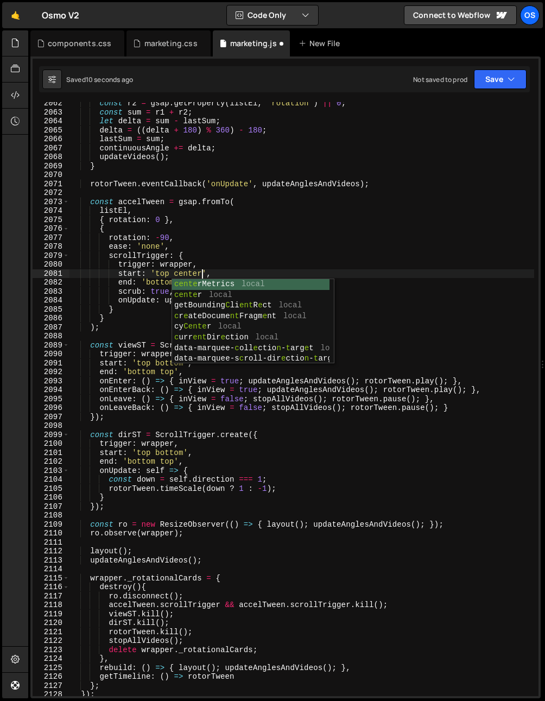
scroll to position [0, 9]
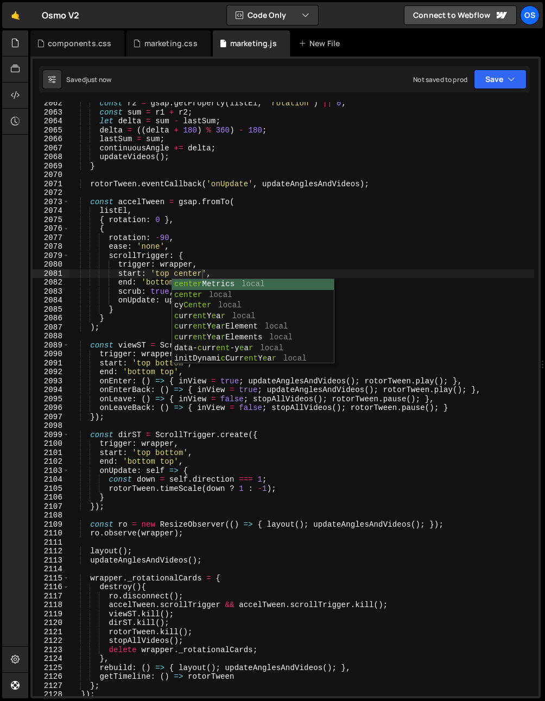
click at [141, 377] on div "const r2 = gsap . getProperty ( listEl , 'rotation' ) || 0 ; const sum = r1 + r…" at bounding box center [302, 405] width 465 height 612
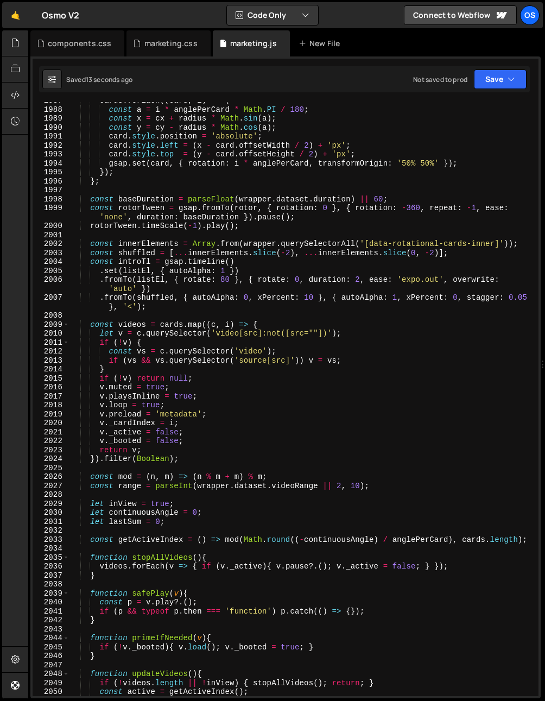
scroll to position [1063, 0]
click at [67, 324] on span at bounding box center [66, 324] width 6 height 9
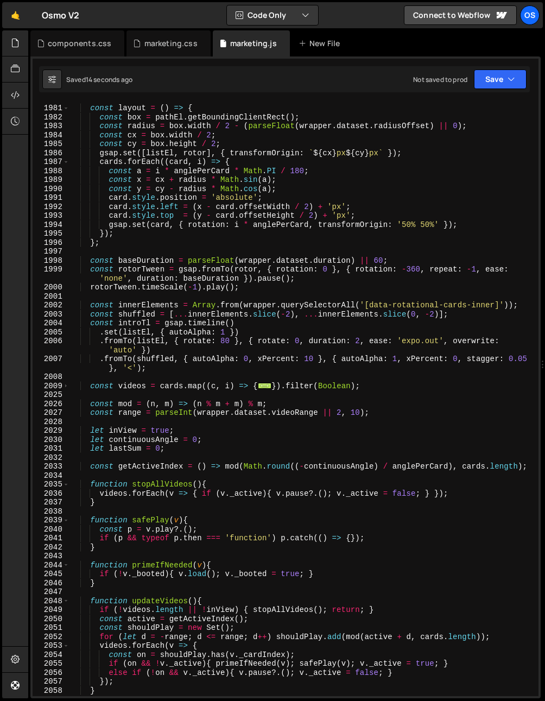
scroll to position [935, 0]
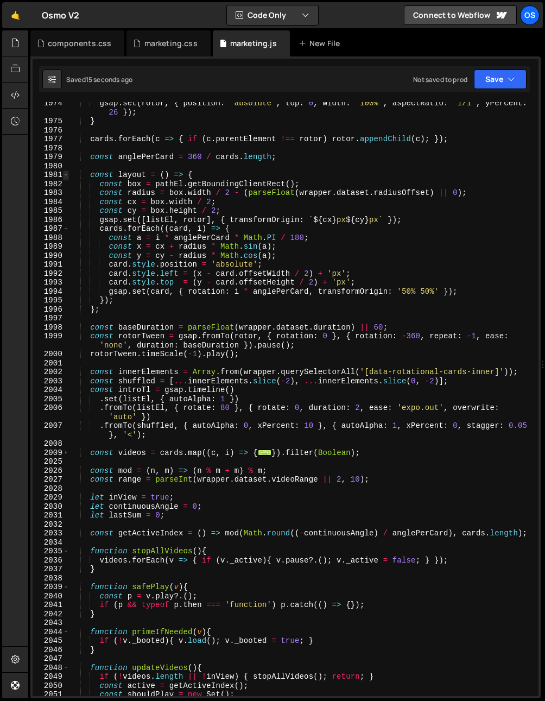
click at [66, 174] on span at bounding box center [66, 174] width 6 height 9
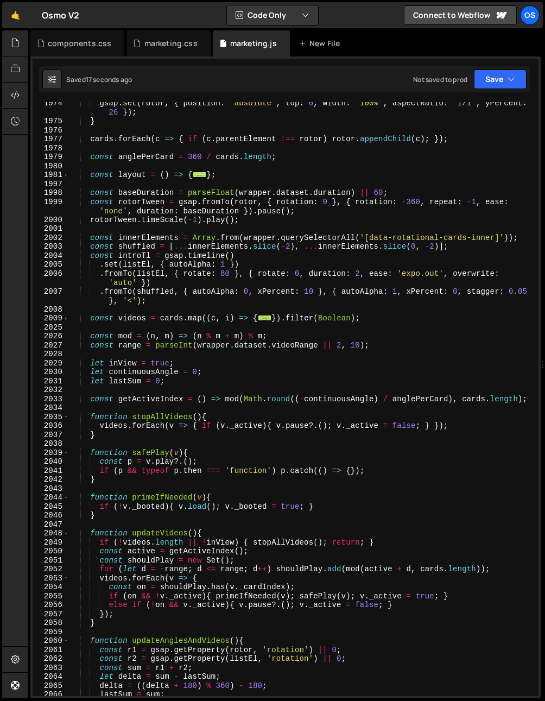
scroll to position [821, 0]
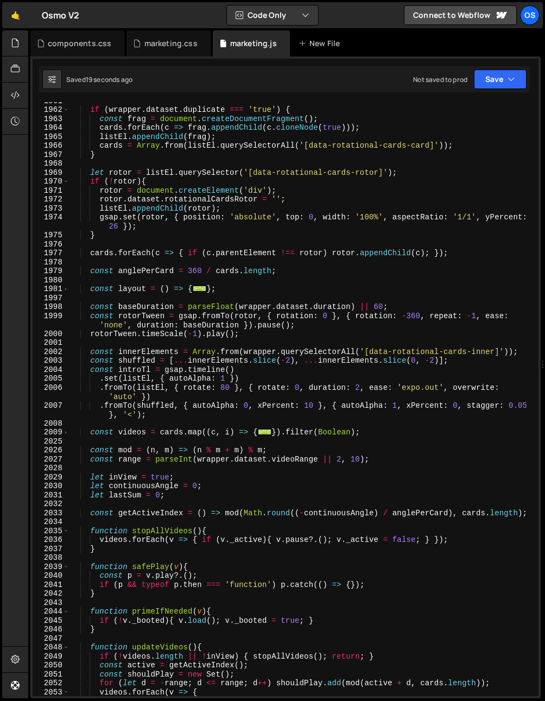
click at [144, 318] on div "if ( wrapper . dataset . duplicate === 'true' ) { const frag = document . creat…" at bounding box center [302, 402] width 465 height 612
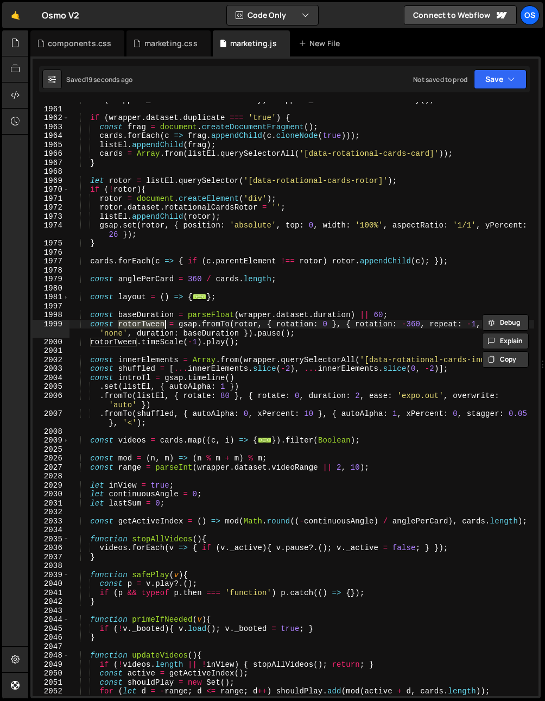
scroll to position [795, 0]
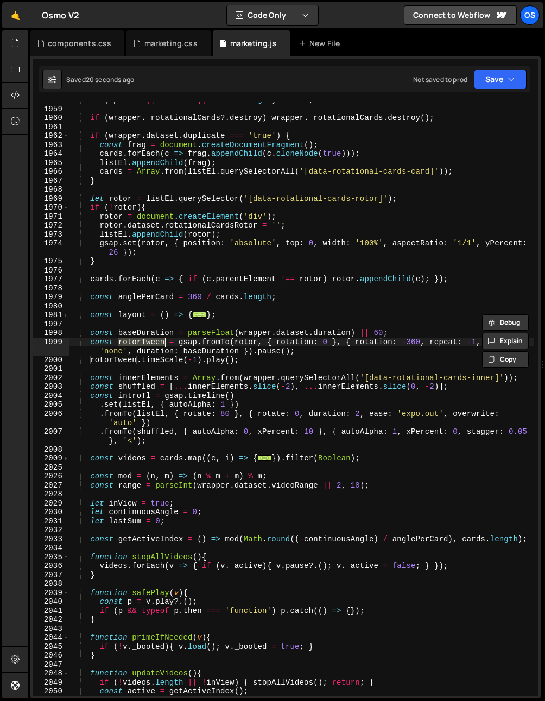
click at [145, 317] on div "if ( ! pathEl || ! listEl || ! cards . length ) return ; if ( wrapper . _rotati…" at bounding box center [302, 402] width 465 height 612
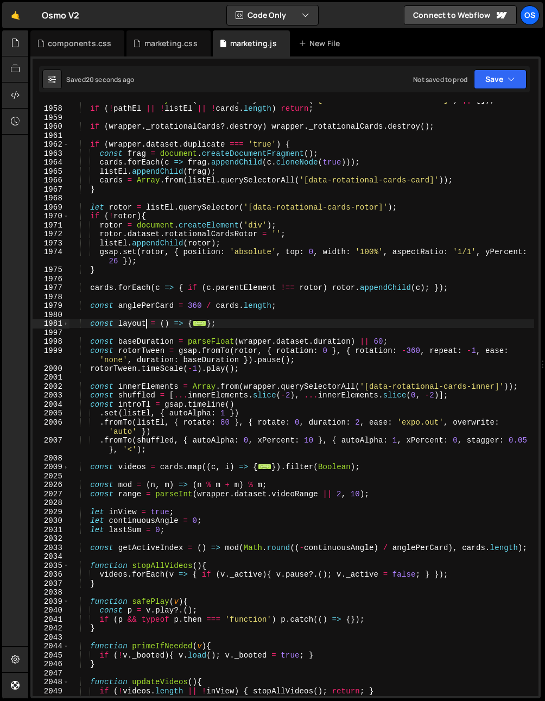
scroll to position [709, 0]
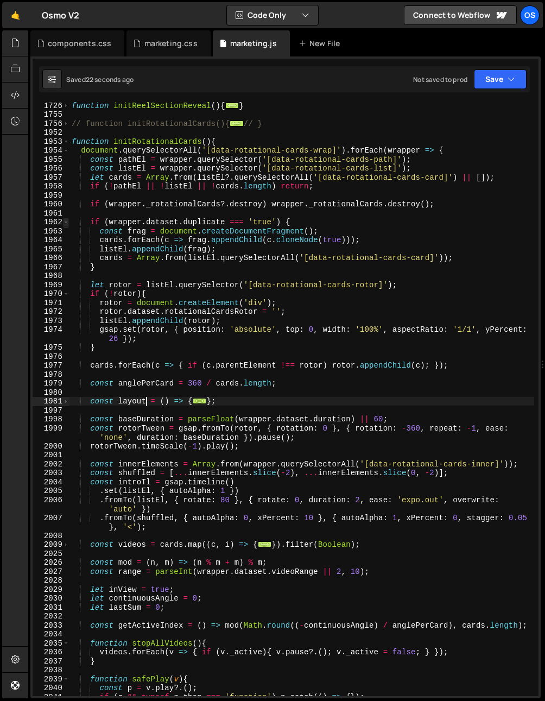
click at [65, 222] on span at bounding box center [66, 222] width 6 height 9
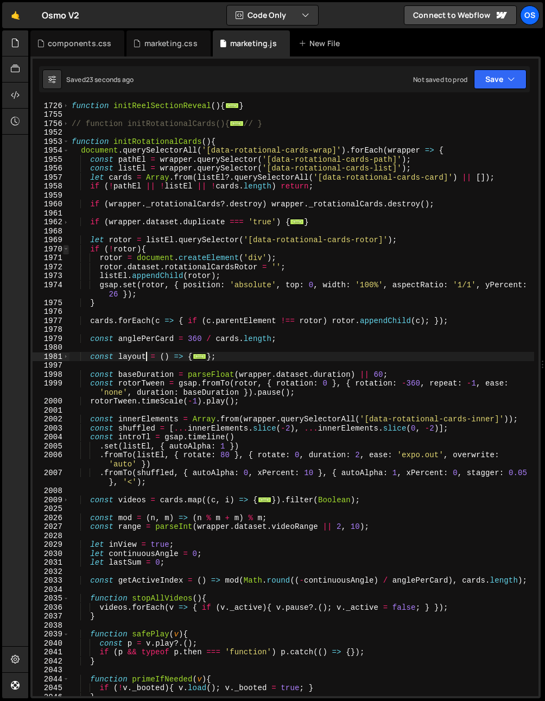
click at [67, 249] on span at bounding box center [66, 249] width 6 height 9
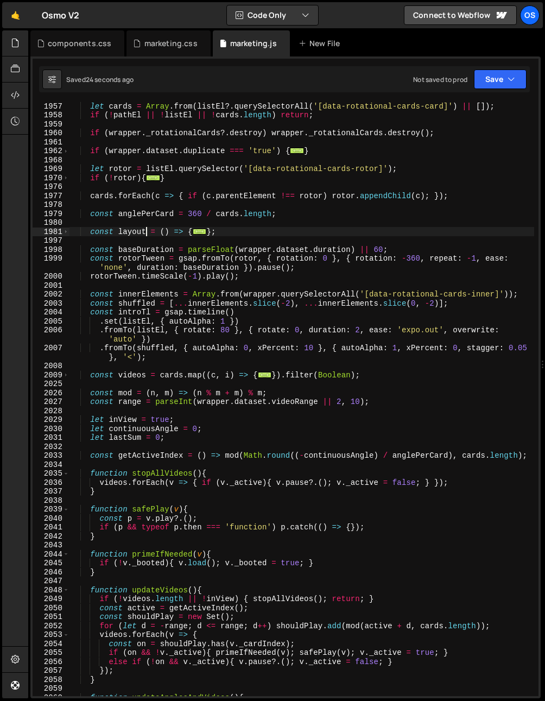
scroll to position [824, 0]
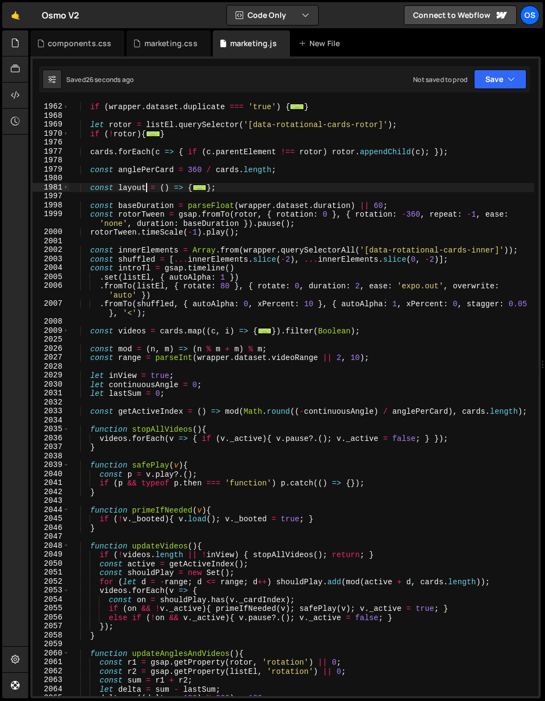
click at [153, 272] on div "if ( wrapper . dataset . duplicate === 'true' ) { ... } let rotor = listEl . qu…" at bounding box center [302, 399] width 465 height 612
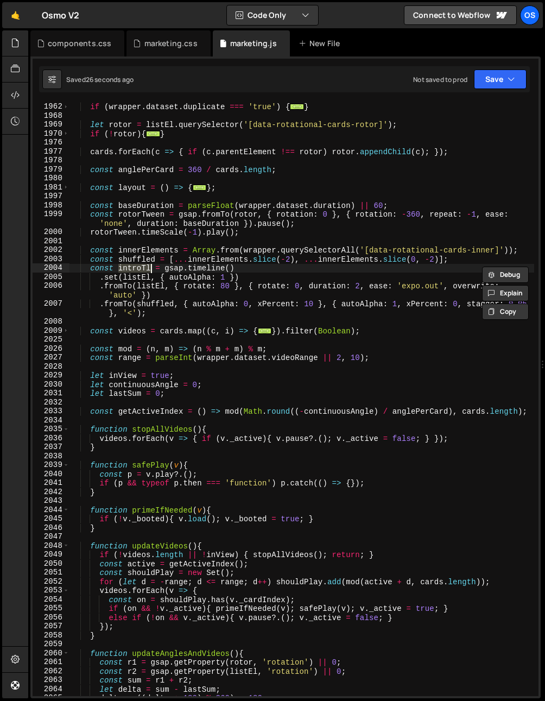
click at [143, 282] on div "if ( wrapper . dataset . duplicate === 'true' ) { ... } let rotor = listEl . qu…" at bounding box center [302, 399] width 465 height 612
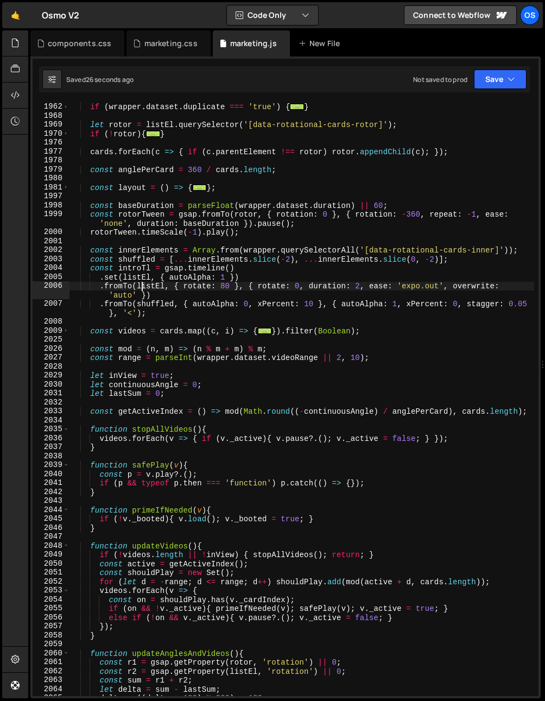
click at [143, 282] on div "if ( wrapper . dataset . duplicate === 'true' ) { ... } let rotor = listEl . qu…" at bounding box center [302, 399] width 465 height 612
click at [167, 287] on div "if ( wrapper . dataset . duplicate === 'true' ) { ... } let rotor = listEl . qu…" at bounding box center [302, 399] width 465 height 594
click at [167, 287] on div "if ( wrapper . dataset . duplicate === 'true' ) { ... } let rotor = listEl . qu…" at bounding box center [302, 399] width 465 height 612
click at [136, 284] on div "if ( wrapper . dataset . duplicate === 'true' ) { ... } let rotor = listEl . qu…" at bounding box center [302, 399] width 465 height 594
click at [267, 268] on div "if ( wrapper . dataset . duplicate === 'true' ) { ... } let rotor = listEl . qu…" at bounding box center [302, 399] width 465 height 612
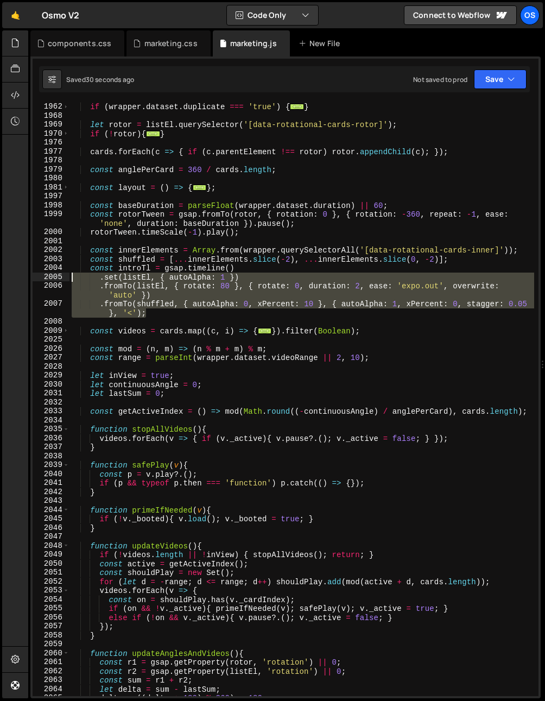
drag, startPoint x: 169, startPoint y: 311, endPoint x: 8, endPoint y: 276, distance: 165.5
click at [8, 276] on div "Hold on a sec... Are you certain you wish to leave this page? Any changes you'v…" at bounding box center [272, 350] width 545 height 701
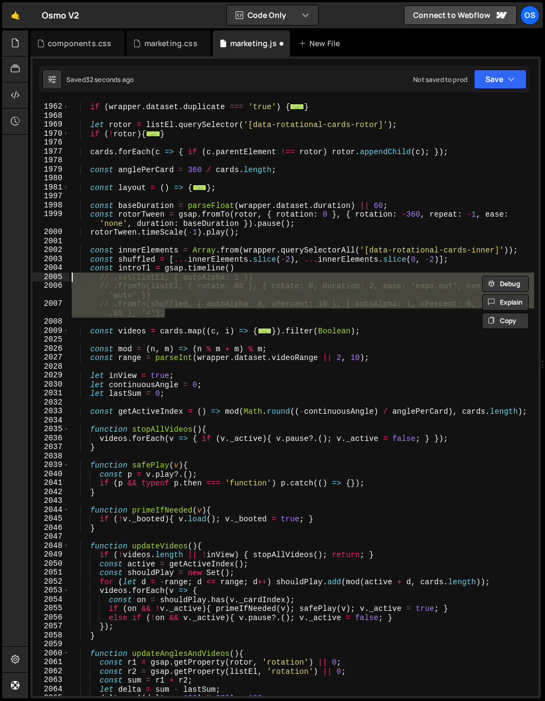
click at [100, 297] on div "if ( wrapper . dataset . duplicate === 'true' ) { ... } let rotor = listEl . qu…" at bounding box center [302, 399] width 465 height 594
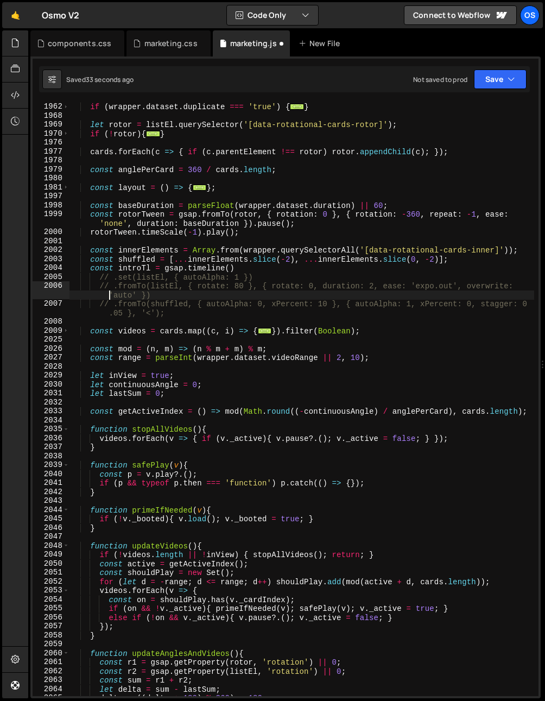
click at [113, 281] on div "if ( wrapper . dataset . duplicate === 'true' ) { ... } let rotor = listEl . qu…" at bounding box center [302, 399] width 465 height 612
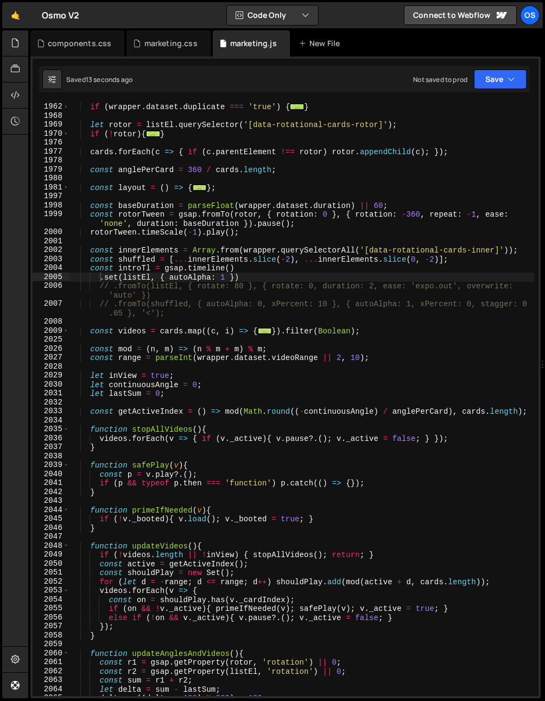
click at [248, 314] on div "if ( wrapper . dataset . duplicate === 'true' ) { ... } let rotor = listEl . qu…" at bounding box center [302, 399] width 465 height 612
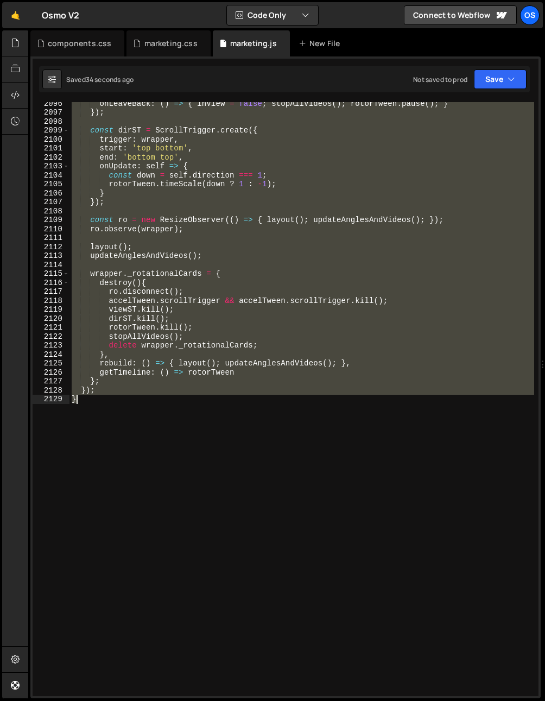
scroll to position [1696, 0]
drag, startPoint x: 73, startPoint y: 391, endPoint x: 103, endPoint y: 504, distance: 117.3
click at [103, 504] on div "onLeaveBack : ( ) => { inView = false ; stopAllVideos ( ) ; rotorTween . pause …" at bounding box center [302, 405] width 465 height 612
paste textarea
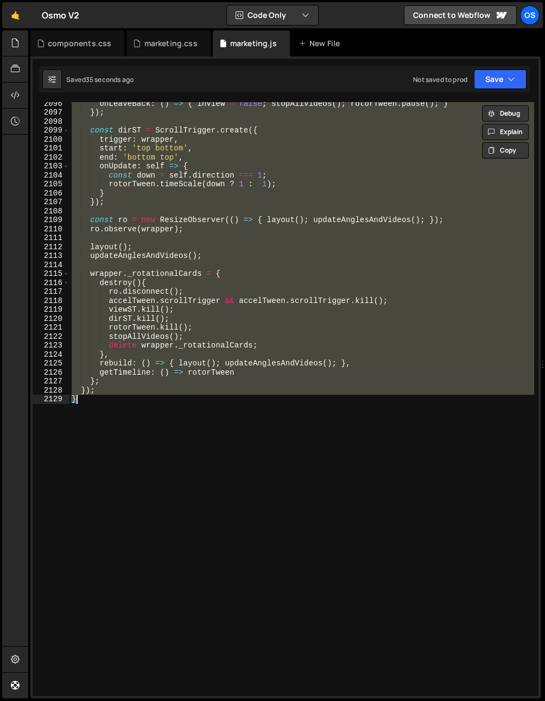
scroll to position [1843, 0]
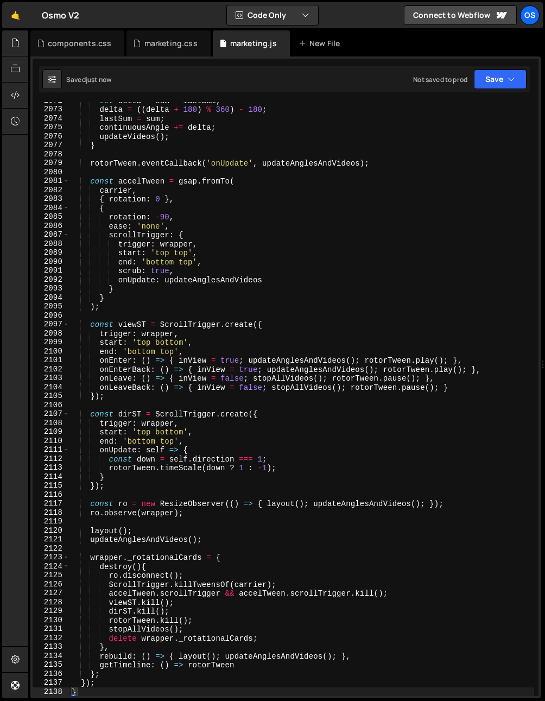
click at [238, 444] on div "let delta = sum - lastSum ; delta = (( delta + 180 ) % 360 ) - 180 ; lastSum = …" at bounding box center [302, 402] width 465 height 612
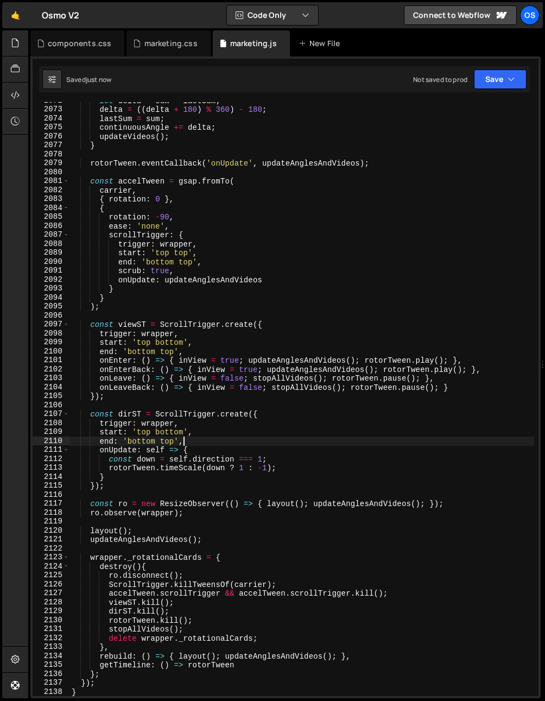
click at [179, 252] on div "let delta = sum - lastSum ; delta = (( delta + 180 ) % 360 ) - 180 ; lastSum = …" at bounding box center [302, 402] width 465 height 612
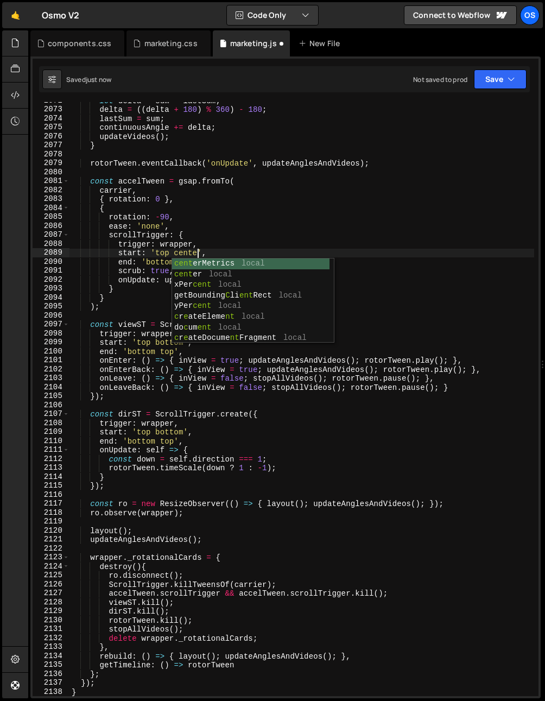
scroll to position [0, 9]
click at [90, 268] on div "let delta = sum - lastSum ; delta = (( delta + 180 ) % 360 ) - 180 ; lastSum = …" at bounding box center [302, 402] width 465 height 612
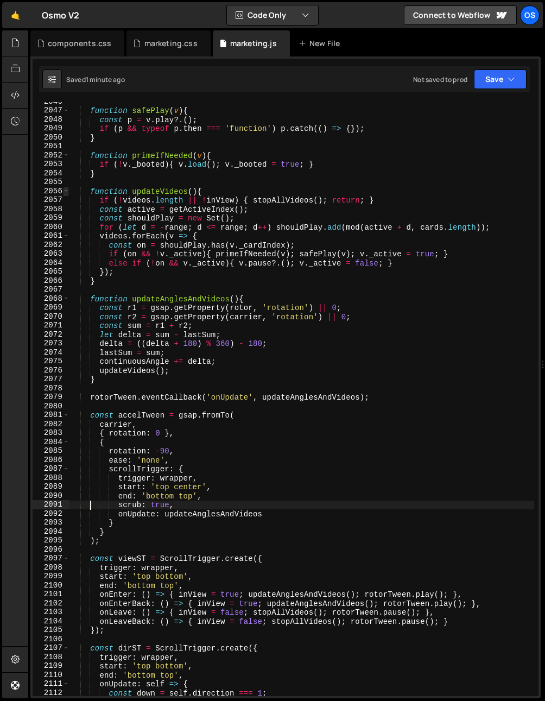
click at [65, 187] on span at bounding box center [66, 191] width 6 height 9
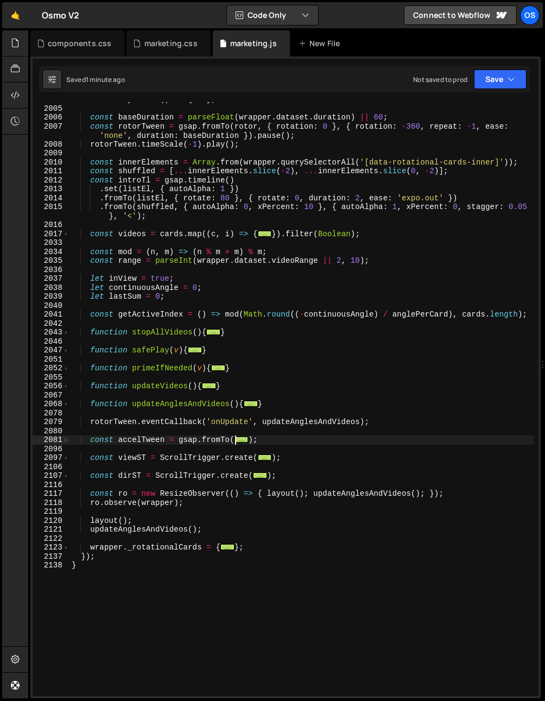
scroll to position [883, 0]
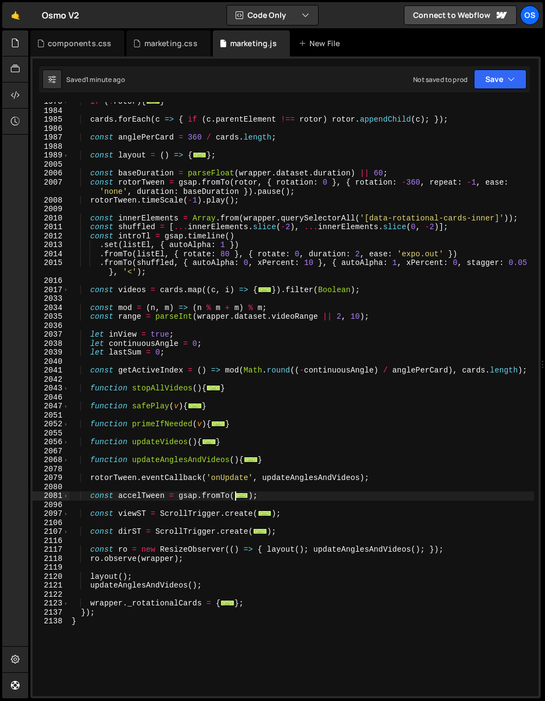
click at [136, 275] on div "if ( ! rotor ) { ... } cards . forEach ( c => { if ( c . parentElement !== roto…" at bounding box center [302, 403] width 465 height 612
type textarea ".fromTo(shuffled, { autoAlpha: 0, xPercent: 10 }, { autoAlpha: 1, xPercent: 0, …"
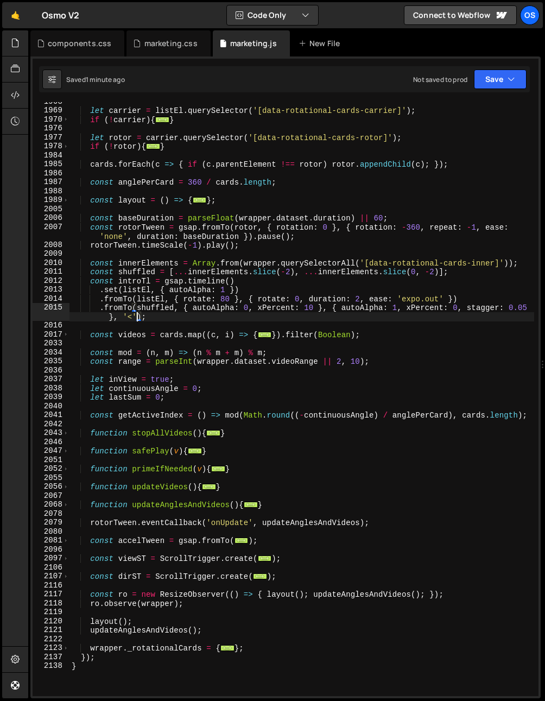
scroll to position [748, 0]
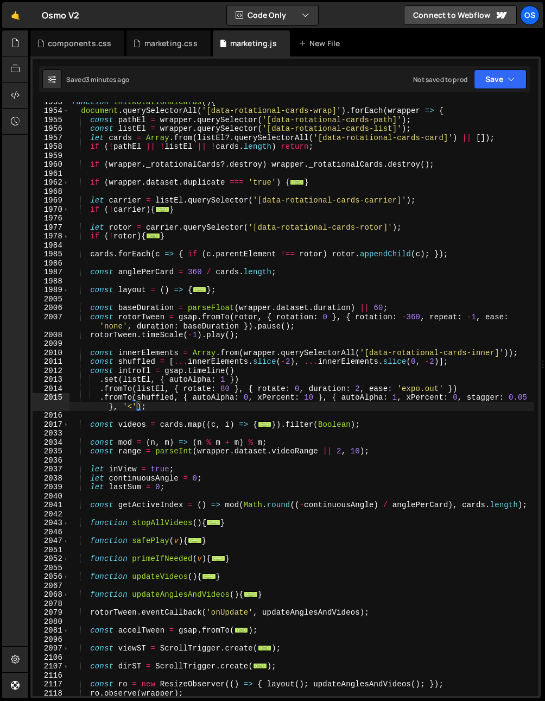
click at [156, 278] on div "function initRotationalCards ( ) { document . querySelectorAll ( '[data-rotatio…" at bounding box center [302, 403] width 465 height 612
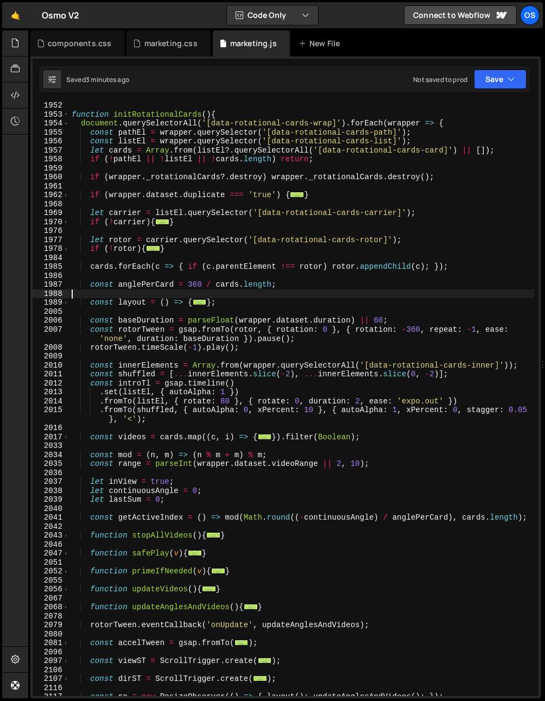
scroll to position [736, 0]
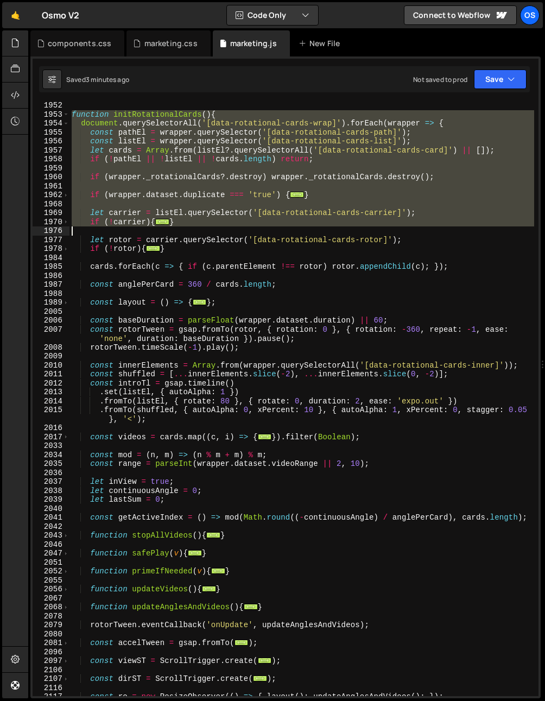
drag, startPoint x: 87, startPoint y: 131, endPoint x: 146, endPoint y: 239, distance: 123.2
click at [146, 239] on div "function initRotationalCards ( ) { document . querySelectorAll ( '[data-rotatio…" at bounding box center [302, 407] width 465 height 612
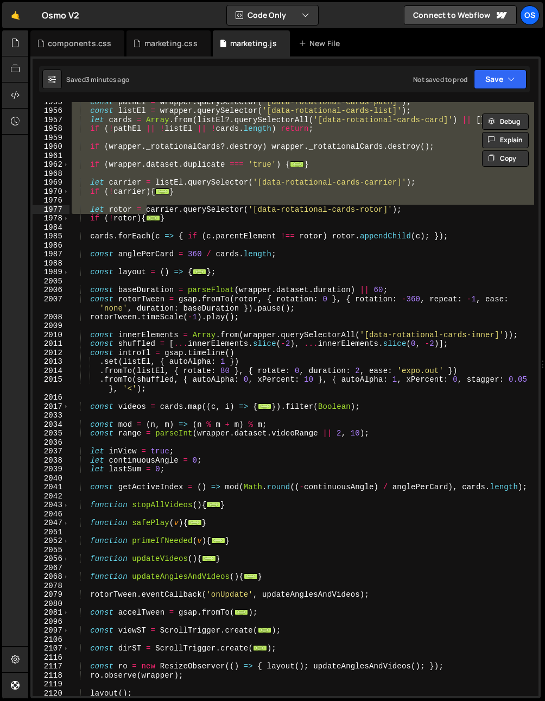
scroll to position [754, 0]
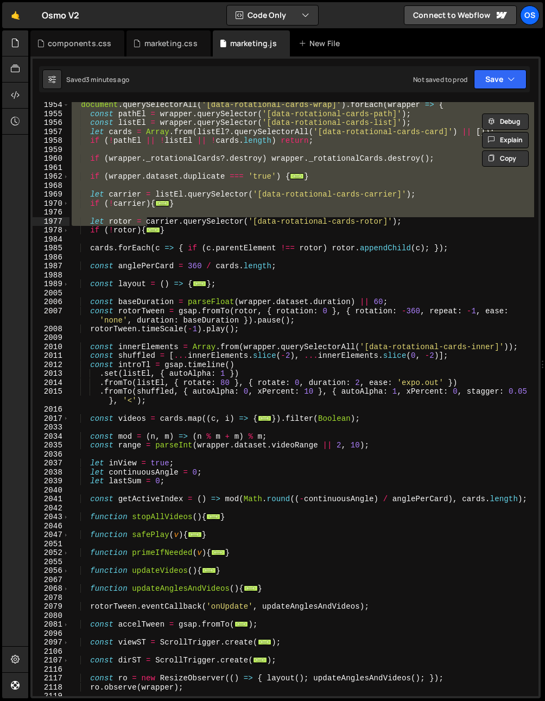
drag, startPoint x: 149, startPoint y: 320, endPoint x: 111, endPoint y: 247, distance: 82.3
click at [148, 320] on div "document . querySelectorAll ( '[data-rotational-cards-wrap]' ) . forEach ( wrap…" at bounding box center [302, 406] width 465 height 612
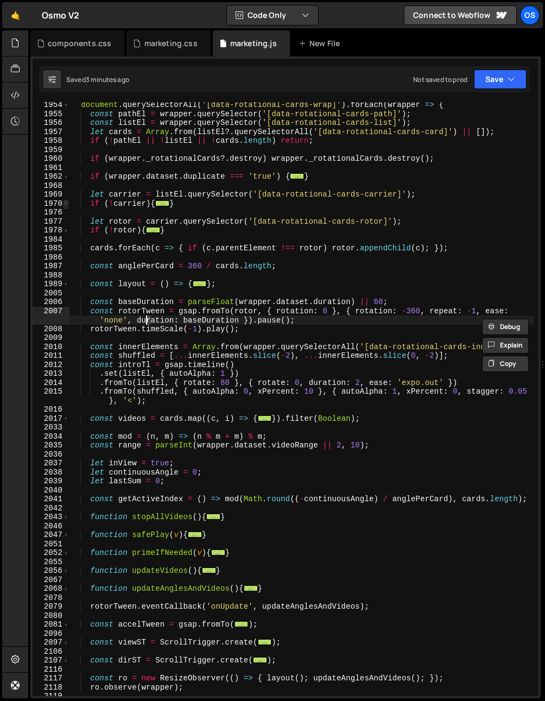
click at [65, 206] on span at bounding box center [66, 203] width 6 height 9
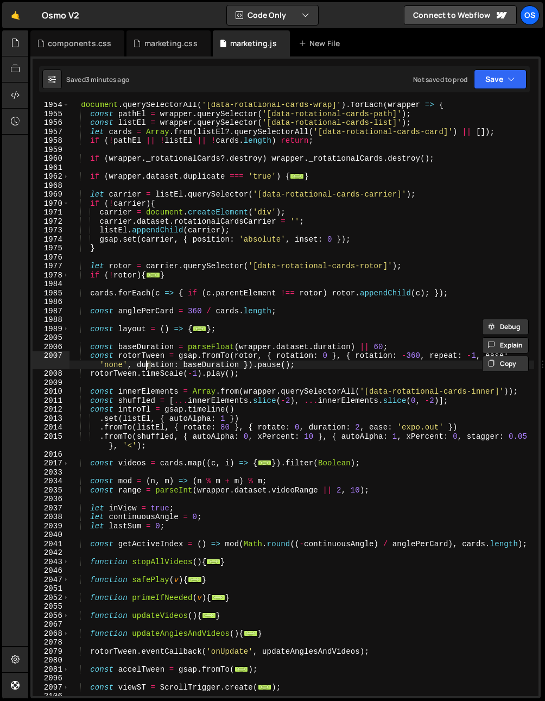
click at [112, 214] on div "document . querySelectorAll ( '[data-rotational-cards-wrap]' ) . forEach ( wrap…" at bounding box center [302, 406] width 465 height 612
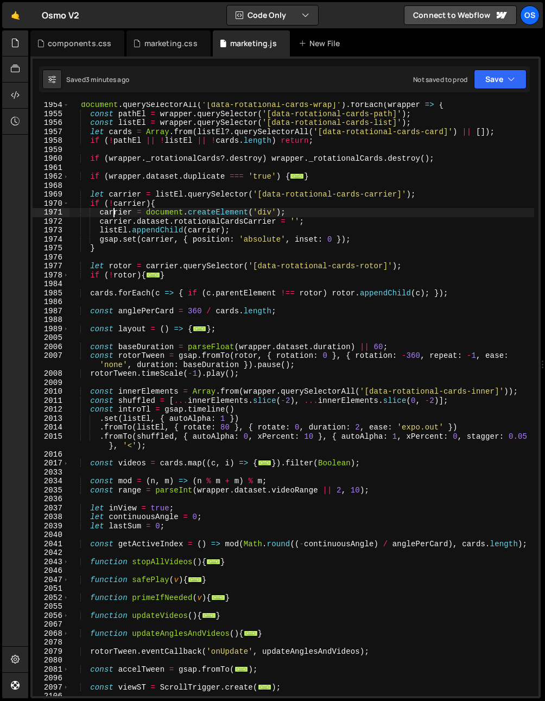
click at [119, 236] on div "document . querySelectorAll ( '[data-rotational-cards-wrap]' ) . forEach ( wrap…" at bounding box center [302, 406] width 465 height 612
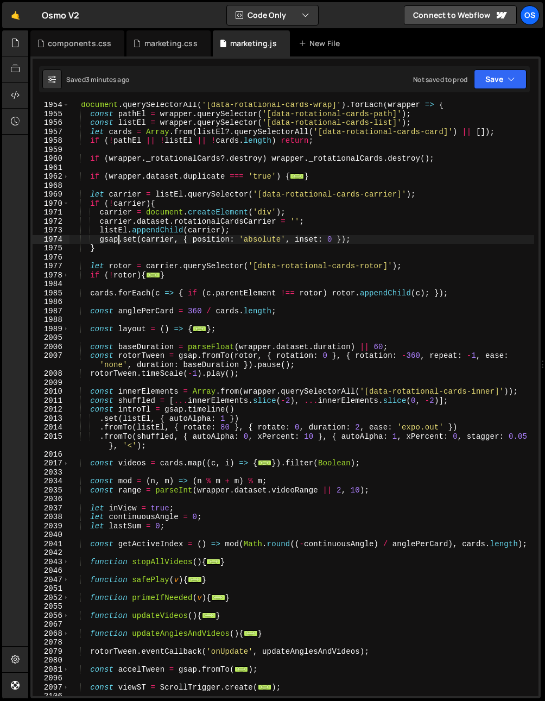
click at [119, 236] on div "document . querySelectorAll ( '[data-rotational-cards-wrap]' ) . forEach ( wrap…" at bounding box center [302, 406] width 465 height 612
click at [231, 244] on div "document . querySelectorAll ( '[data-rotational-cards-wrap]' ) . forEach ( wrap…" at bounding box center [302, 406] width 465 height 612
click at [238, 241] on div "document . querySelectorAll ( '[data-rotational-cards-wrap]' ) . forEach ( wrap…" at bounding box center [302, 406] width 465 height 612
click at [65, 275] on span at bounding box center [66, 275] width 6 height 9
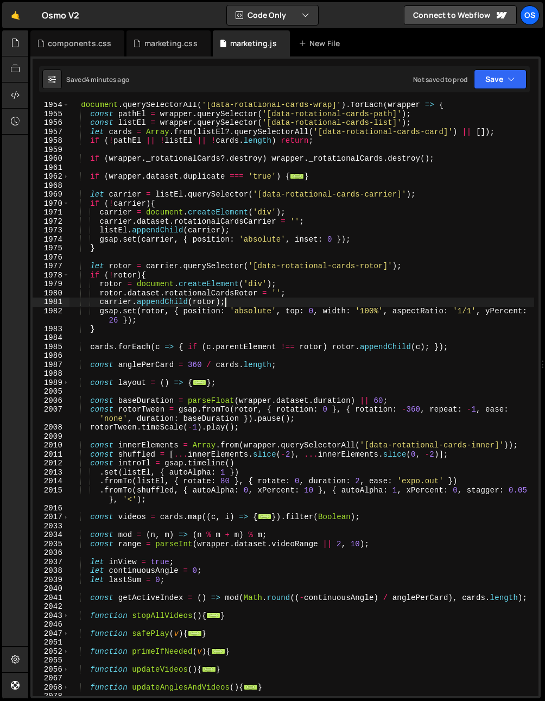
click at [248, 301] on div "document . querySelectorAll ( '[data-rotational-cards-wrap]' ) . forEach ( wrap…" at bounding box center [302, 406] width 465 height 612
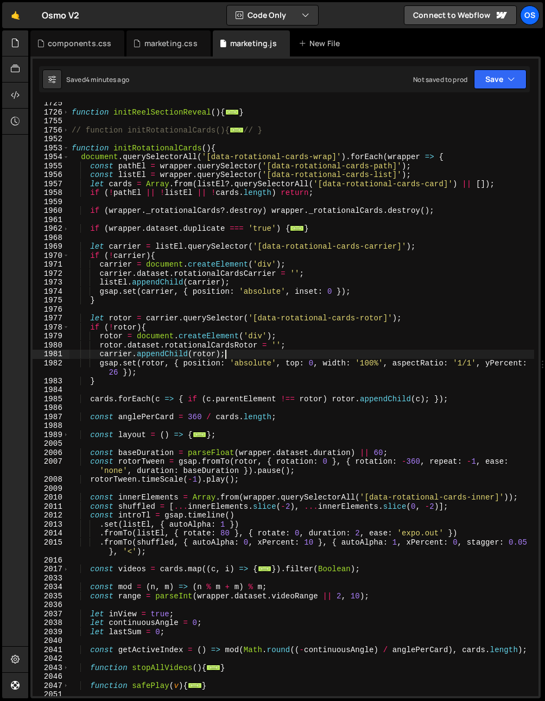
scroll to position [702, 0]
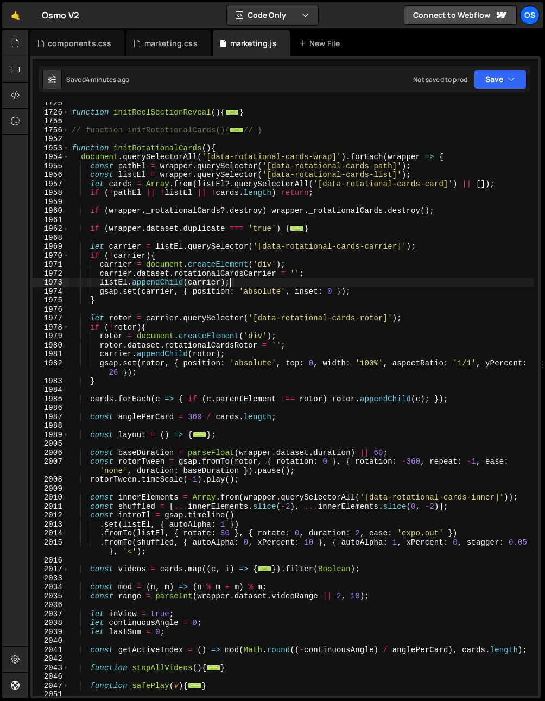
click at [246, 279] on div "function initReelSectionReveal ( ) { ... } // function initRotationalCards(){ .…" at bounding box center [302, 405] width 465 height 612
type textarea "listEl.appendChild(carrier);"
click at [246, 279] on div "function initReelSectionReveal ( ) { ... } // function initRotationalCards(){ .…" at bounding box center [302, 405] width 465 height 612
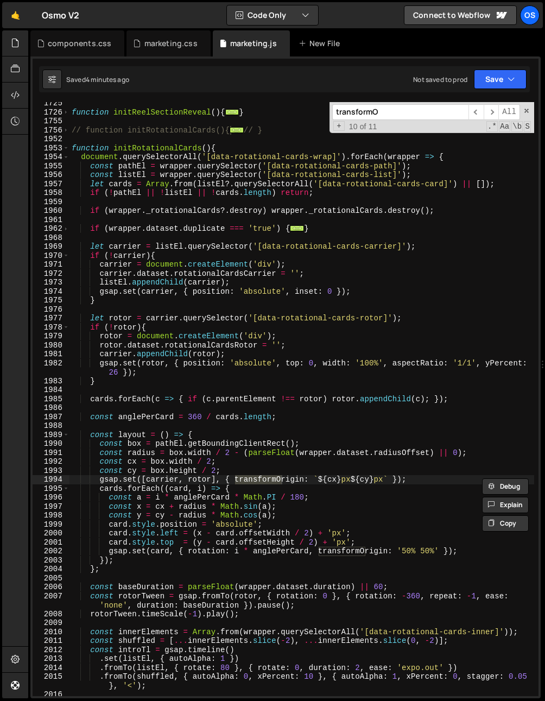
type input "transformO"
click at [98, 481] on div "function initReelSectionReveal ( ) { ... } // function initRotationalCards(){ .…" at bounding box center [302, 405] width 465 height 612
click at [201, 479] on div "function initReelSectionReveal ( ) { ... } // function initRotationalCards(){ .…" at bounding box center [302, 405] width 465 height 612
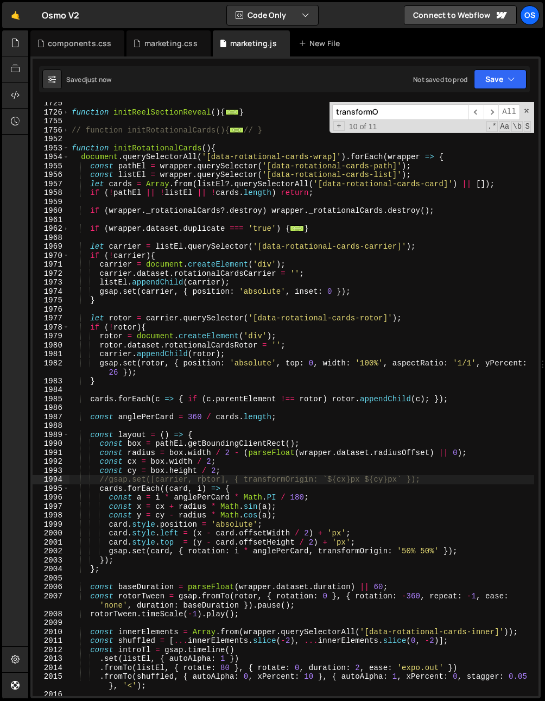
click at [134, 454] on div "function initReelSectionReveal ( ) { ... } // function initRotationalCards(){ .…" at bounding box center [302, 405] width 465 height 612
click at [162, 485] on div "function initReelSectionReveal ( ) { ... } // function initRotationalCards(){ .…" at bounding box center [302, 405] width 465 height 612
click at [148, 479] on div "function initReelSectionReveal ( ) { ... } // function initRotationalCards(){ .…" at bounding box center [302, 405] width 465 height 612
click at [212, 480] on div "function initReelSectionReveal ( ) { ... } // function initRotationalCards(){ .…" at bounding box center [302, 405] width 465 height 612
drag, startPoint x: 185, startPoint y: 481, endPoint x: 142, endPoint y: 482, distance: 42.4
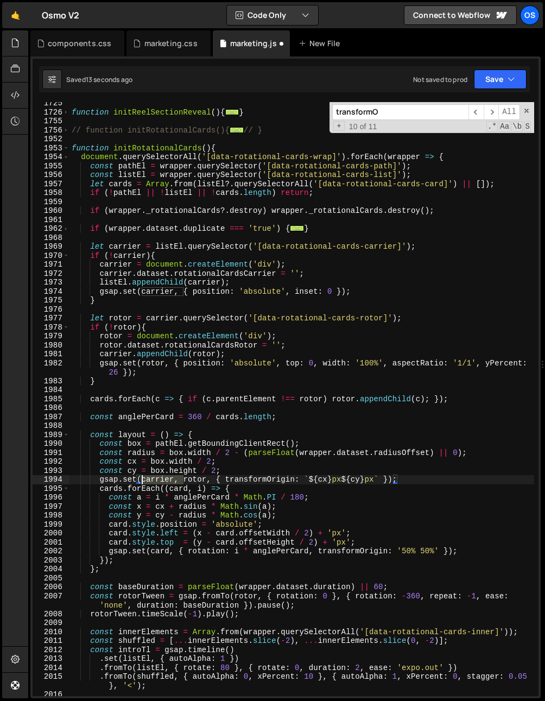
click at [142, 482] on div "function initReelSectionReveal ( ) { ... } // function initRotationalCards(){ .…" at bounding box center [302, 405] width 465 height 612
click at [221, 475] on div "function initReelSectionReveal ( ) { ... } // function initRotationalCards(){ .…" at bounding box center [302, 405] width 465 height 612
click at [134, 378] on div "function initReelSectionReveal ( ) { ... } // function initRotationalCards(){ .…" at bounding box center [302, 405] width 465 height 612
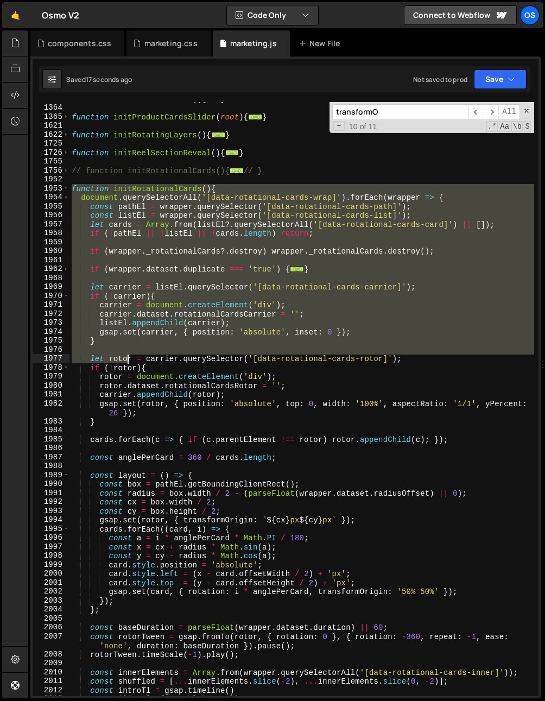
scroll to position [1338, 0]
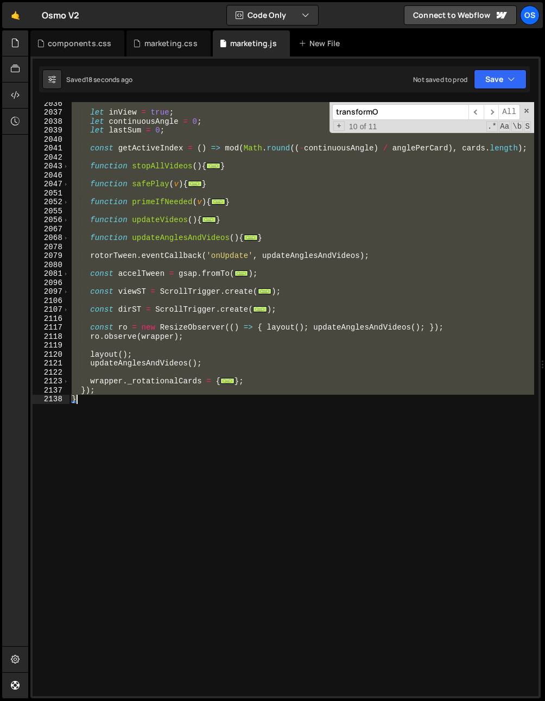
drag, startPoint x: 72, startPoint y: 227, endPoint x: 140, endPoint y: 449, distance: 232.4
click at [140, 449] on div "let inView = true ; let continuousAngle = 0 ; let lastSum = 0 ; const getActive…" at bounding box center [302, 405] width 465 height 612
type textarea "}); }"
